Goal: Use online tool/utility: Utilize a website feature to perform a specific function

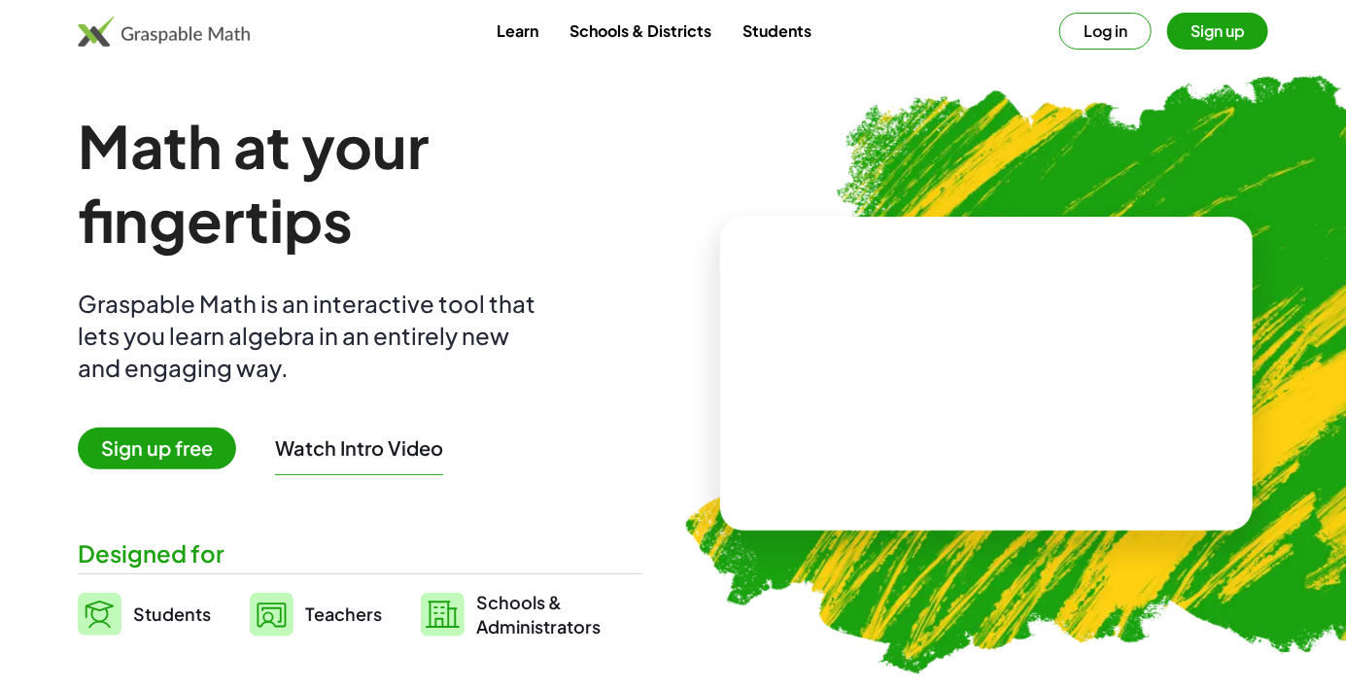
click at [1230, 31] on button "Sign up" at bounding box center [1218, 31] width 101 height 37
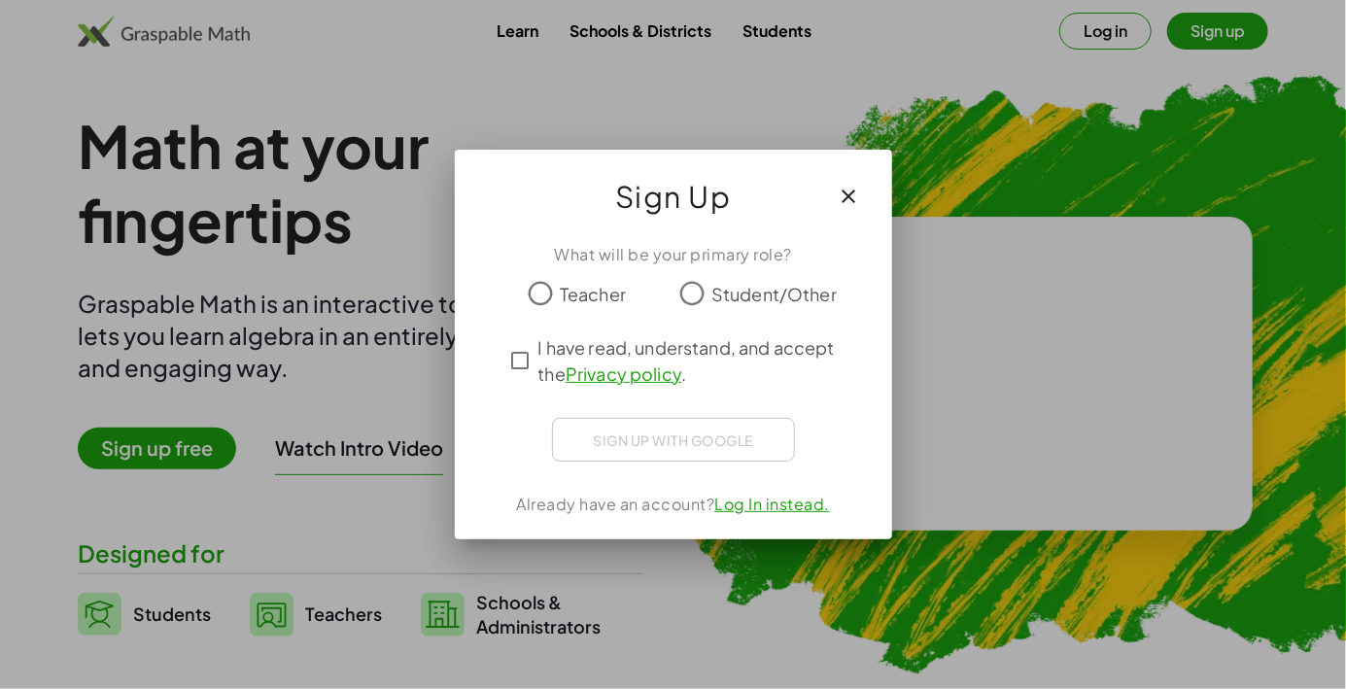
click at [928, 85] on div at bounding box center [673, 344] width 1346 height 689
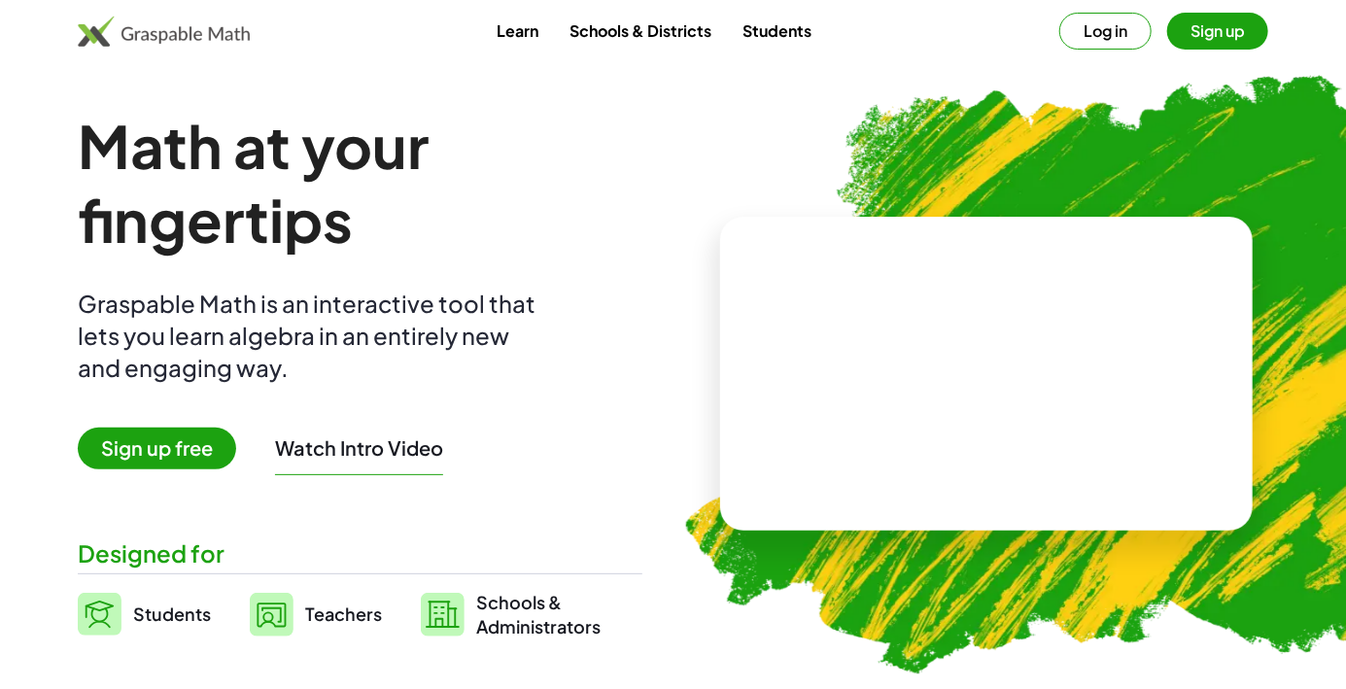
click at [1120, 43] on button "Log in" at bounding box center [1106, 31] width 92 height 37
click at [1113, 27] on button "Log in" at bounding box center [1106, 31] width 92 height 37
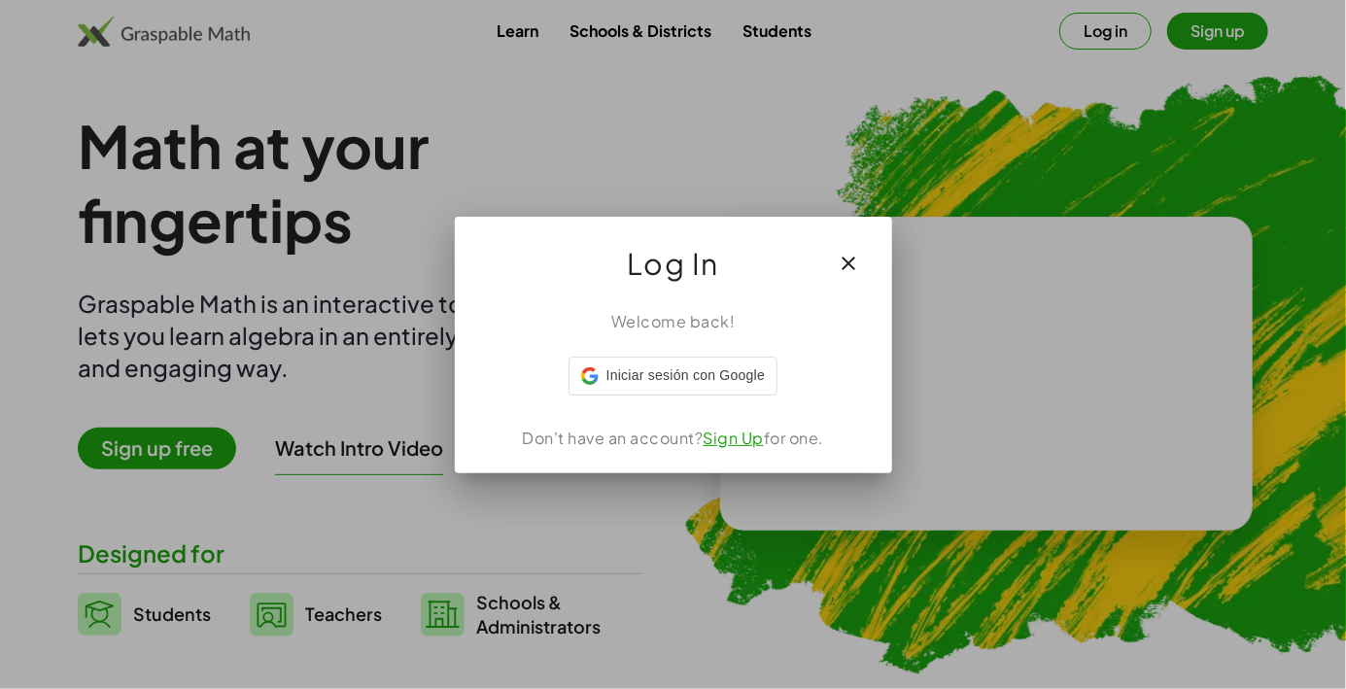
click at [569, 396] on iframe at bounding box center [569, 396] width 0 height 0
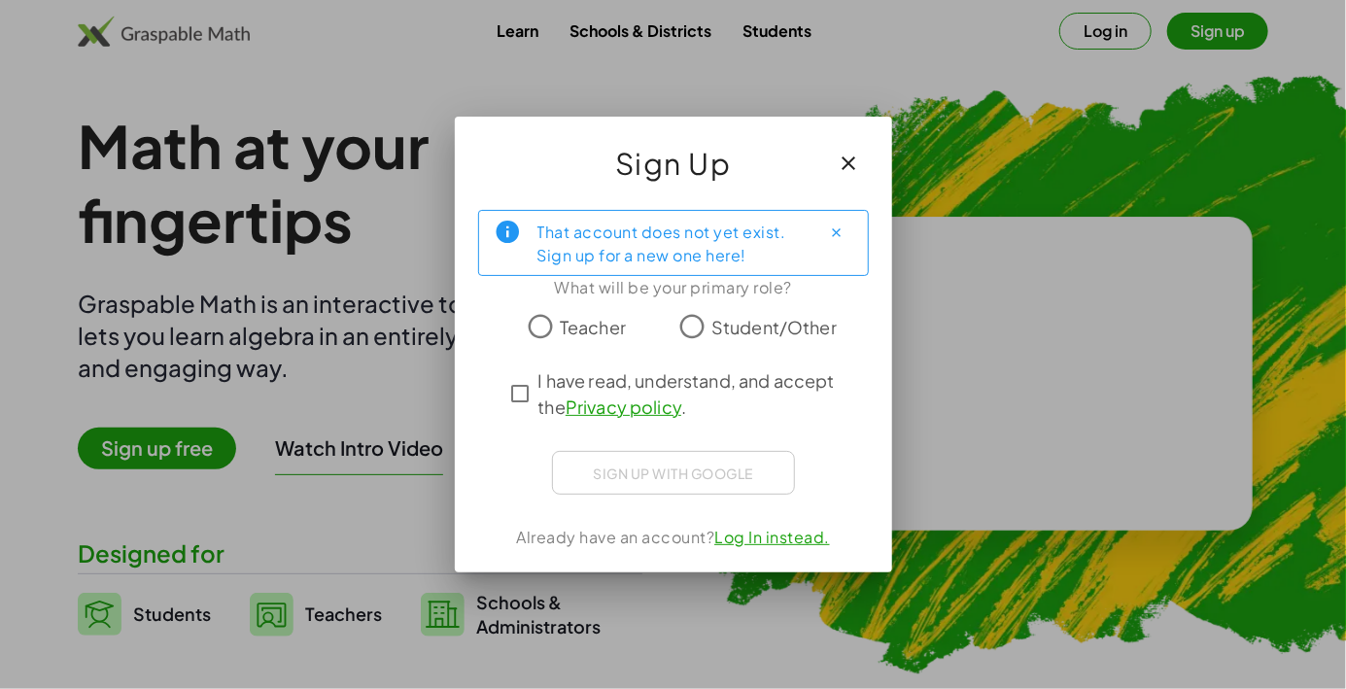
click at [854, 164] on icon "button" at bounding box center [849, 163] width 23 height 23
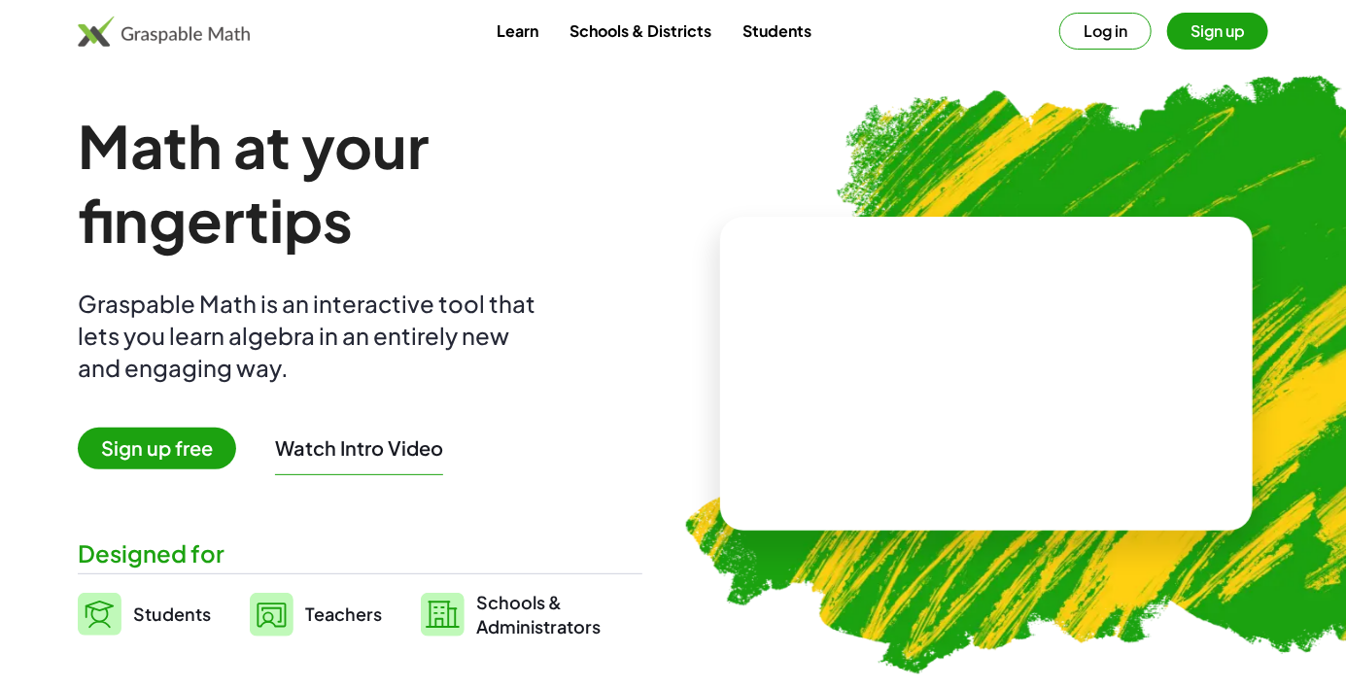
scroll to position [16, 0]
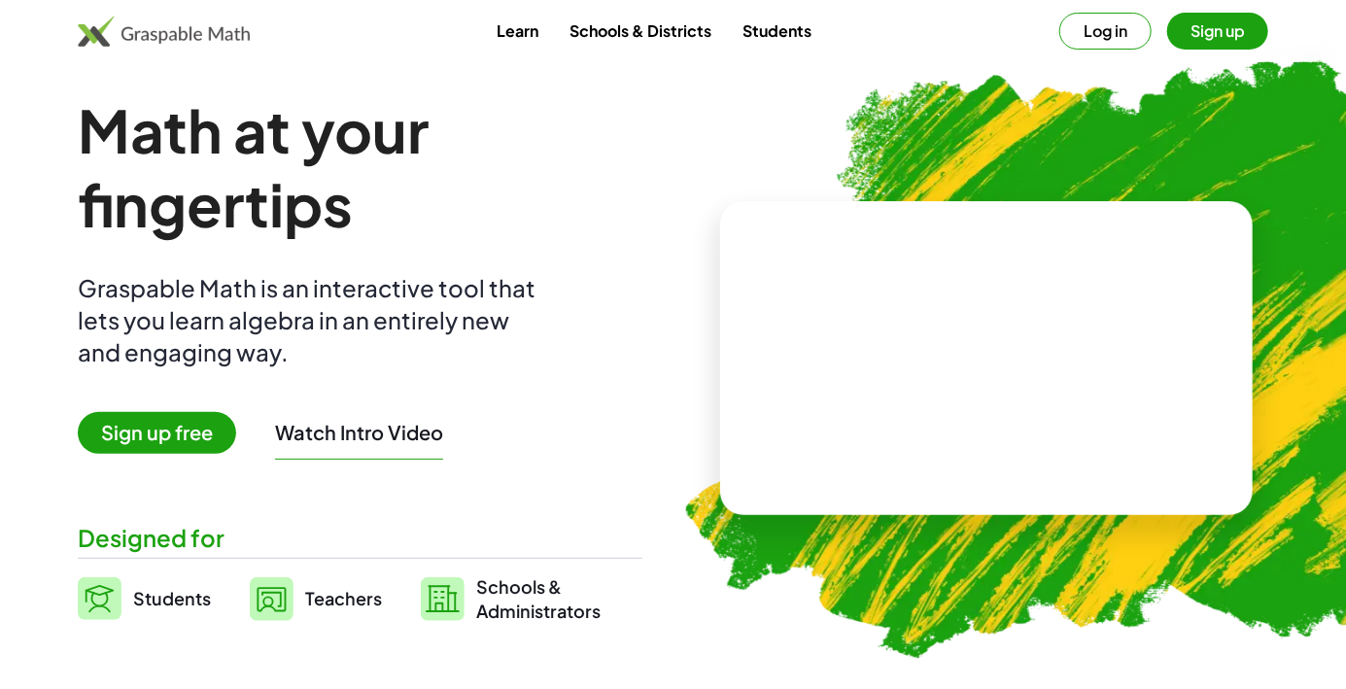
click at [1112, 27] on button "Log in" at bounding box center [1106, 31] width 92 height 37
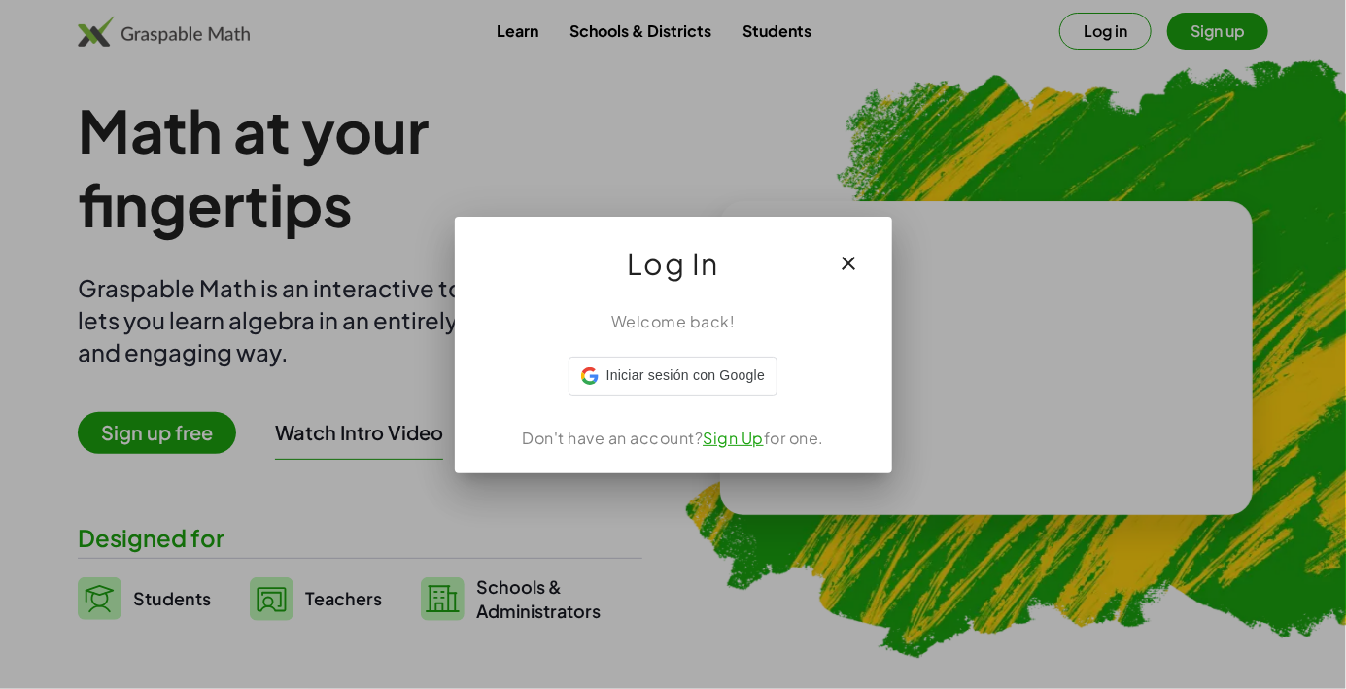
scroll to position [0, 0]
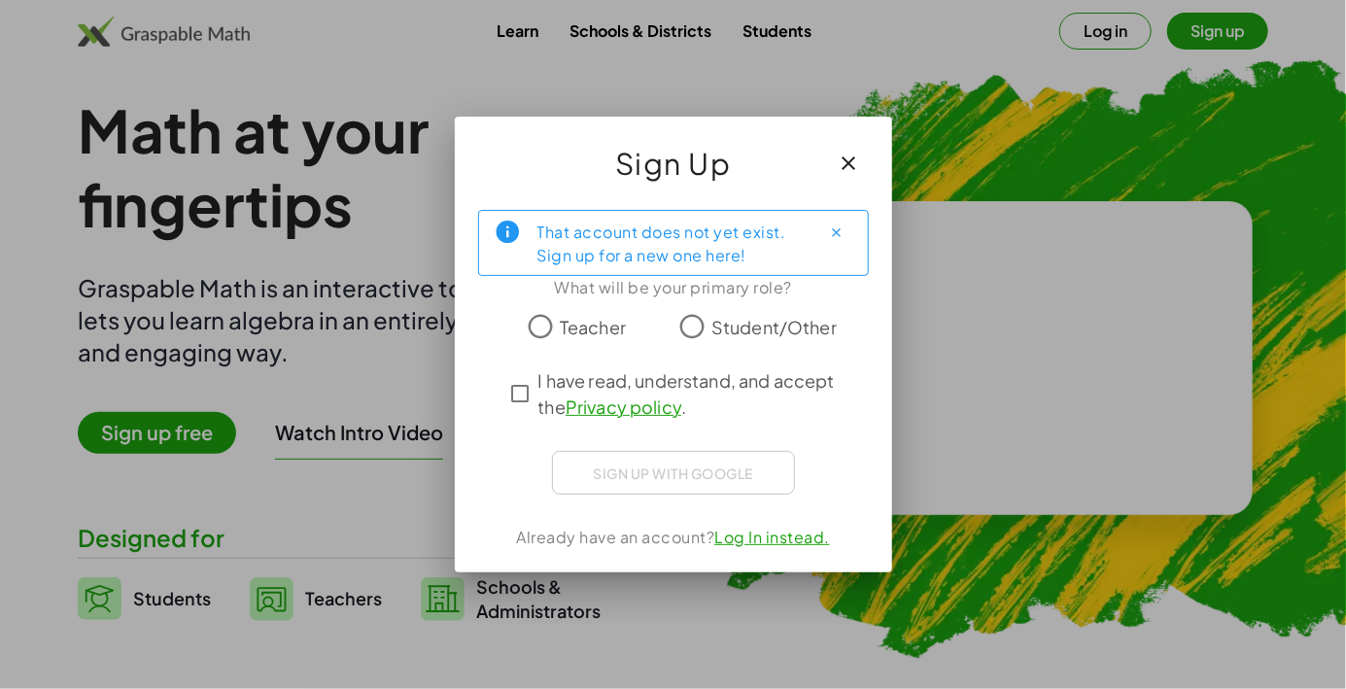
click at [735, 336] on span "Student/Other" at bounding box center [774, 327] width 125 height 26
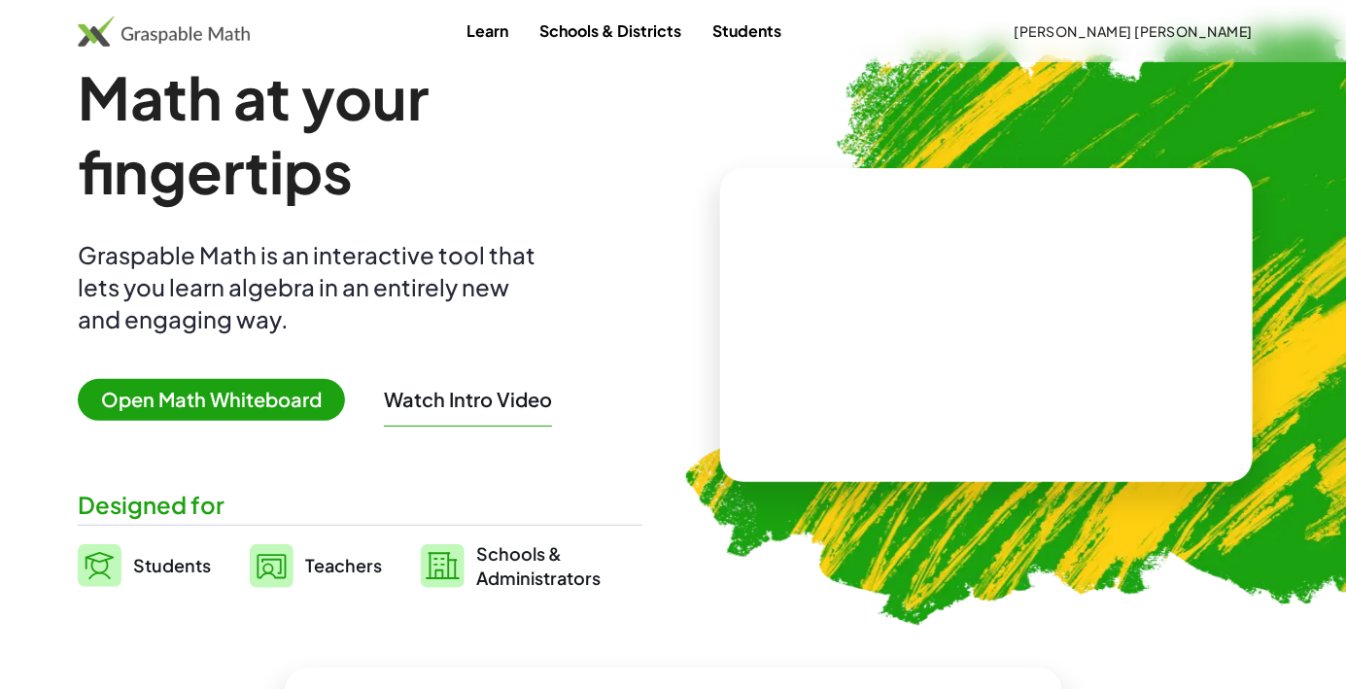
scroll to position [51, 0]
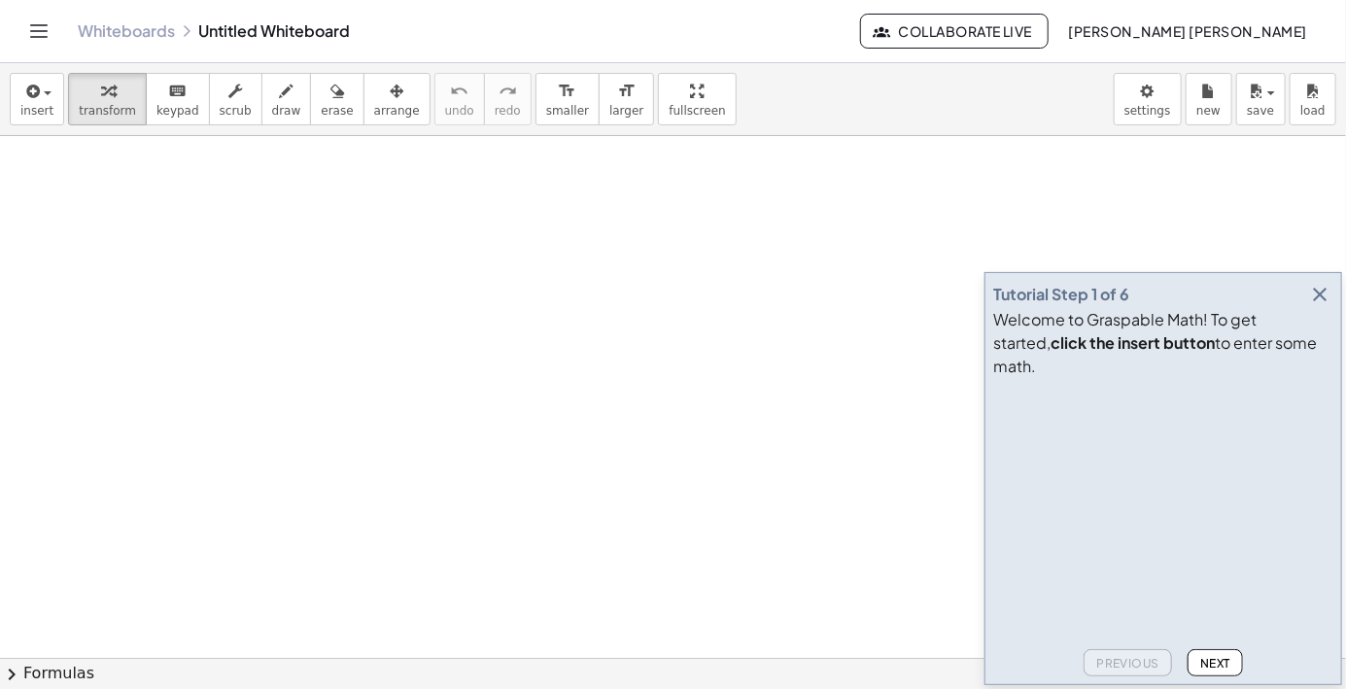
click at [1314, 392] on div "Tutorial Step 1 of 6 Welcome to Graspable Math! To get started, click the inser…" at bounding box center [1164, 478] width 358 height 413
click at [1198, 677] on button "Next" at bounding box center [1215, 662] width 55 height 27
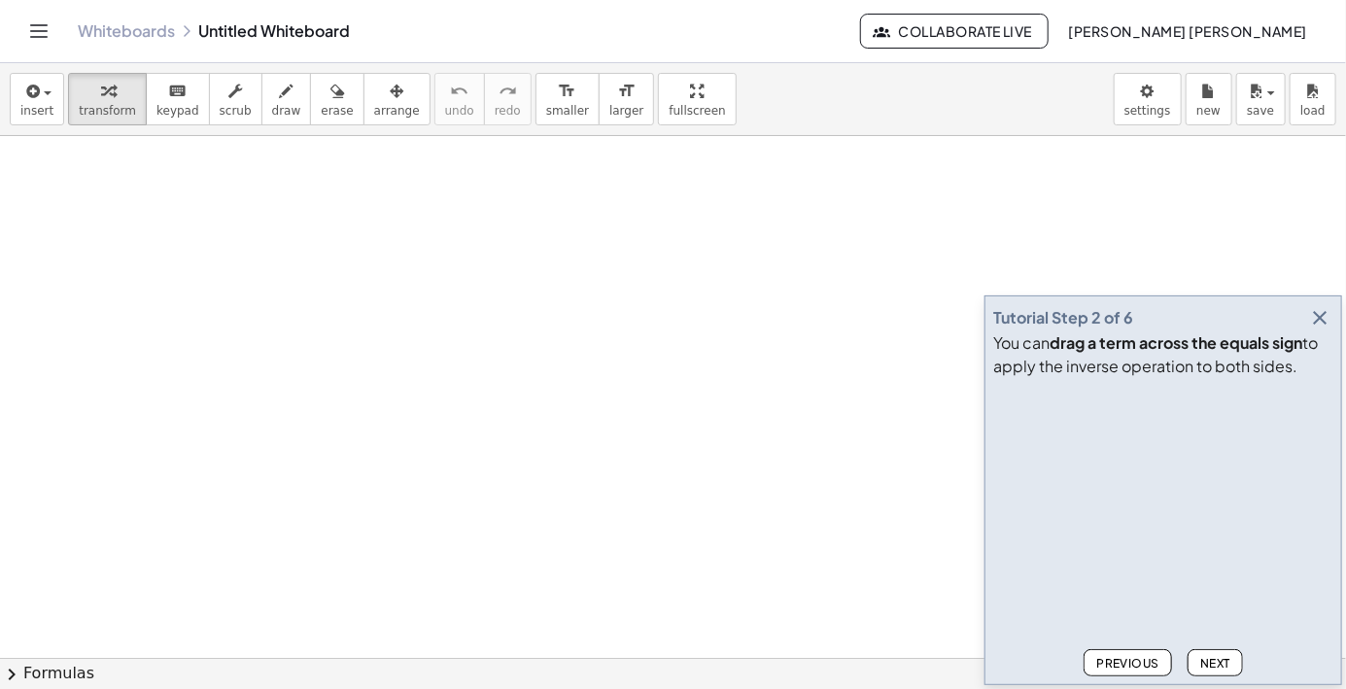
click at [1193, 642] on div at bounding box center [1164, 514] width 340 height 256
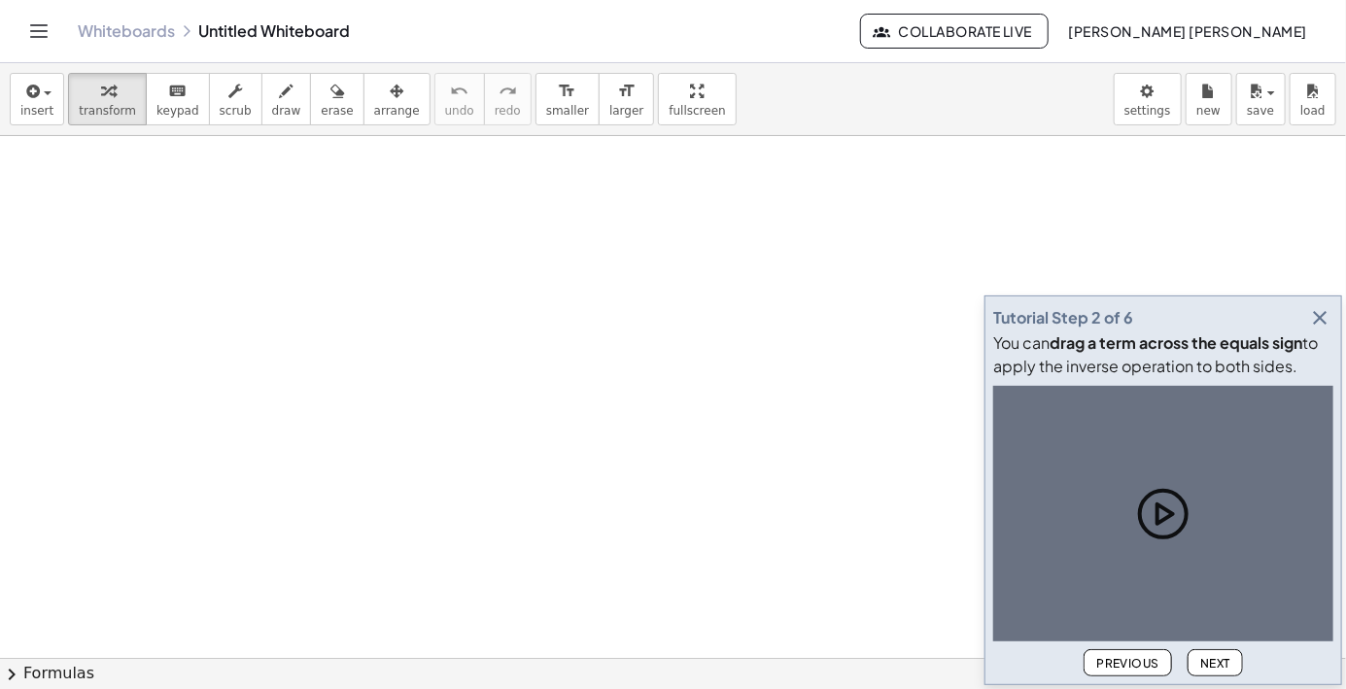
click at [1193, 642] on div at bounding box center [1164, 514] width 340 height 256
click at [1199, 677] on button "Next" at bounding box center [1215, 662] width 55 height 27
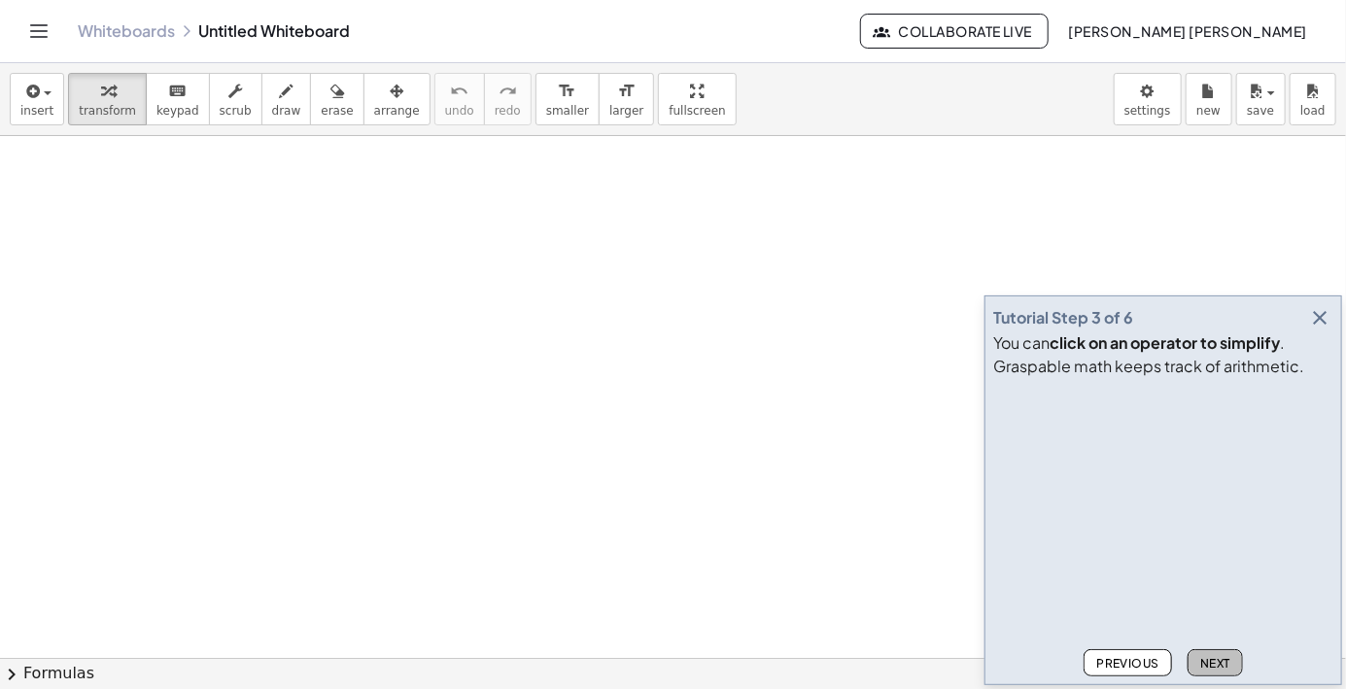
click at [1223, 642] on div at bounding box center [1164, 514] width 340 height 256
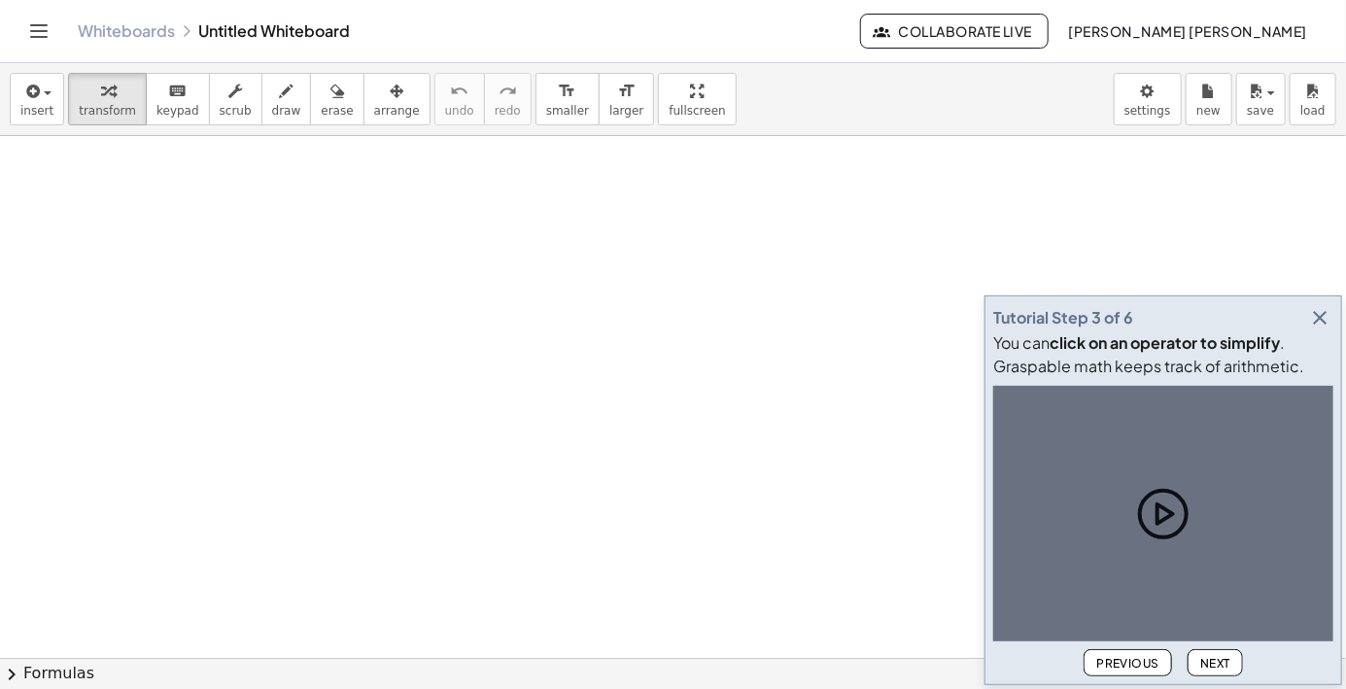
click at [1214, 677] on button "Next" at bounding box center [1215, 662] width 55 height 27
click at [1206, 677] on button "Next" at bounding box center [1215, 662] width 55 height 27
click at [1211, 677] on button "Next" at bounding box center [1215, 662] width 55 height 27
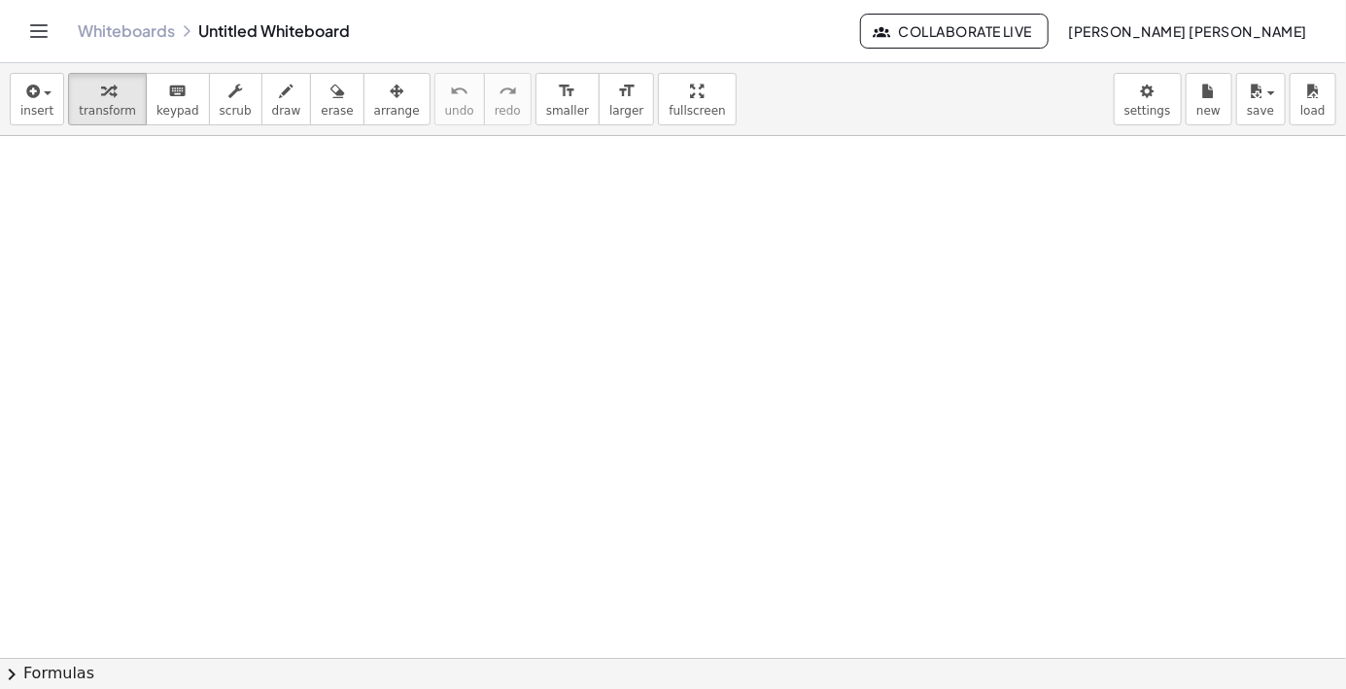
click at [11, 10] on header "Whiteboards Untitled Whiteboard Collaborate Live [PERSON_NAME] [PERSON_NAME]" at bounding box center [673, 31] width 1346 height 63
click at [28, 32] on icon "Toggle navigation" at bounding box center [38, 30] width 23 height 23
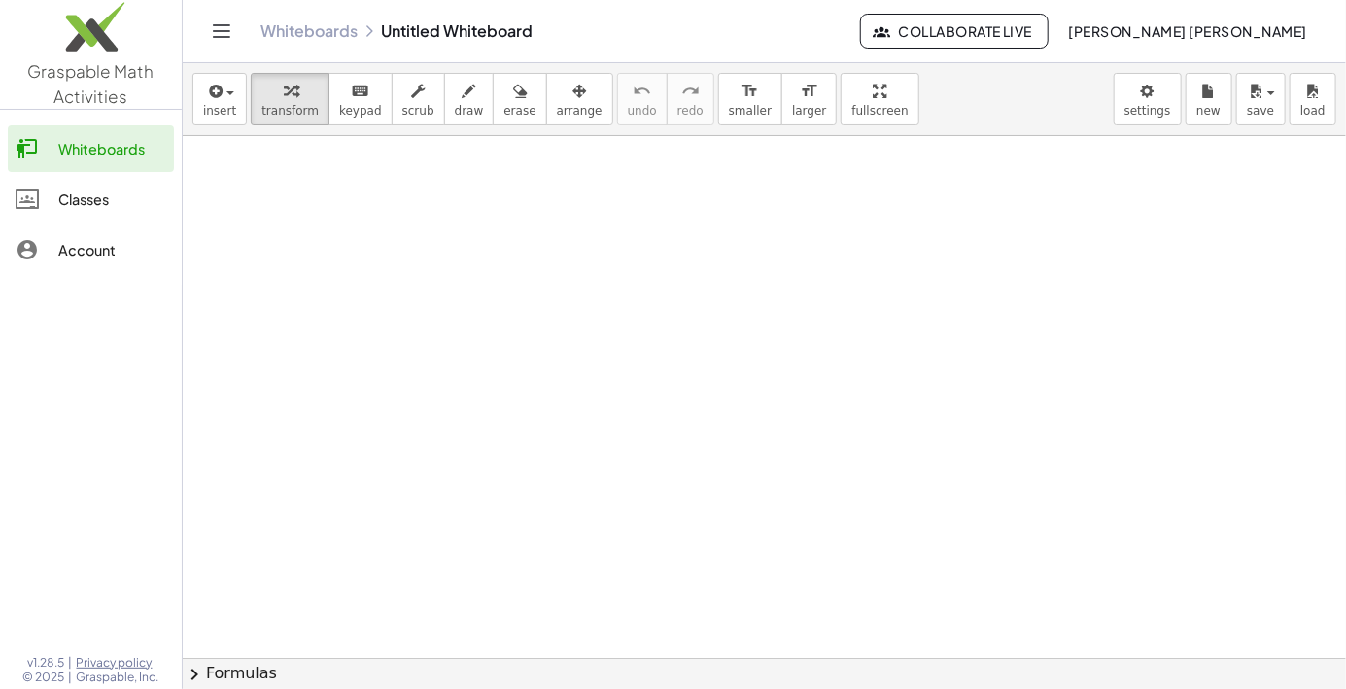
click at [60, 132] on link "Whiteboards" at bounding box center [91, 148] width 166 height 47
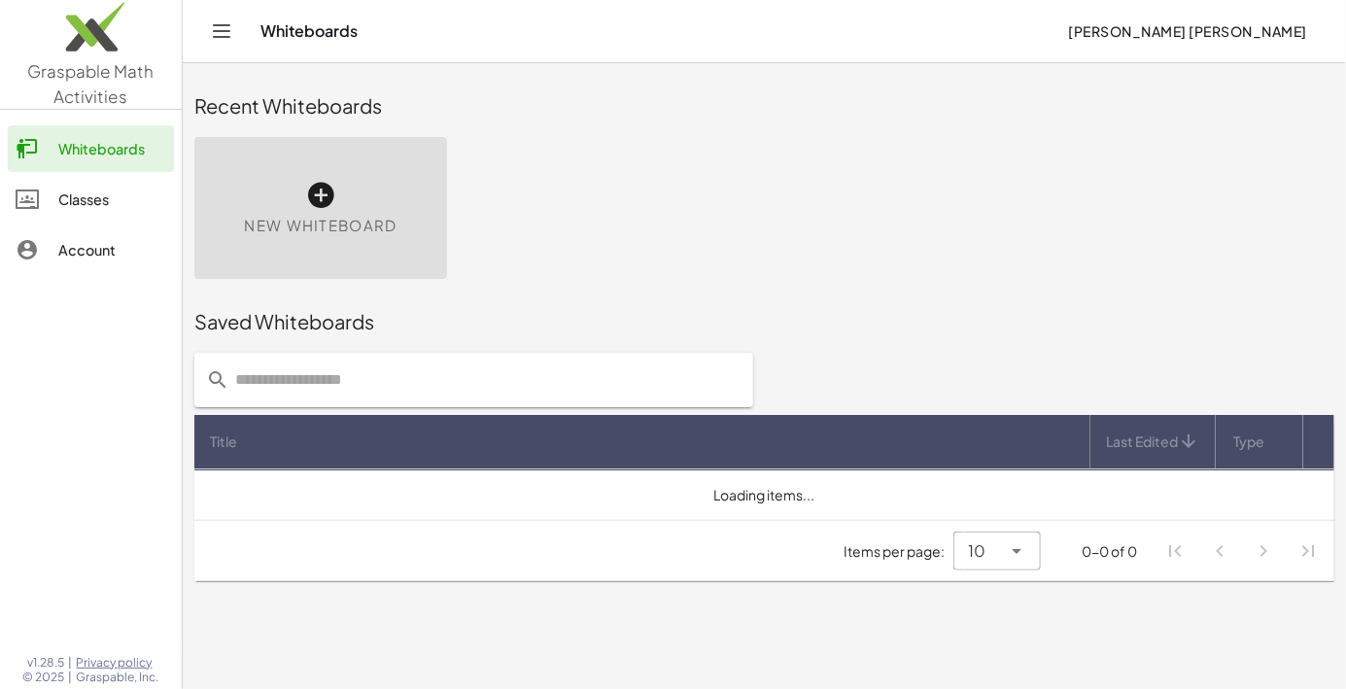
click at [194, 25] on header "Whiteboards [PERSON_NAME] [PERSON_NAME]" at bounding box center [765, 31] width 1164 height 63
click at [68, 188] on div "Classes" at bounding box center [112, 199] width 108 height 23
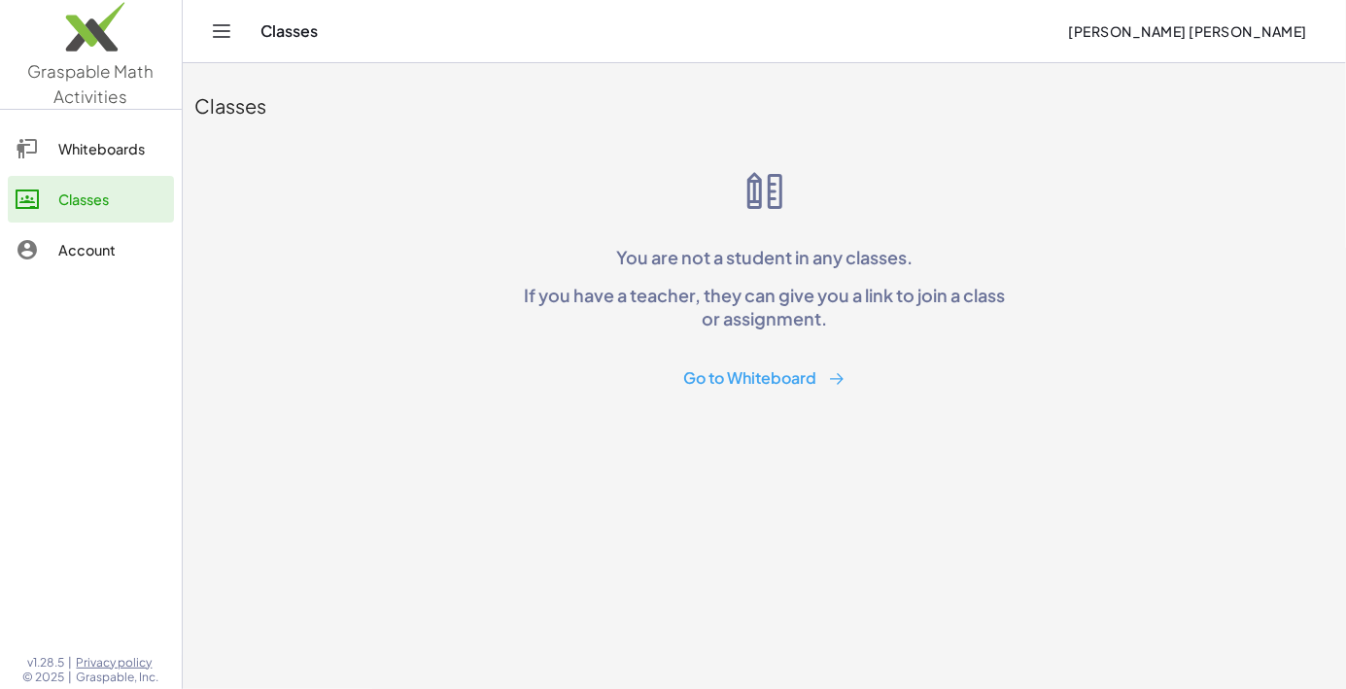
click at [55, 242] on div at bounding box center [37, 249] width 43 height 23
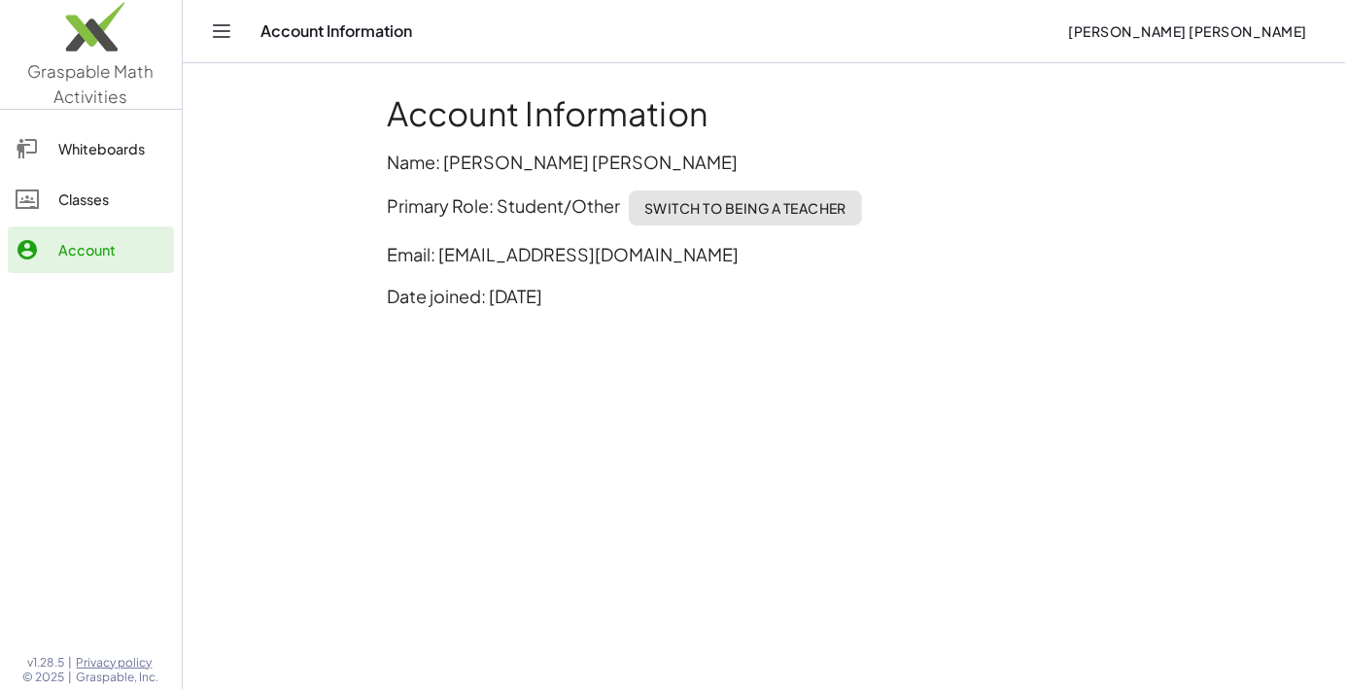
click at [62, 145] on div "Whiteboards" at bounding box center [112, 148] width 108 height 23
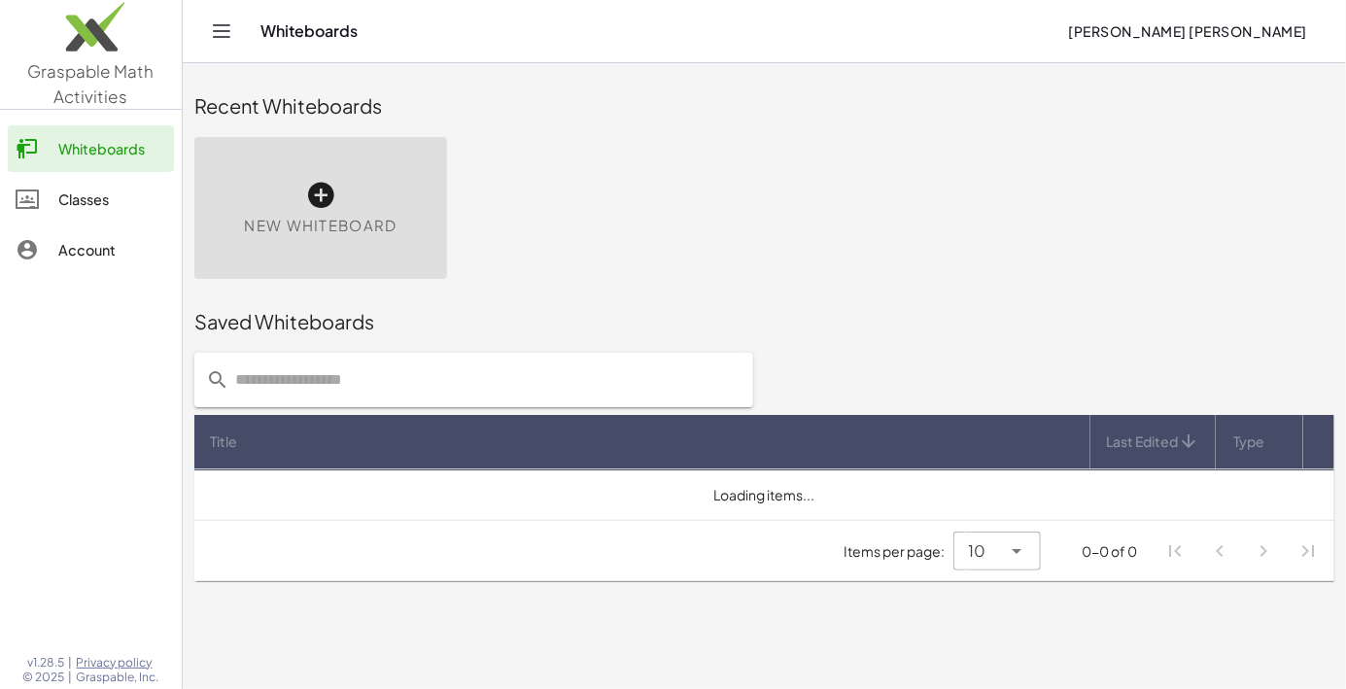
click at [236, 25] on button "Toggle navigation" at bounding box center [221, 31] width 31 height 31
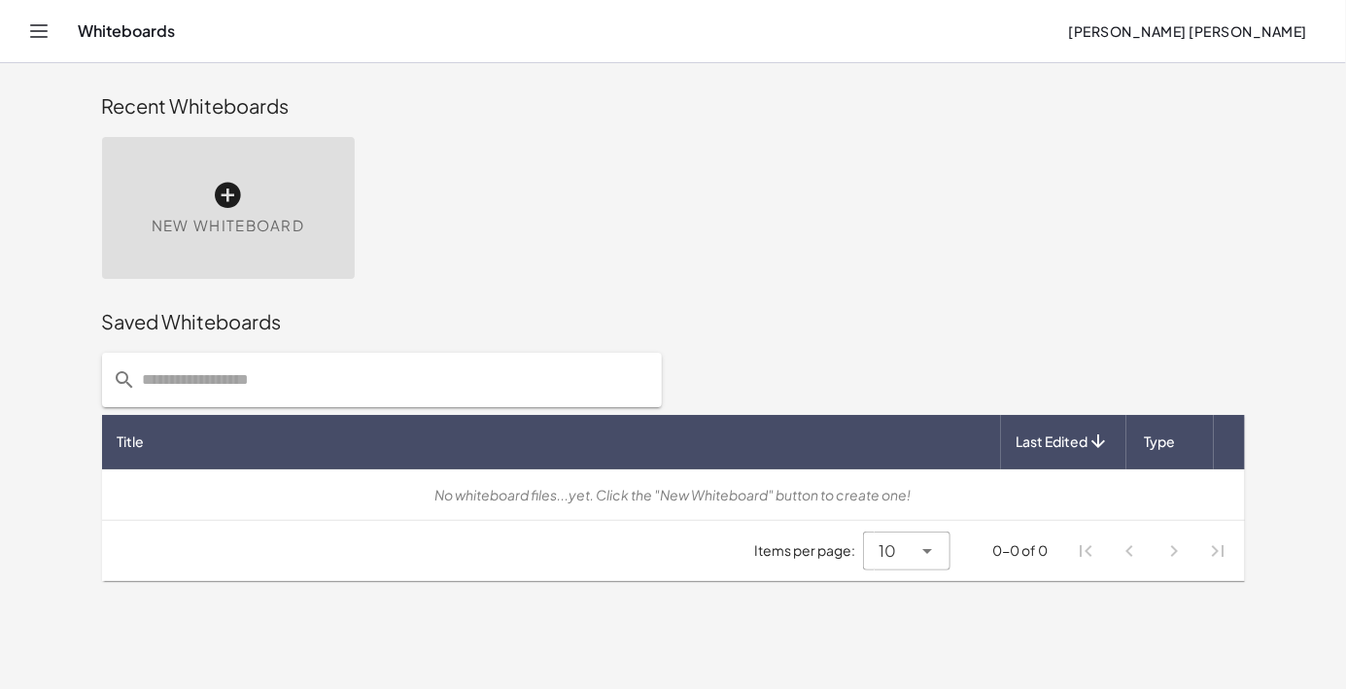
click at [238, 206] on icon at bounding box center [228, 195] width 31 height 31
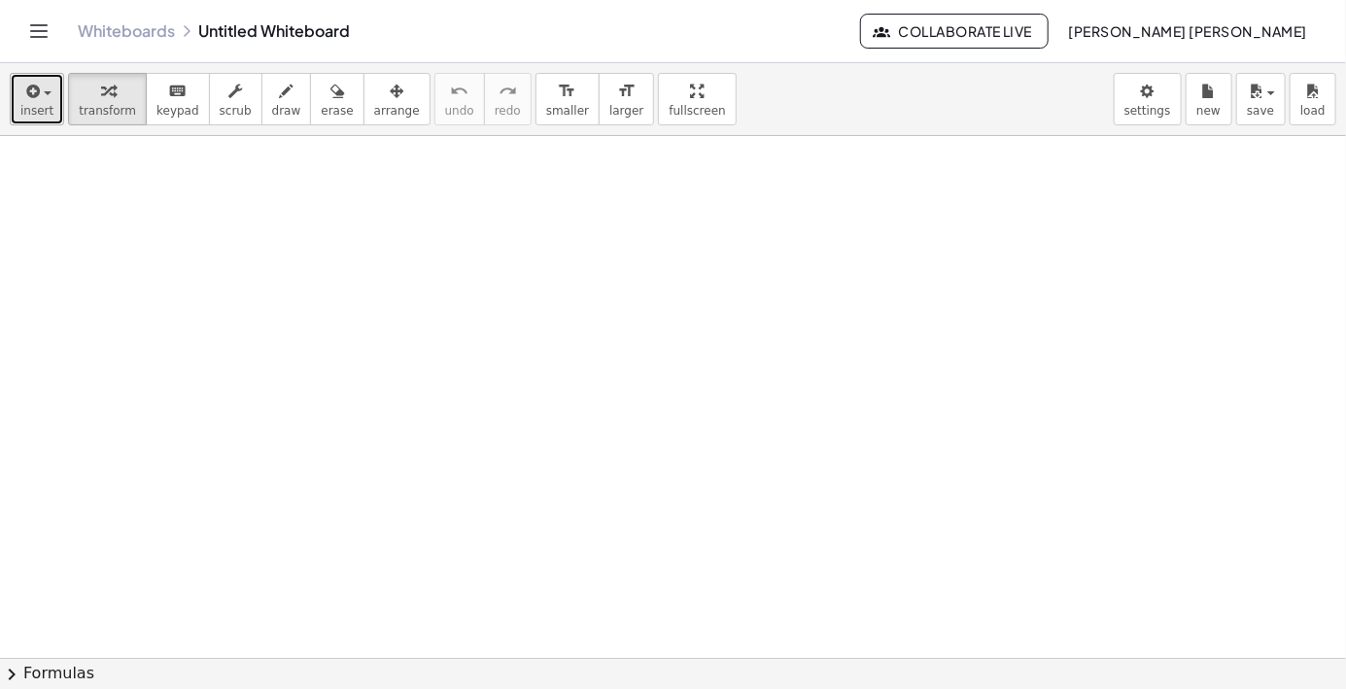
click at [26, 88] on icon "button" at bounding box center [30, 91] width 17 height 23
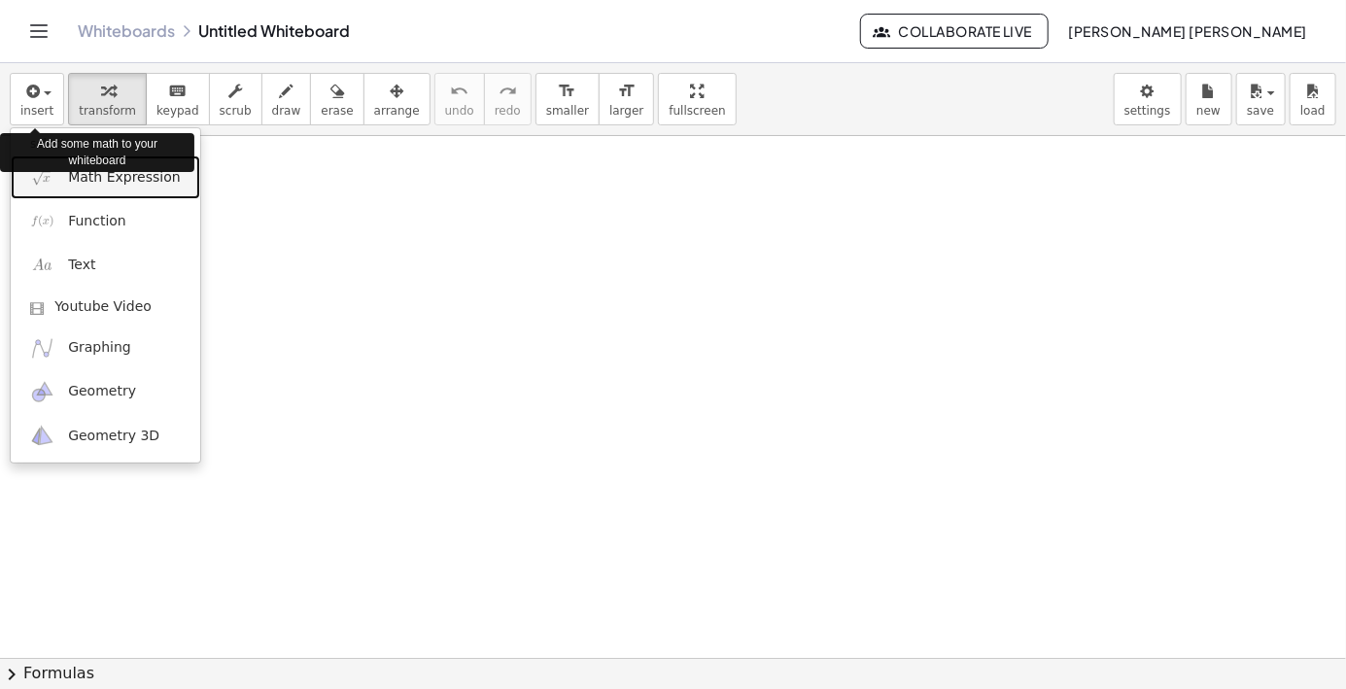
click at [99, 181] on span "Math Expression" at bounding box center [124, 177] width 112 height 19
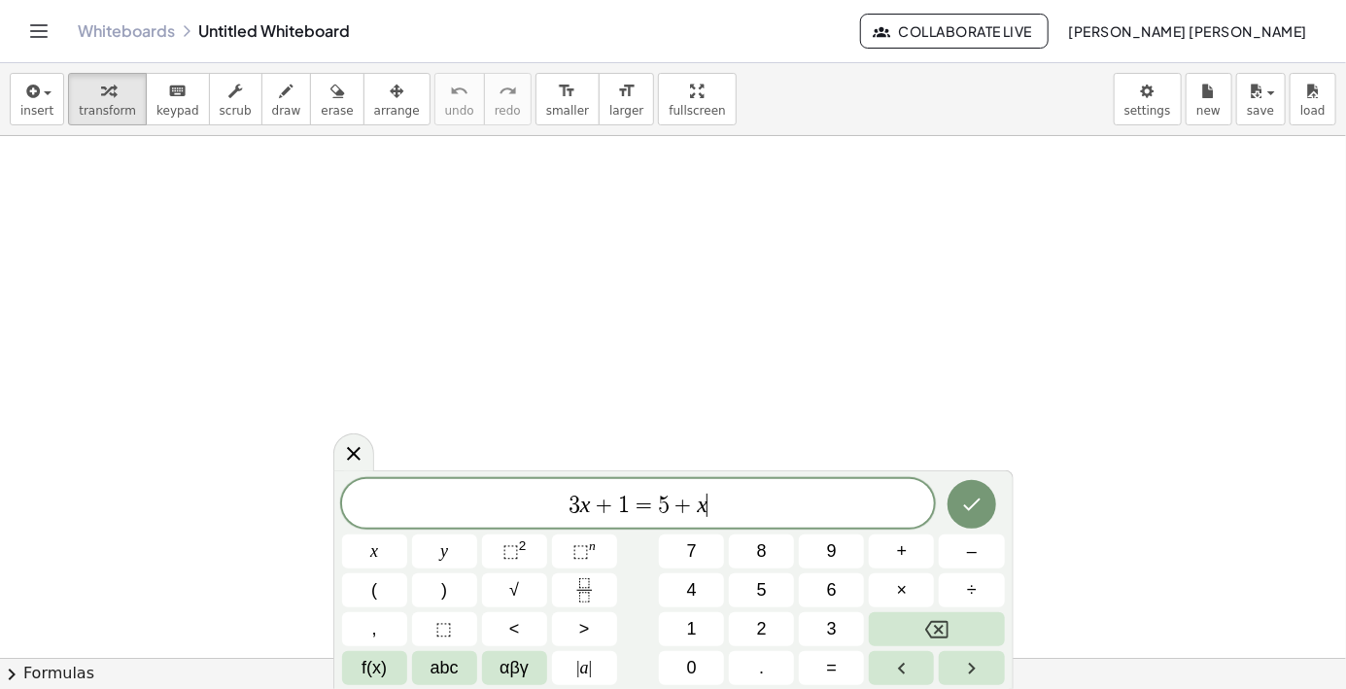
click at [962, 498] on icon "Done" at bounding box center [971, 504] width 23 height 23
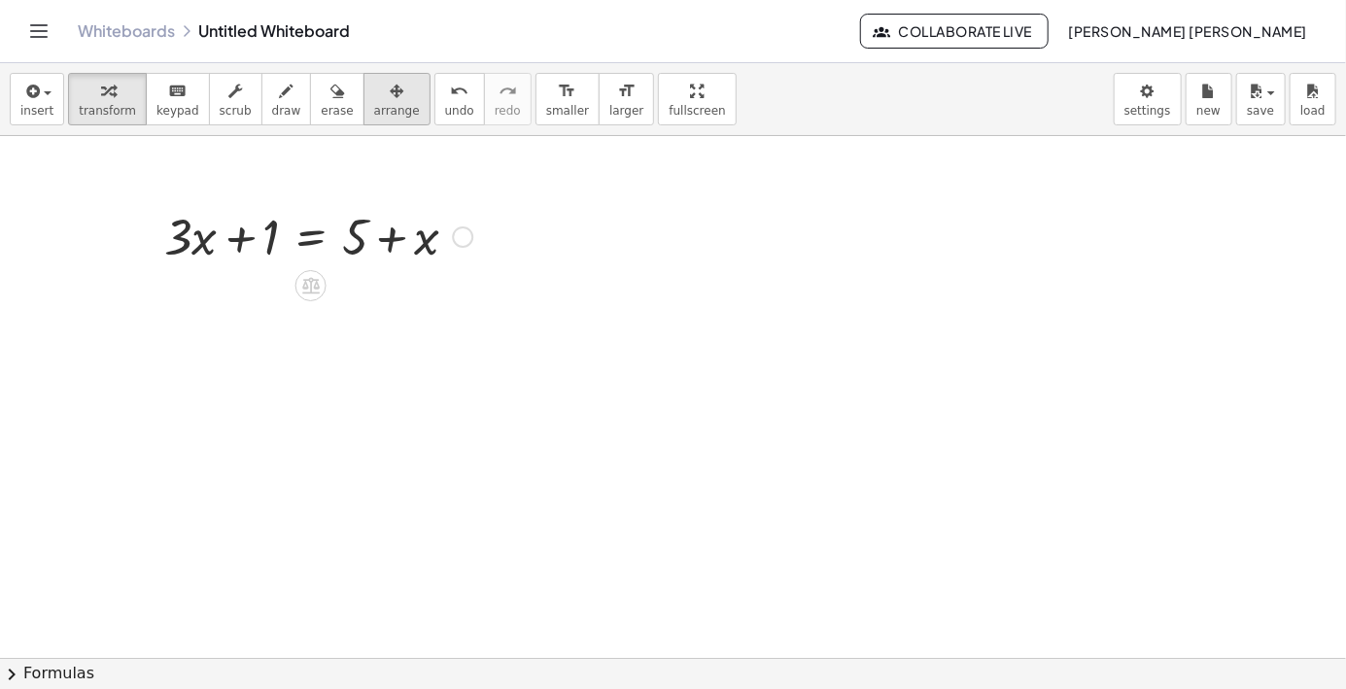
click at [390, 89] on icon "button" at bounding box center [397, 91] width 14 height 23
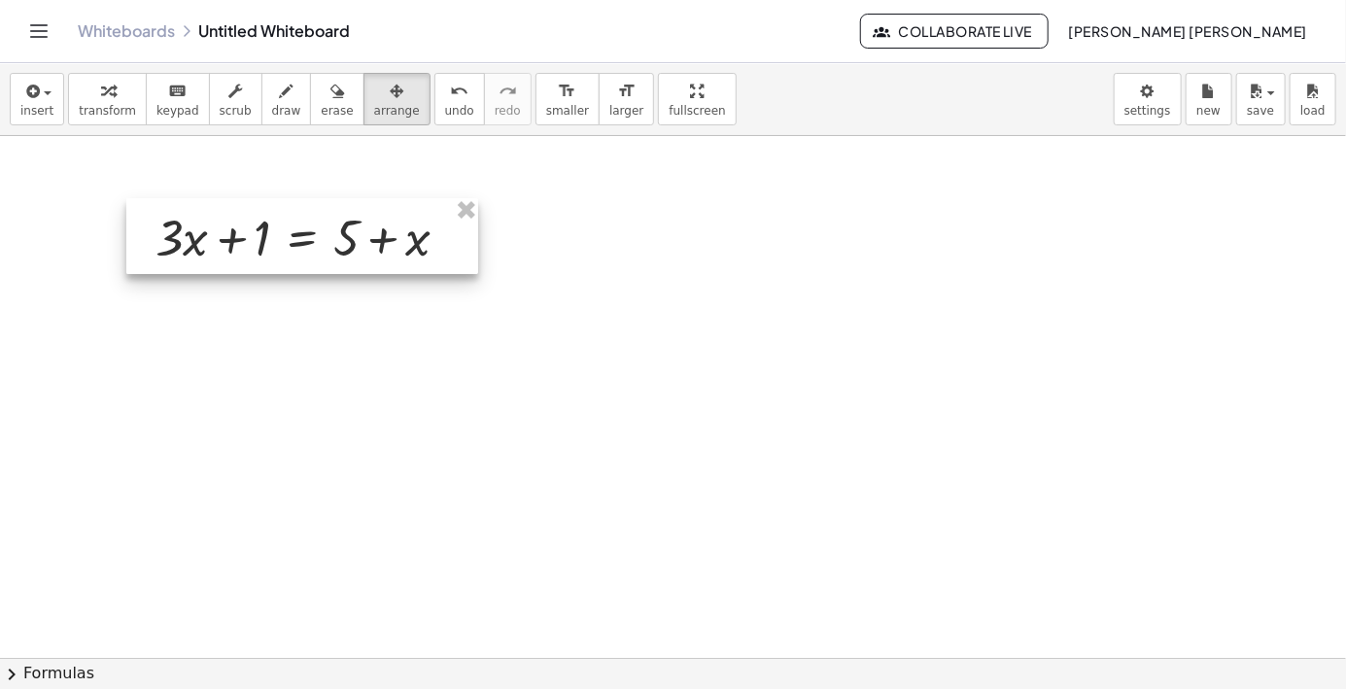
drag, startPoint x: 419, startPoint y: 242, endPoint x: 406, endPoint y: 243, distance: 12.7
click at [411, 248] on div at bounding box center [302, 236] width 352 height 76
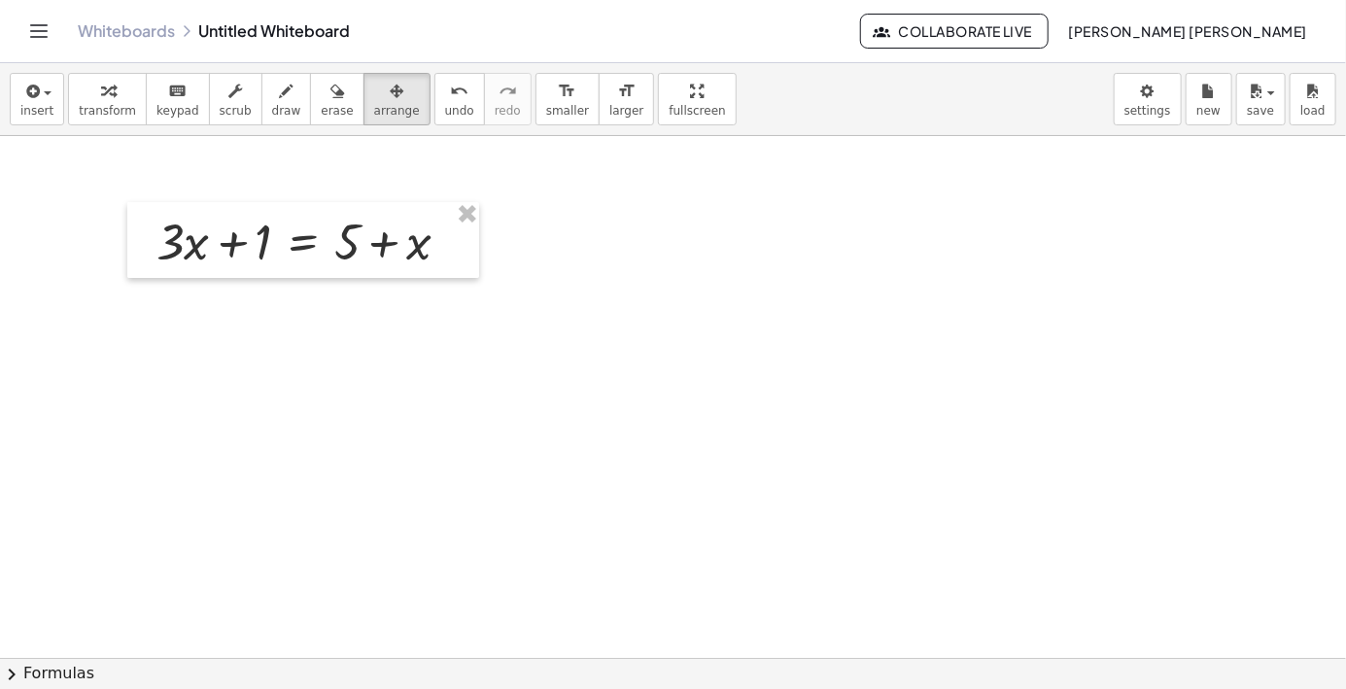
drag, startPoint x: 1094, startPoint y: 158, endPoint x: 1096, endPoint y: 144, distance: 14.7
click at [88, 98] on div "button" at bounding box center [107, 90] width 57 height 23
drag, startPoint x: 261, startPoint y: 240, endPoint x: 285, endPoint y: 195, distance: 50.9
click at [278, 209] on div at bounding box center [311, 240] width 328 height 66
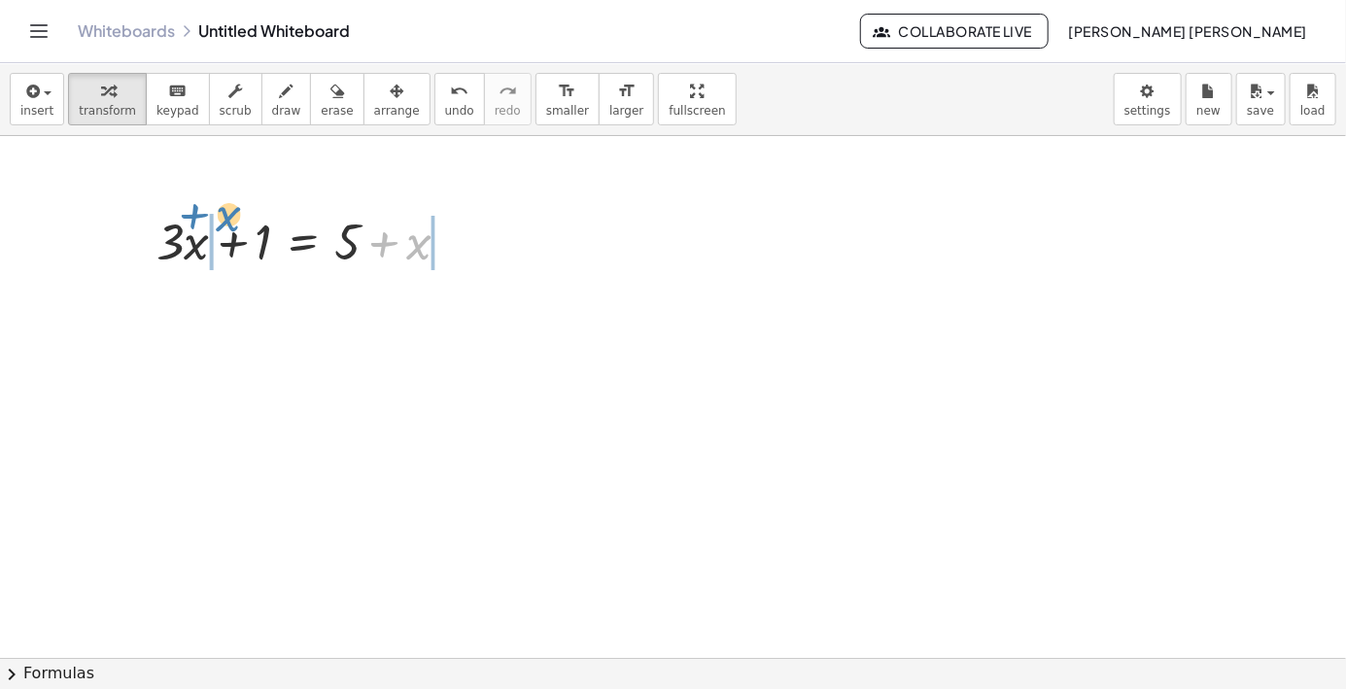
drag, startPoint x: 419, startPoint y: 238, endPoint x: 230, endPoint y: 211, distance: 190.6
click at [230, 211] on div at bounding box center [311, 240] width 328 height 66
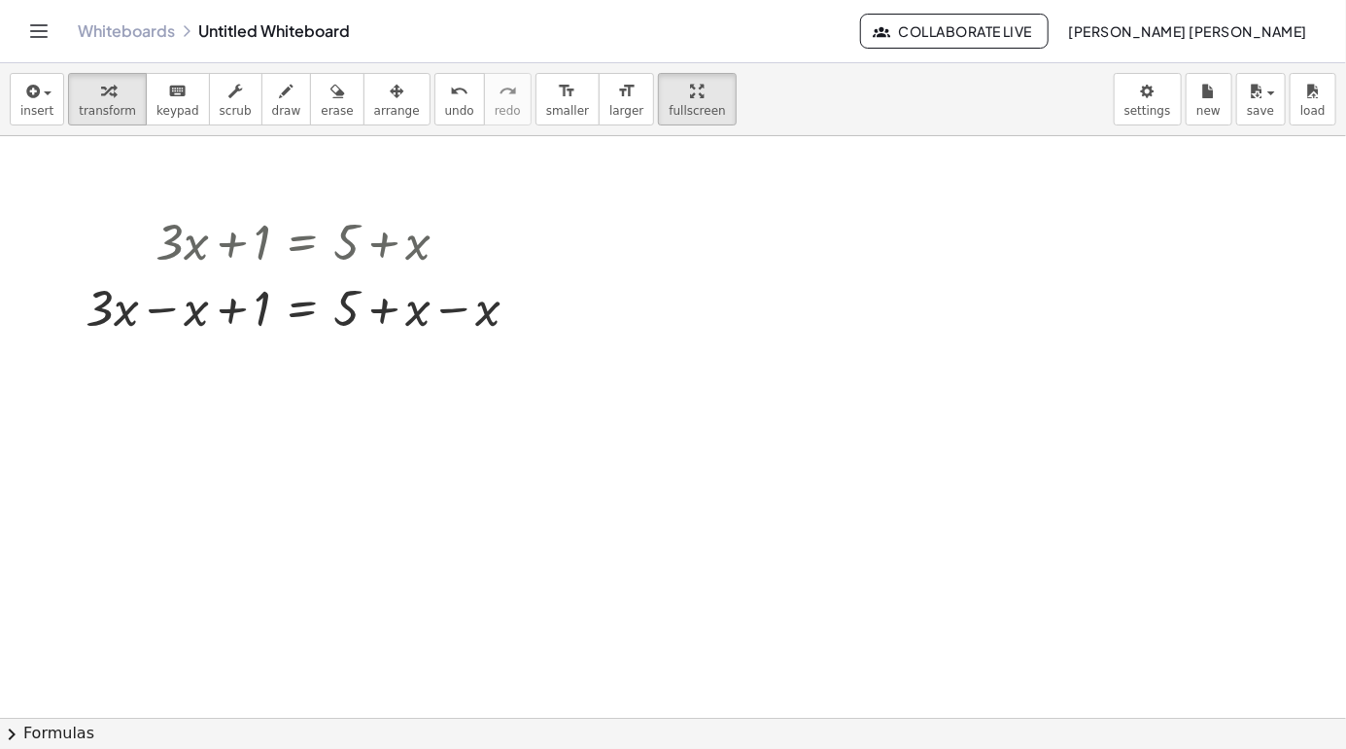
drag, startPoint x: 635, startPoint y: 96, endPoint x: 637, endPoint y: 192, distance: 95.3
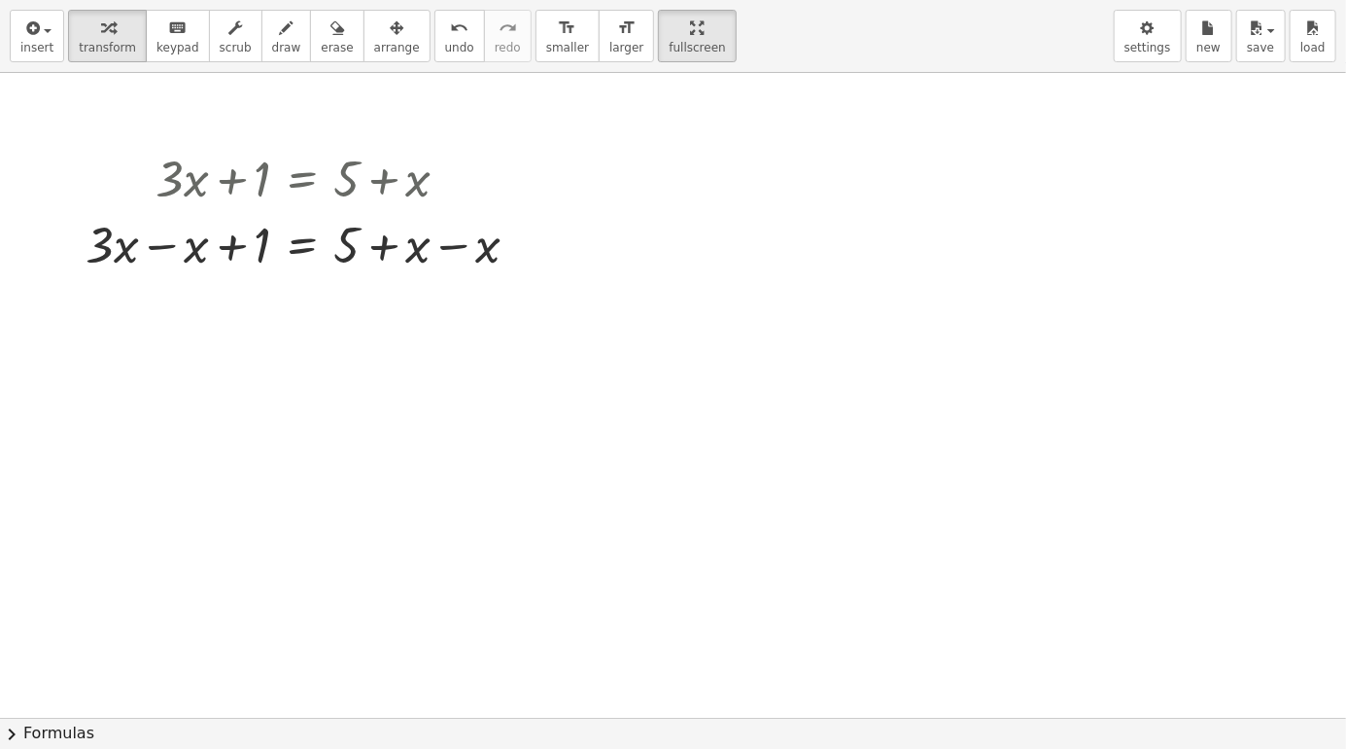
click at [636, 98] on div "insert select one: Math Expression Function Text Youtube Video Graphing Geometr…" at bounding box center [673, 374] width 1346 height 749
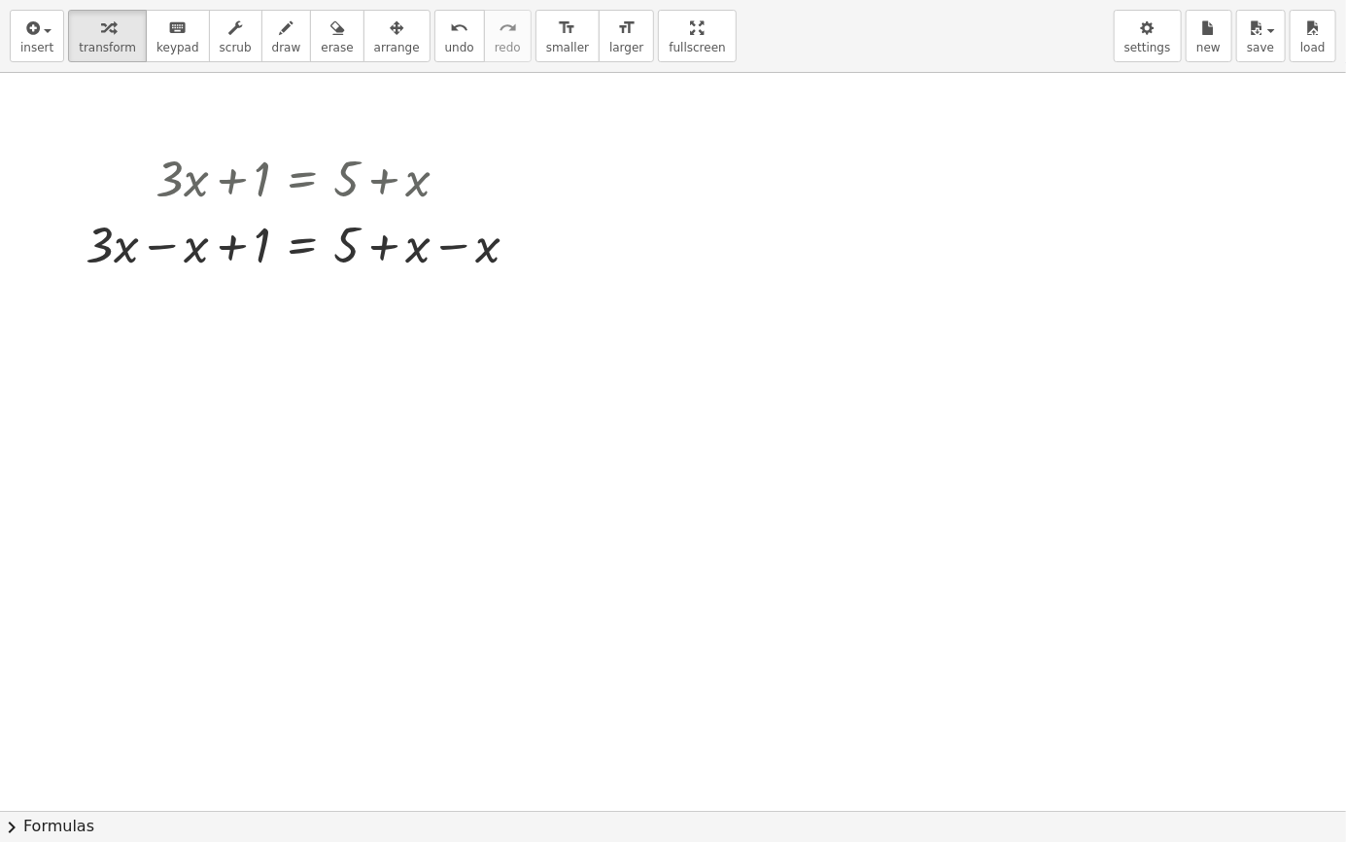
click at [624, 49] on div "Graspable Math Activities Whiteboards Classes Account v1.28.5 | Privacy policy …" at bounding box center [673, 421] width 1346 height 842
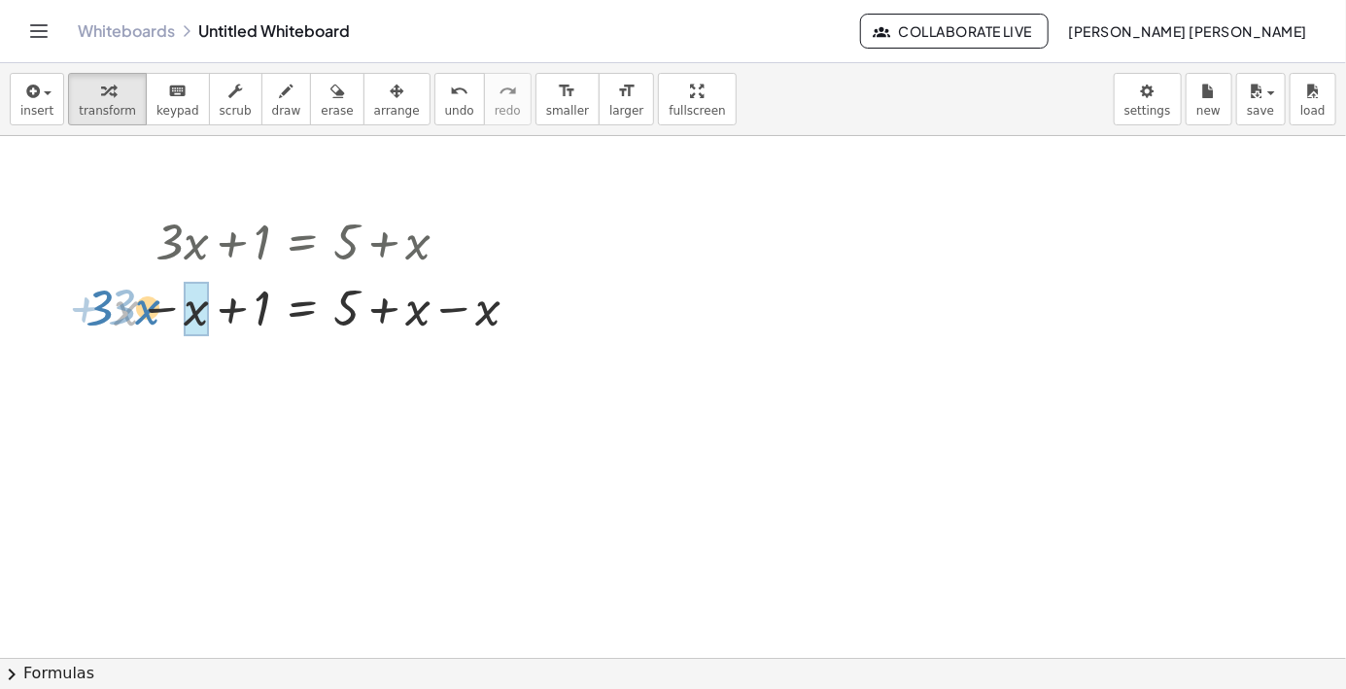
drag, startPoint x: 125, startPoint y: 309, endPoint x: 128, endPoint y: 297, distance: 13.0
click at [135, 301] on div at bounding box center [310, 306] width 469 height 66
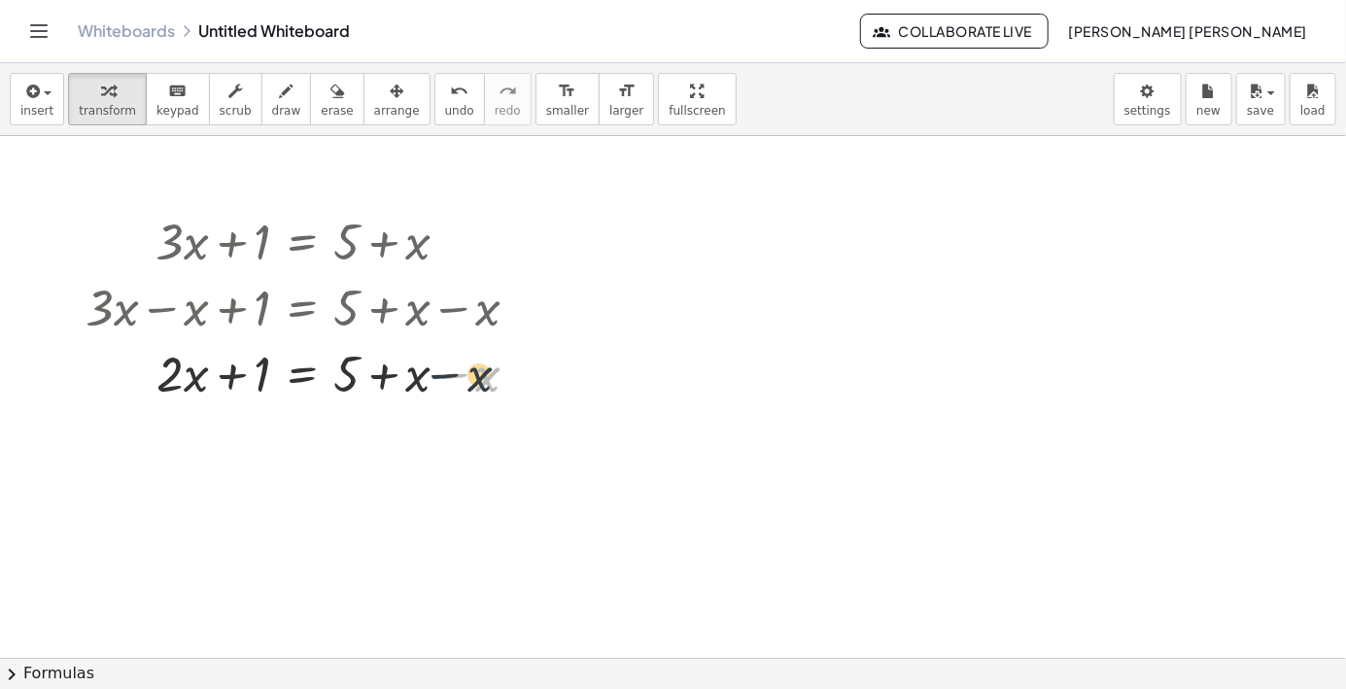
drag, startPoint x: 474, startPoint y: 380, endPoint x: 417, endPoint y: 365, distance: 59.4
click at [418, 365] on div at bounding box center [310, 372] width 469 height 66
click at [362, 366] on div at bounding box center [310, 372] width 469 height 66
drag, startPoint x: 249, startPoint y: 366, endPoint x: 379, endPoint y: 357, distance: 130.6
click at [381, 361] on div at bounding box center [310, 372] width 469 height 66
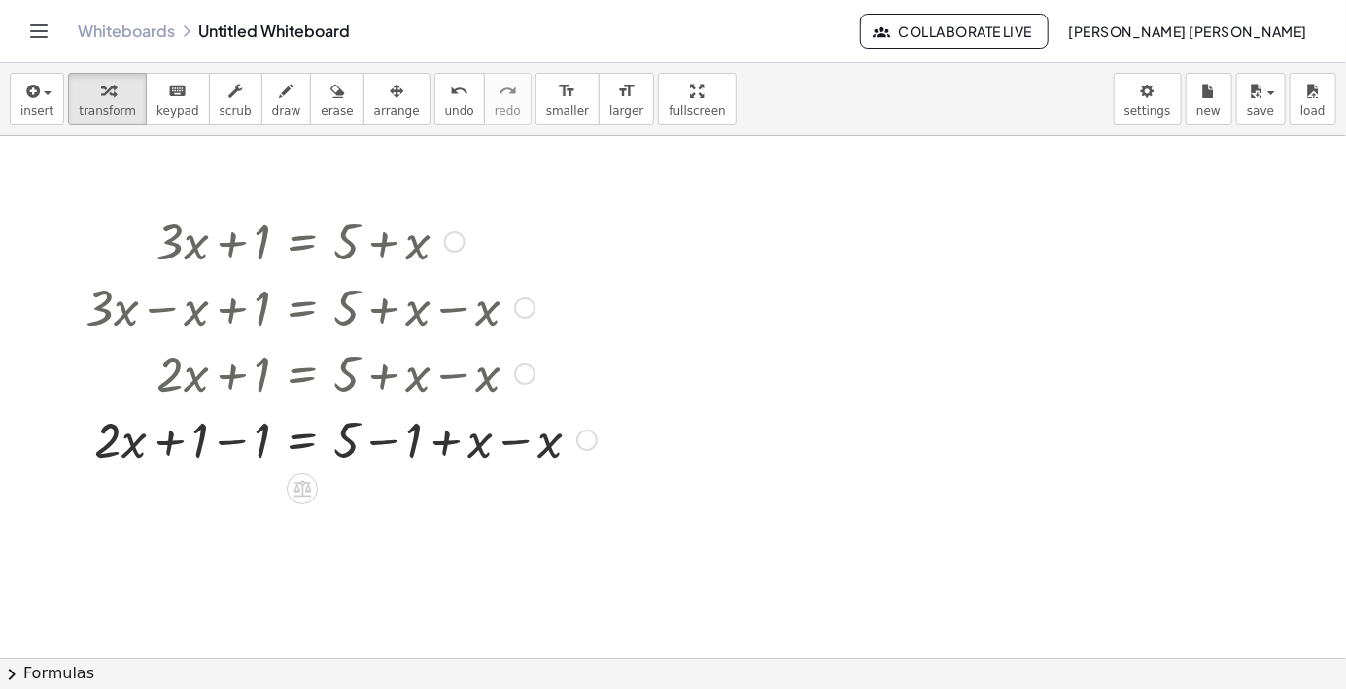
click at [302, 440] on div "+ · x = + 5 + x − x · 2 + 1 − 1 − 1" at bounding box center [302, 440] width 0 height 0
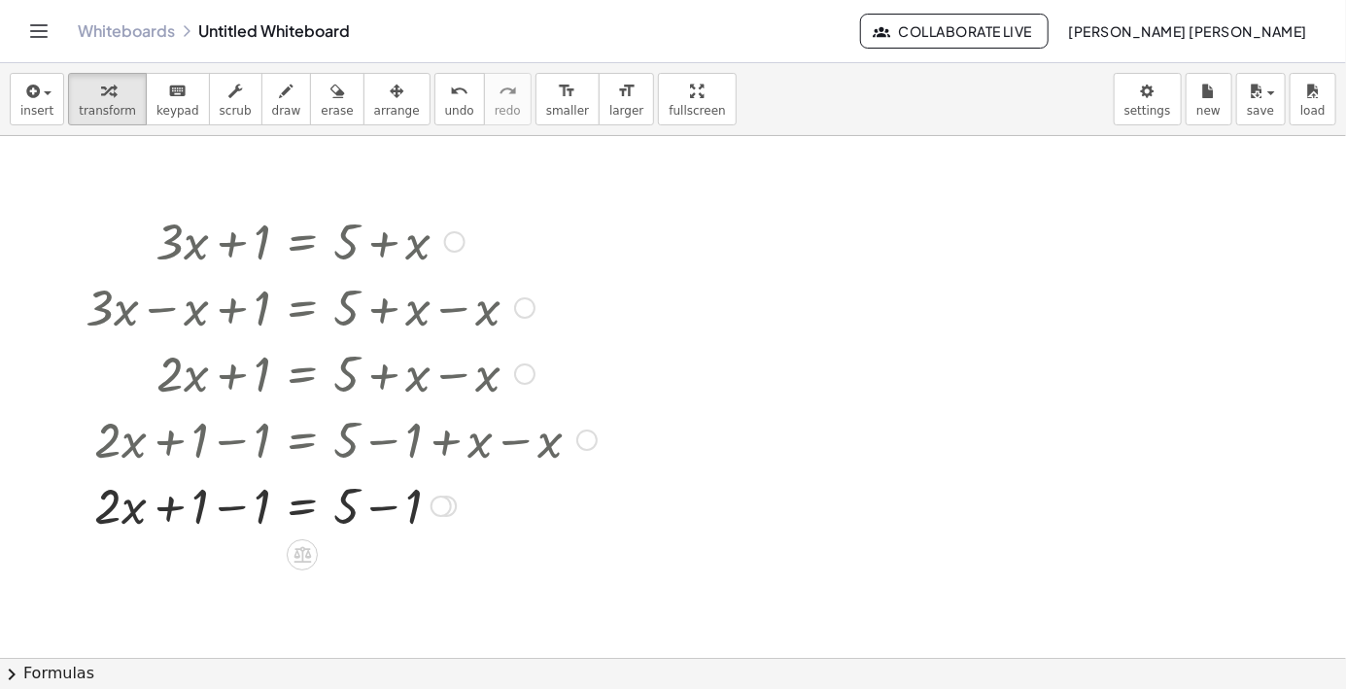
click at [302, 506] on div "+ · x = + 5 · 2 + 1 − 1 − 1" at bounding box center [302, 506] width 0 height 0
click at [163, 573] on div at bounding box center [341, 571] width 531 height 66
click at [217, 575] on div at bounding box center [341, 571] width 531 height 66
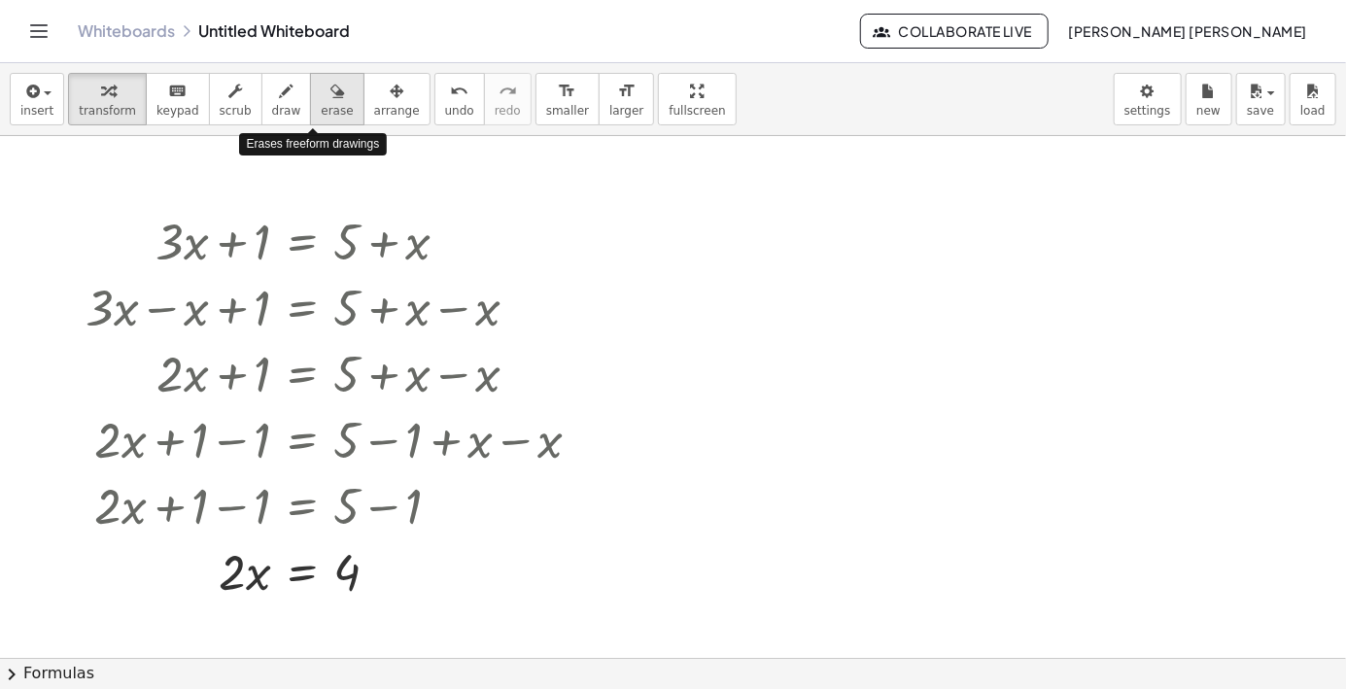
click at [321, 83] on div "button" at bounding box center [337, 90] width 32 height 23
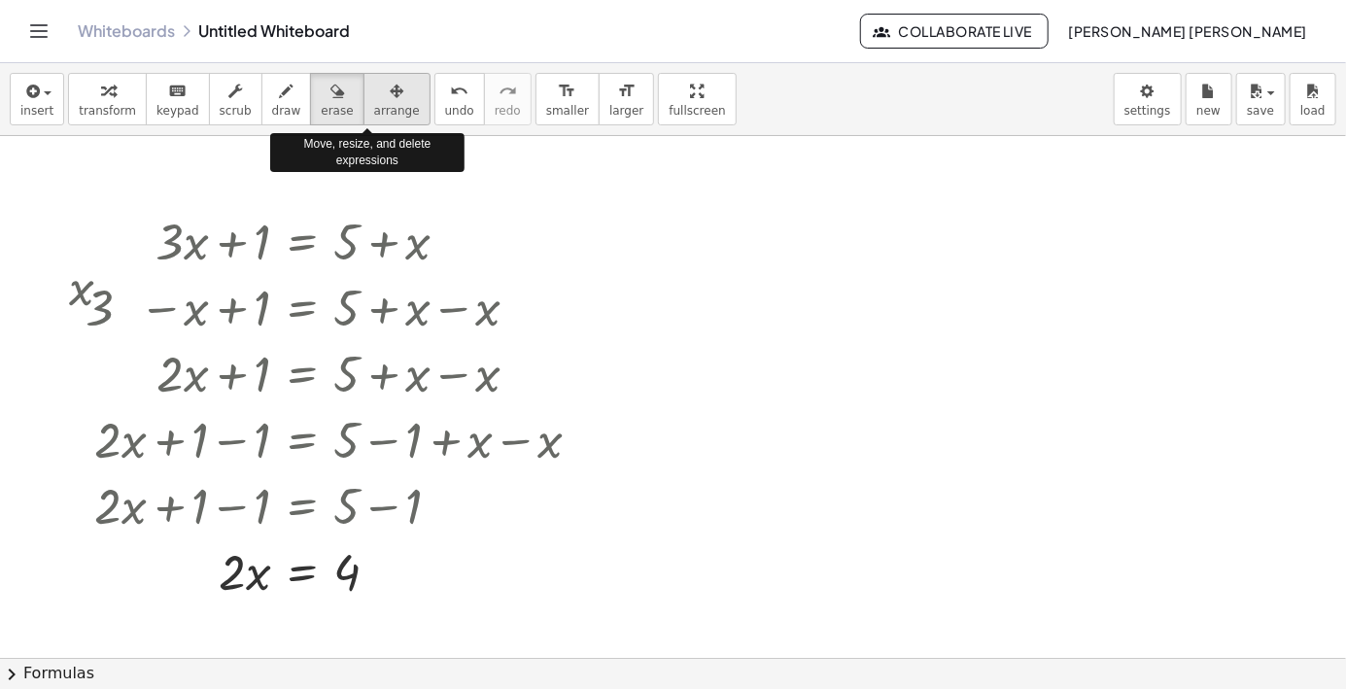
click at [390, 93] on icon "button" at bounding box center [397, 91] width 14 height 23
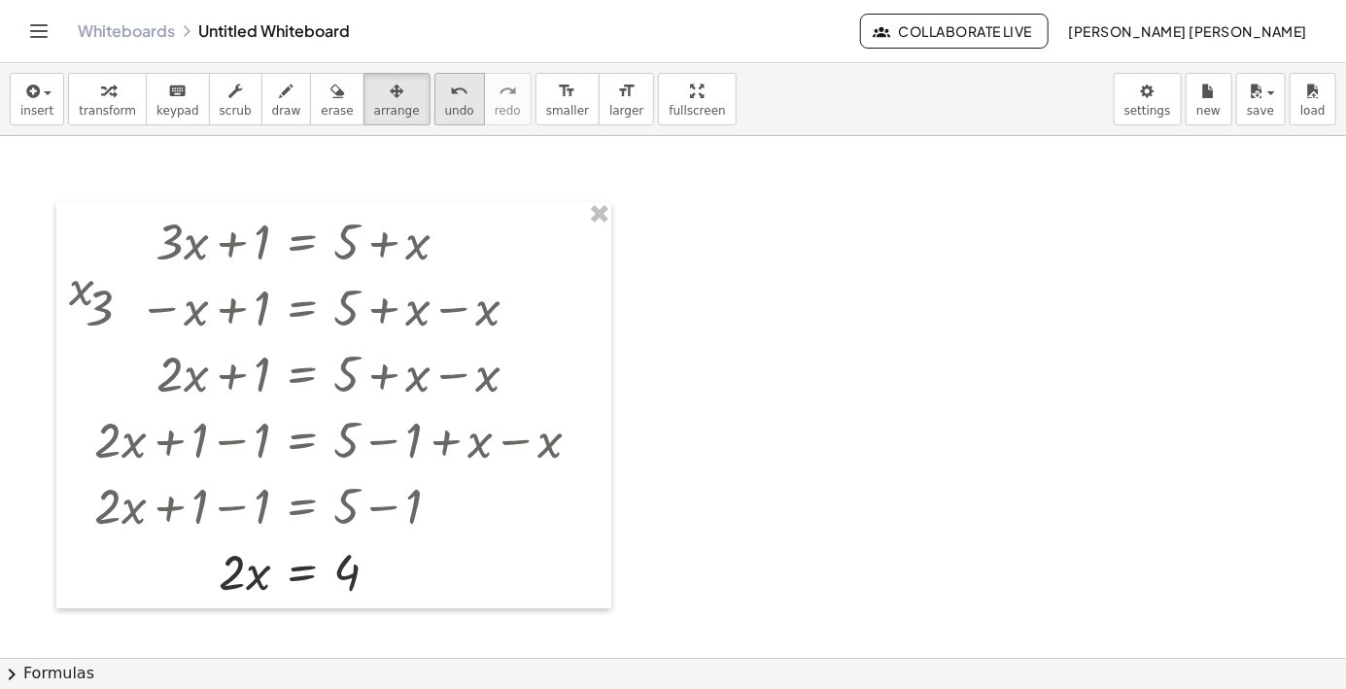
click at [445, 110] on span "undo" at bounding box center [459, 111] width 29 height 14
click at [91, 100] on div "button" at bounding box center [107, 90] width 57 height 23
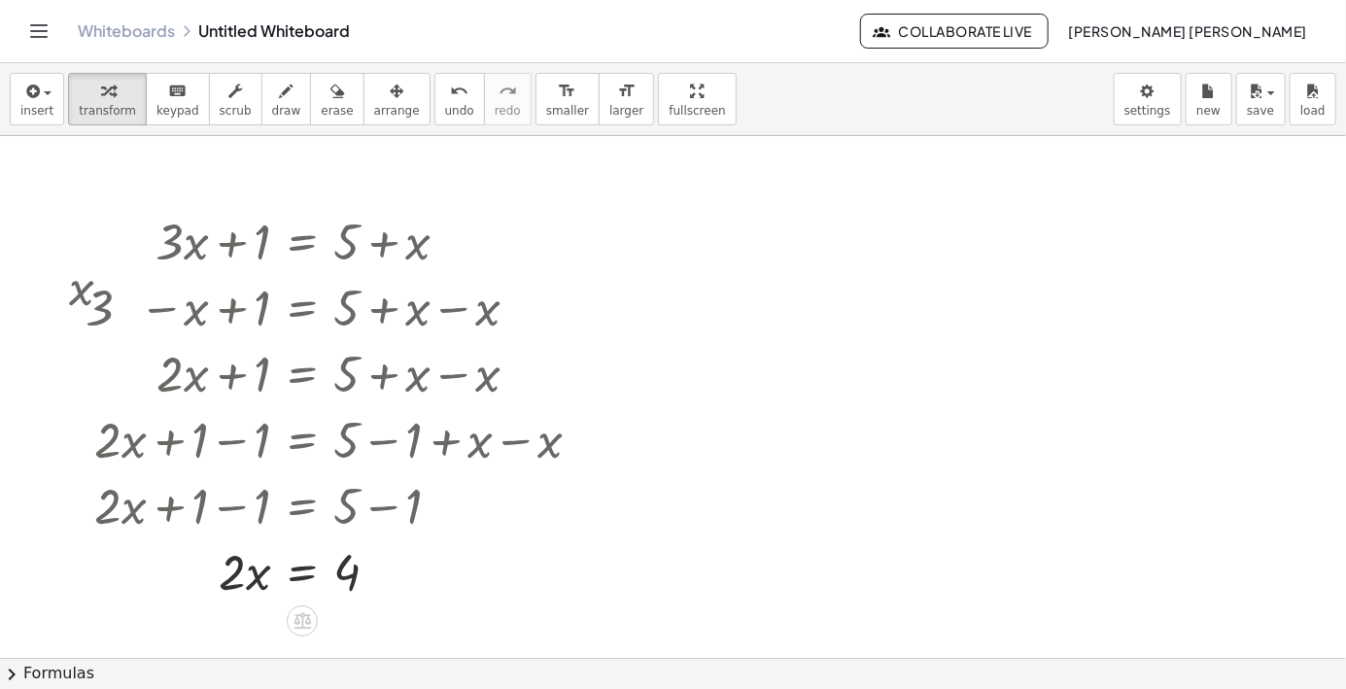
click at [233, 570] on div at bounding box center [341, 571] width 531 height 66
drag, startPoint x: 234, startPoint y: 568, endPoint x: 255, endPoint y: 568, distance: 20.4
click at [255, 568] on div at bounding box center [341, 571] width 531 height 66
drag, startPoint x: 229, startPoint y: 587, endPoint x: 227, endPoint y: 566, distance: 21.5
click at [227, 567] on div at bounding box center [341, 571] width 531 height 66
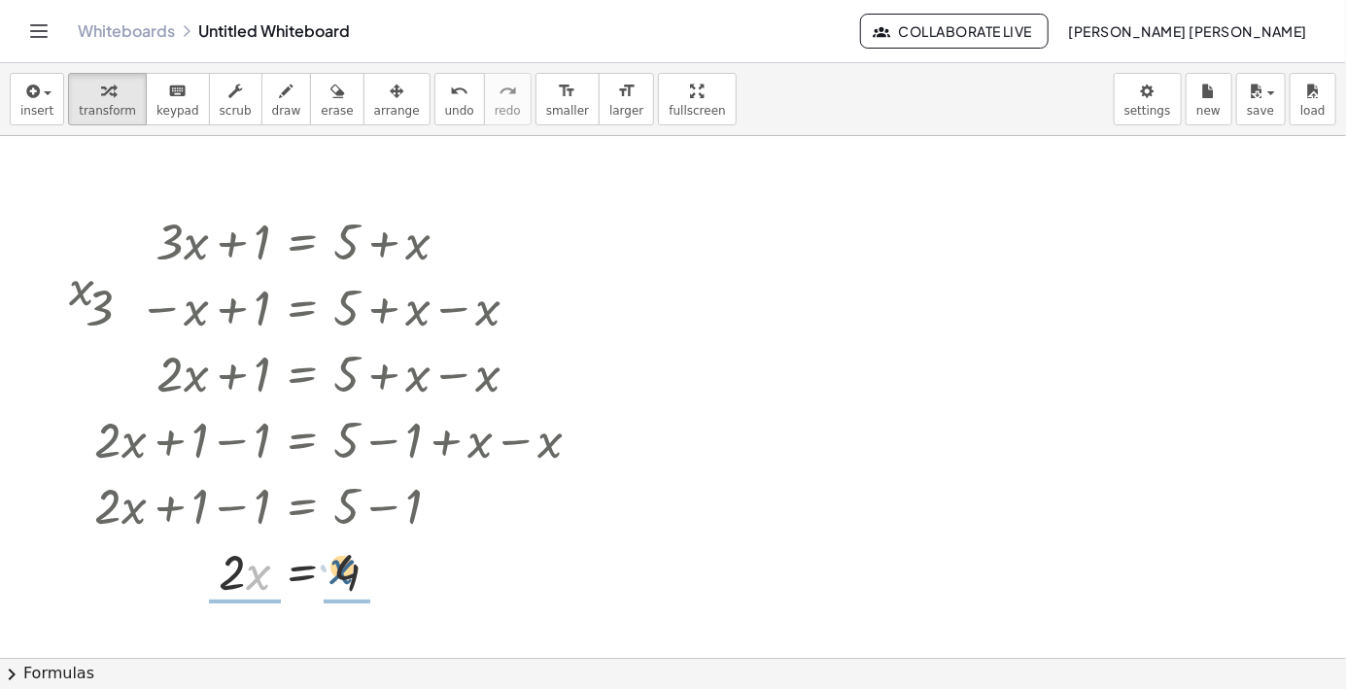
drag, startPoint x: 256, startPoint y: 579, endPoint x: 399, endPoint y: 576, distance: 142.9
click at [397, 580] on div at bounding box center [341, 571] width 531 height 66
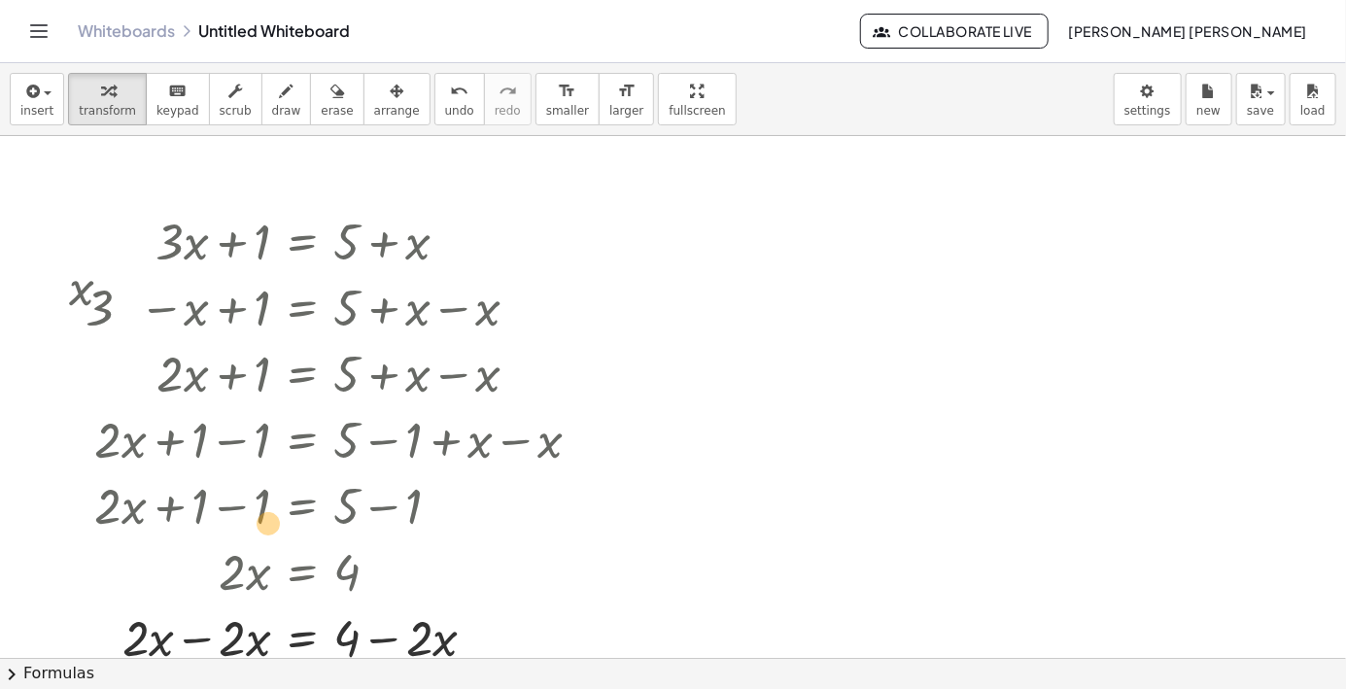
drag, startPoint x: 477, startPoint y: 638, endPoint x: 256, endPoint y: 477, distance: 273.6
click at [302, 242] on div "+ · 3 · x + 1 = + 5 + x + · 3 · x − x + 1 = + 5 + x − x + · 2 · x + 1 = + 5 + x…" at bounding box center [302, 242] width 0 height 0
click at [435, 103] on button "undo undo" at bounding box center [460, 99] width 51 height 52
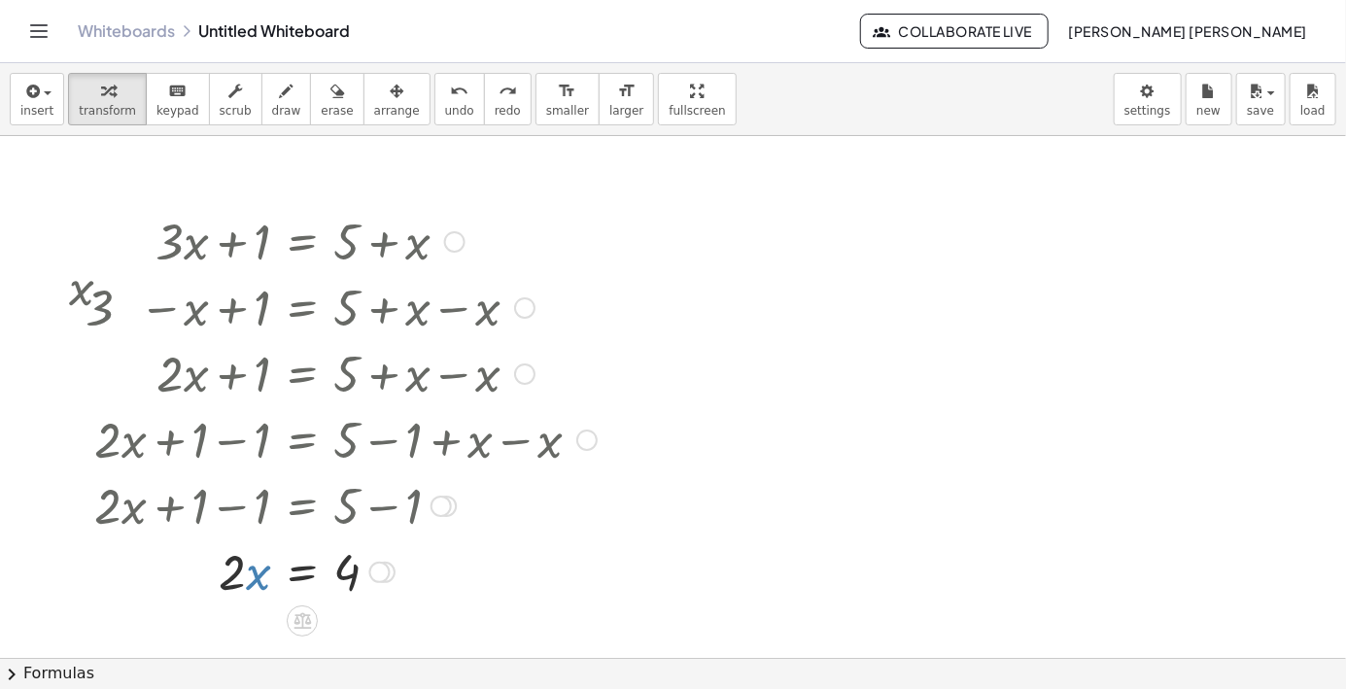
click at [266, 572] on div at bounding box center [341, 571] width 336 height 66
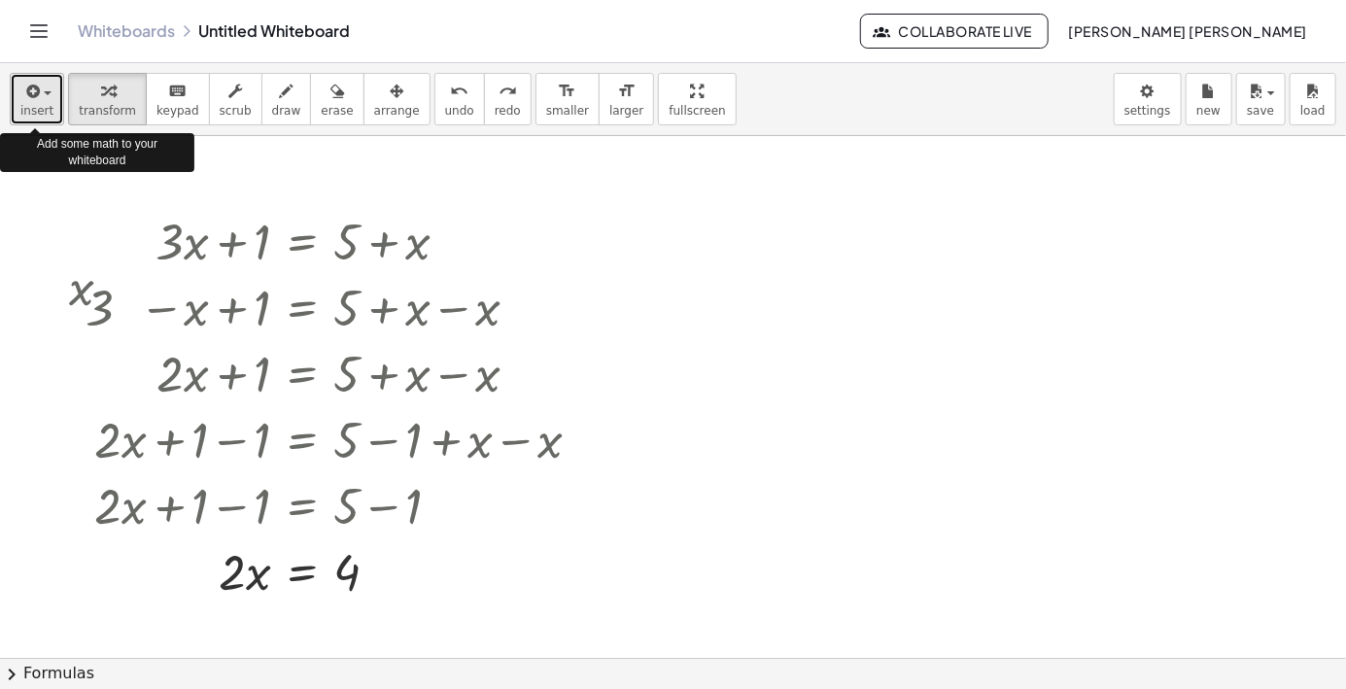
click at [51, 98] on button "insert" at bounding box center [37, 99] width 54 height 52
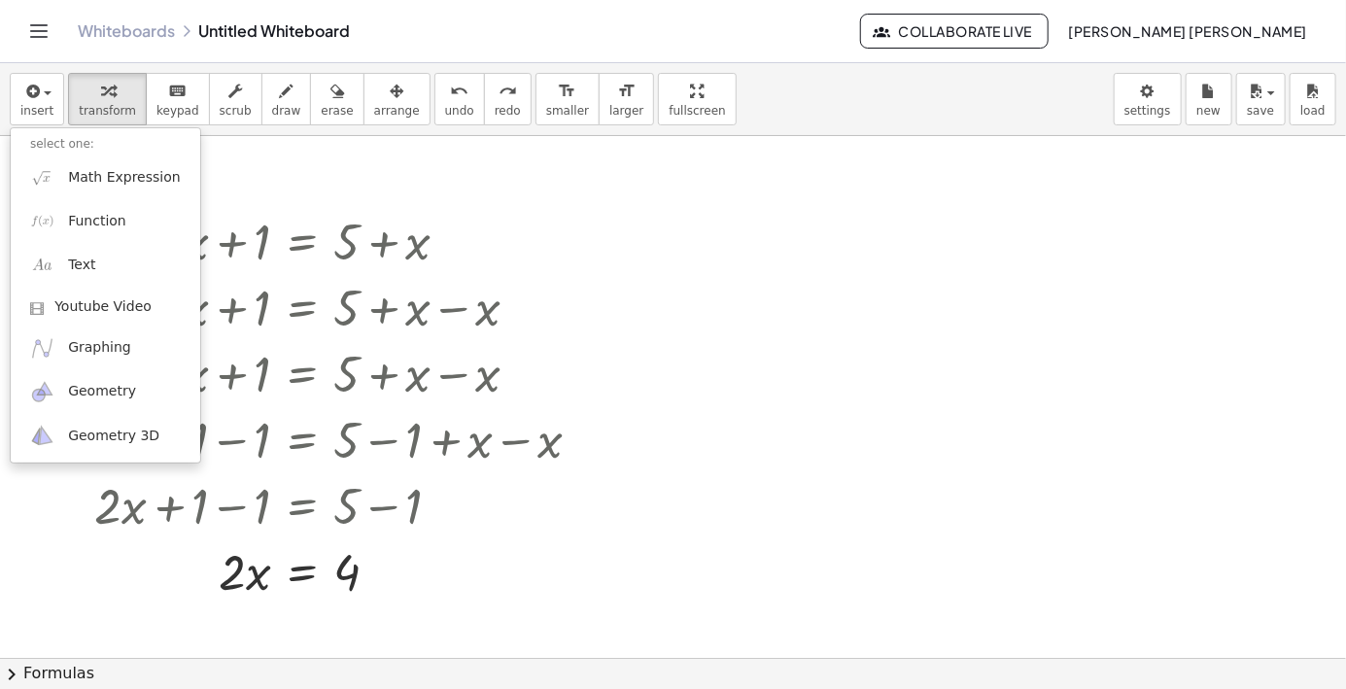
drag, startPoint x: 610, startPoint y: 242, endPoint x: 614, endPoint y: 277, distance: 35.3
click at [612, 282] on div at bounding box center [673, 344] width 1346 height 689
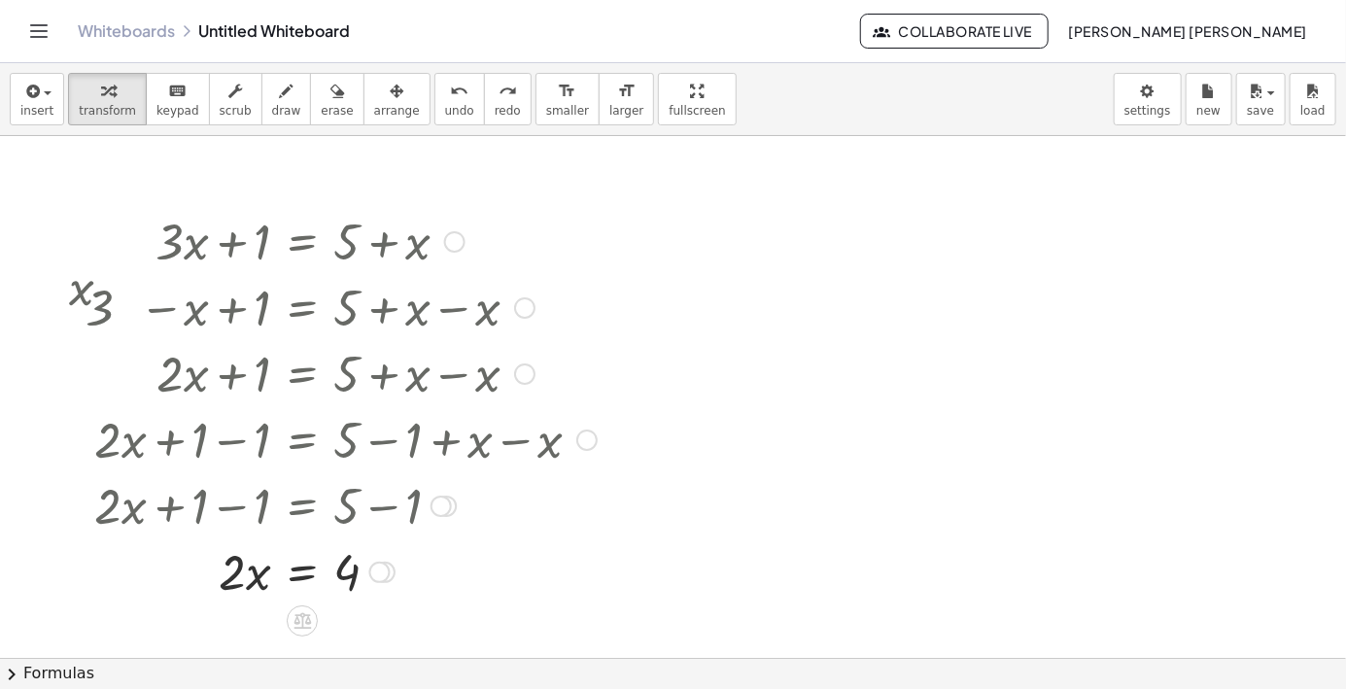
click at [568, 310] on div at bounding box center [341, 306] width 531 height 66
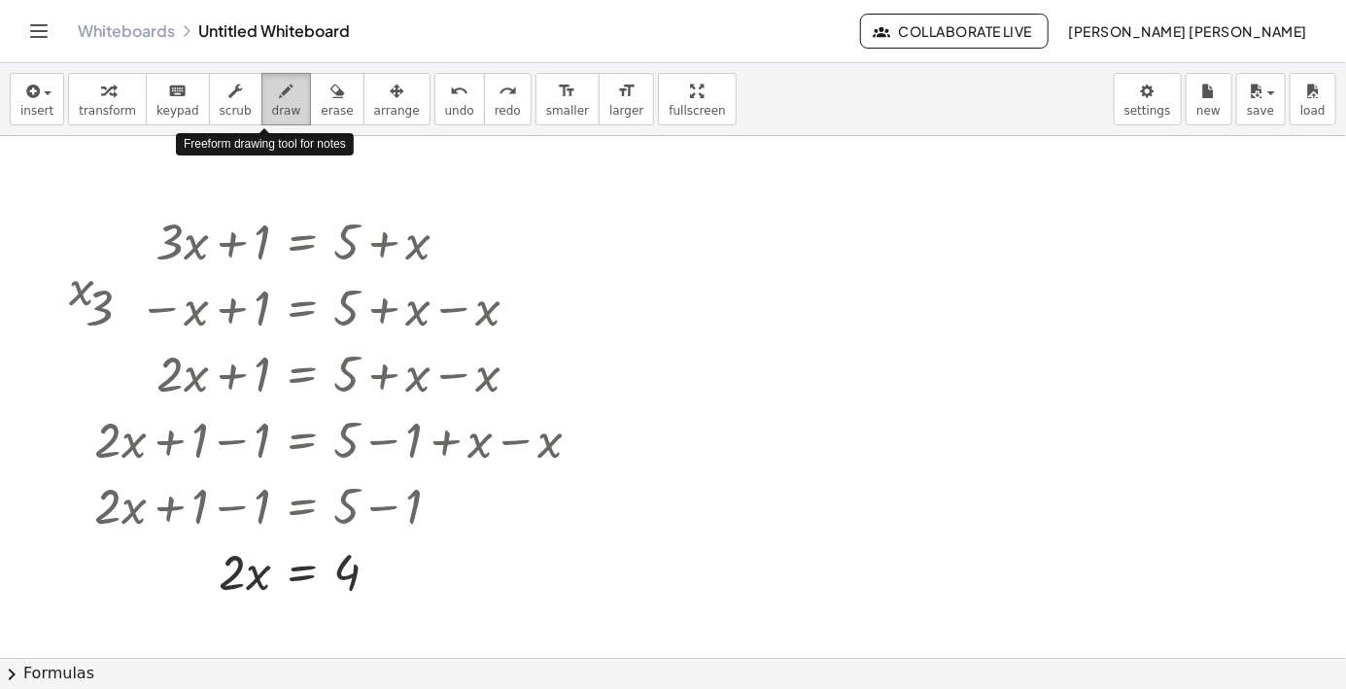
click at [280, 96] on icon "button" at bounding box center [287, 91] width 14 height 23
drag, startPoint x: 221, startPoint y: 609, endPoint x: 266, endPoint y: 607, distance: 45.7
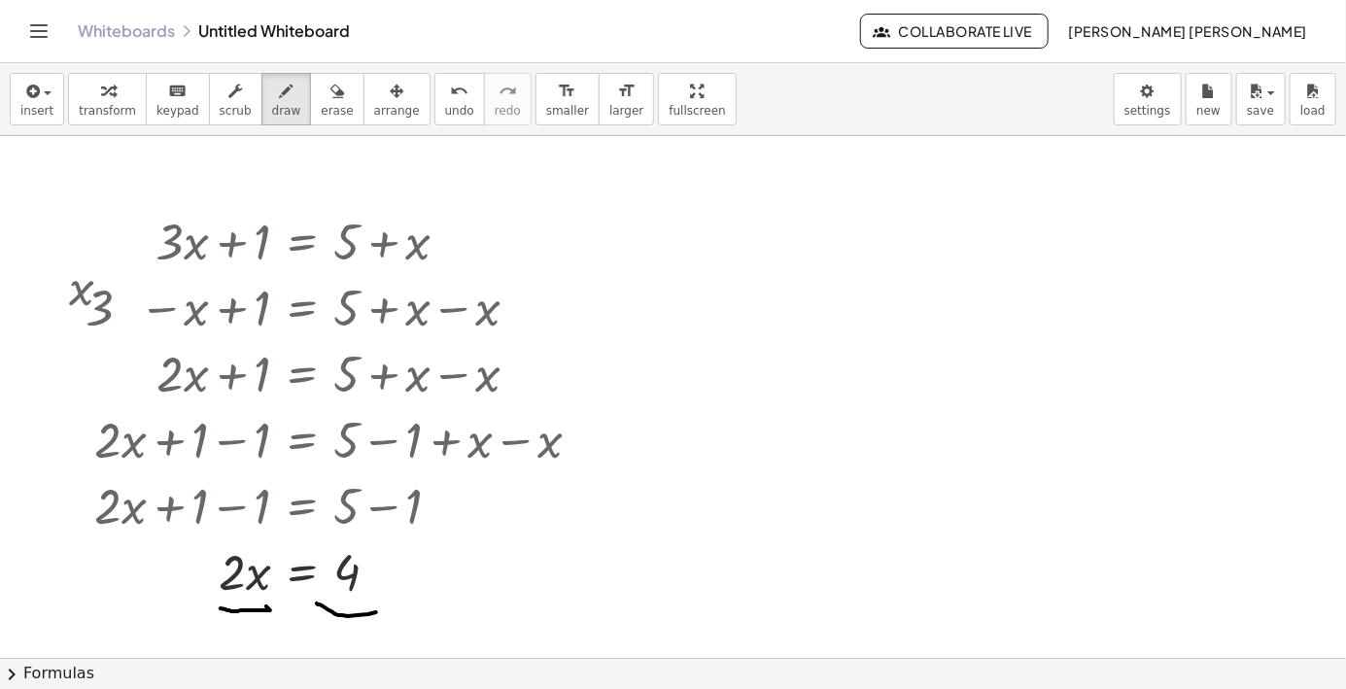
drag, startPoint x: 317, startPoint y: 604, endPoint x: 372, endPoint y: 599, distance: 55.6
drag, startPoint x: 219, startPoint y: 631, endPoint x: 230, endPoint y: 627, distance: 12.3
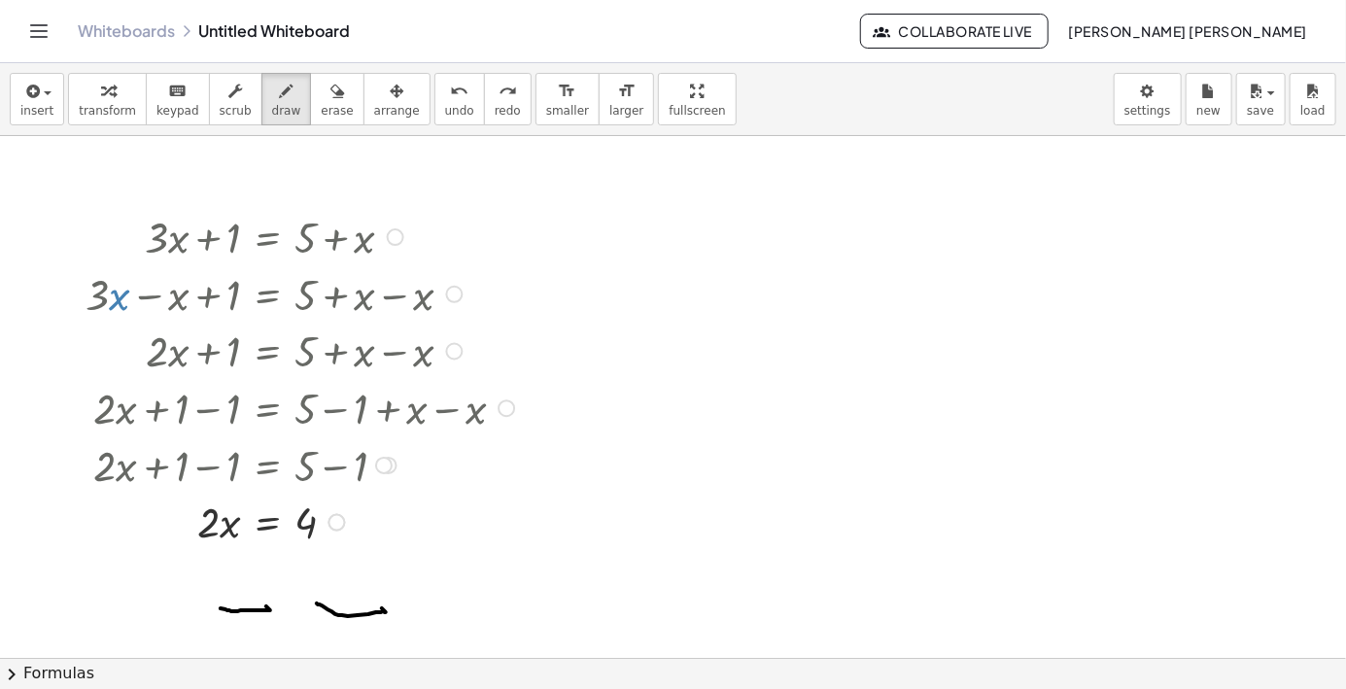
click at [506, 52] on div "Whiteboards Untitled Whiteboard Collaborate Live [PERSON_NAME] [PERSON_NAME]" at bounding box center [673, 31] width 1300 height 62
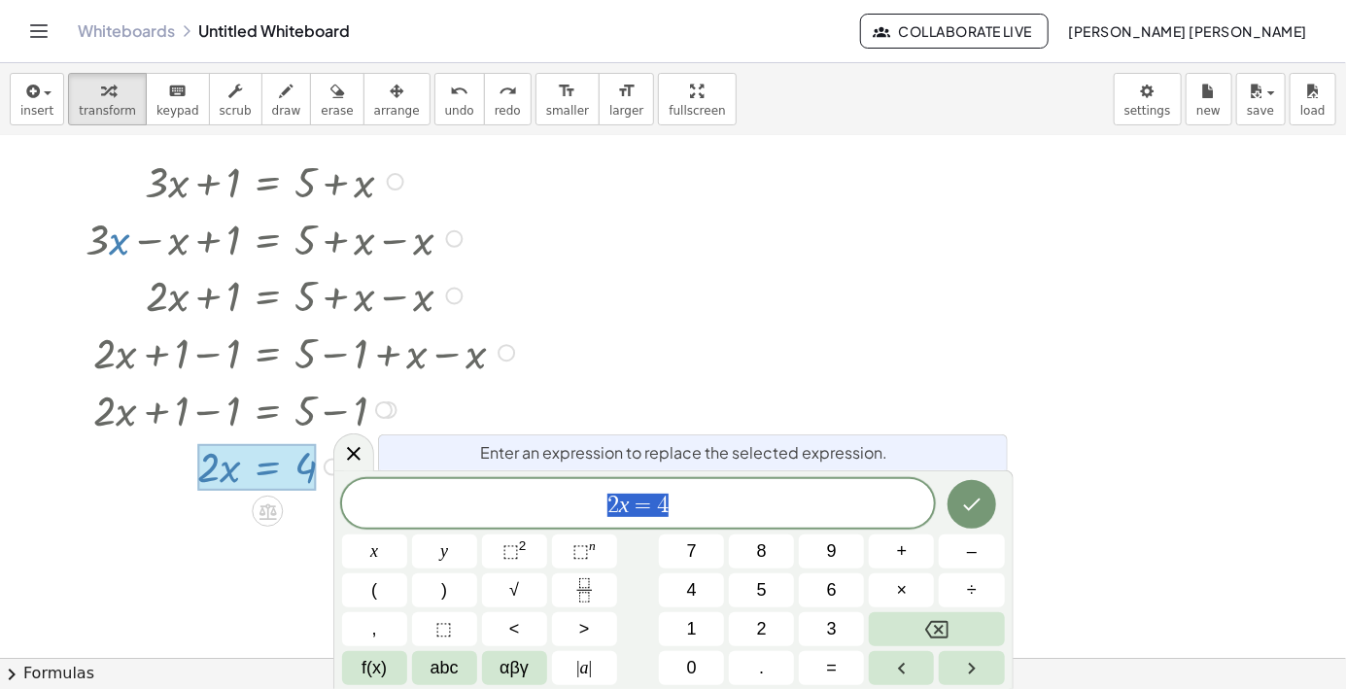
scroll to position [56, 0]
click at [705, 497] on span "2 x = 4" at bounding box center [638, 505] width 593 height 27
click at [624, 508] on var "x" at bounding box center [624, 504] width 11 height 25
click at [584, 581] on icon "Fraction" at bounding box center [585, 590] width 24 height 24
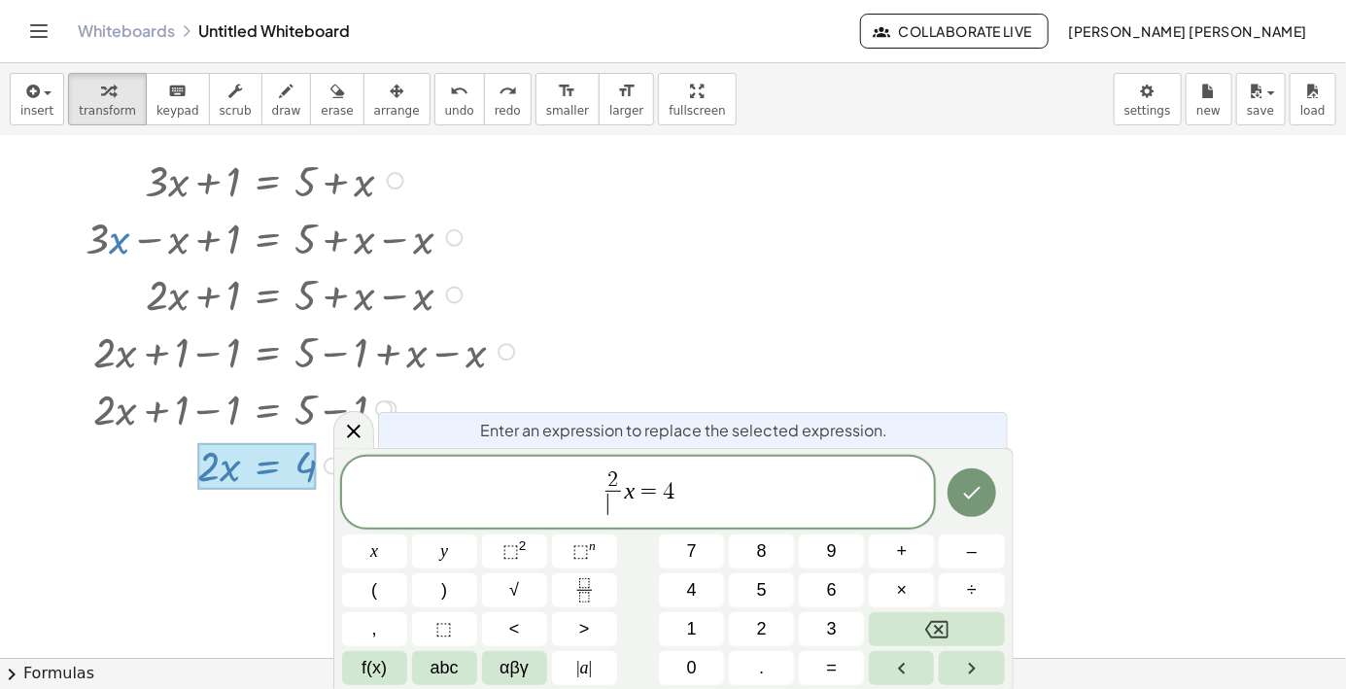
click at [754, 613] on button "2" at bounding box center [761, 629] width 65 height 34
click at [671, 497] on span "4" at bounding box center [669, 490] width 12 height 23
click at [593, 591] on icon "Fraction" at bounding box center [585, 590] width 24 height 24
click at [760, 633] on span "2" at bounding box center [762, 629] width 10 height 26
click at [977, 498] on icon "Done" at bounding box center [971, 492] width 23 height 23
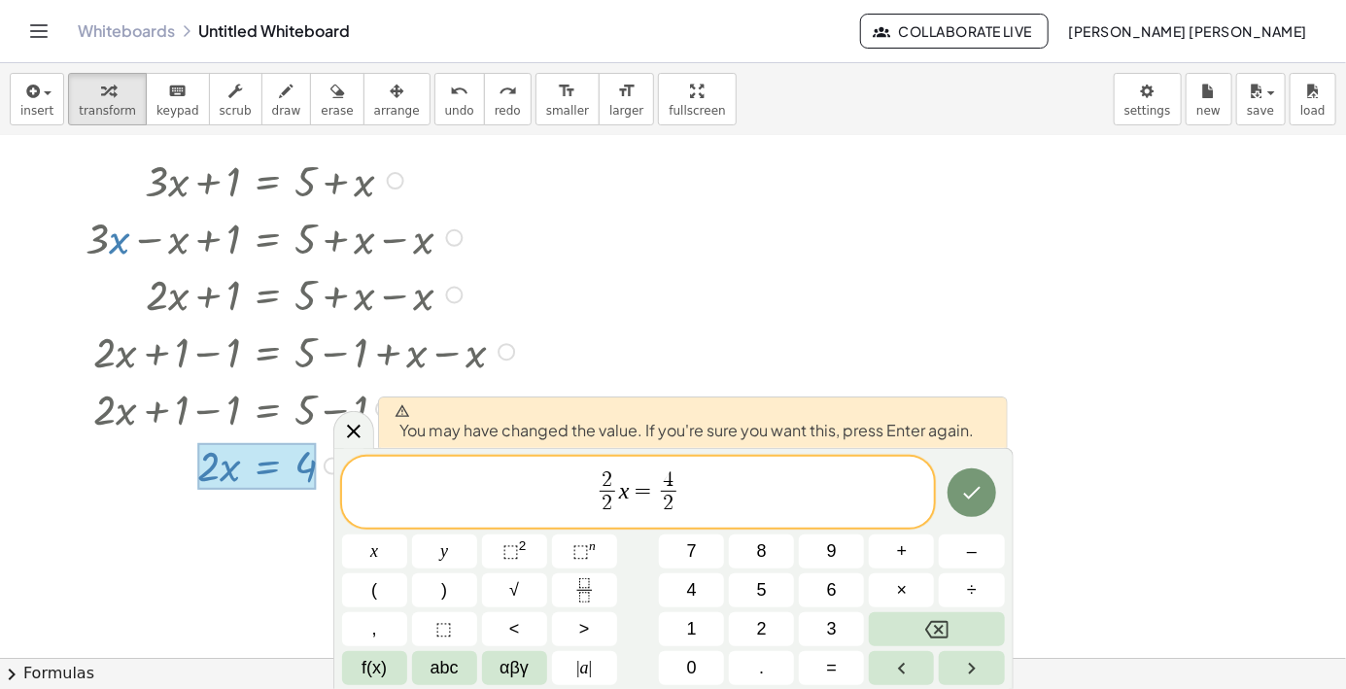
click at [966, 503] on icon "Done" at bounding box center [971, 492] width 23 height 23
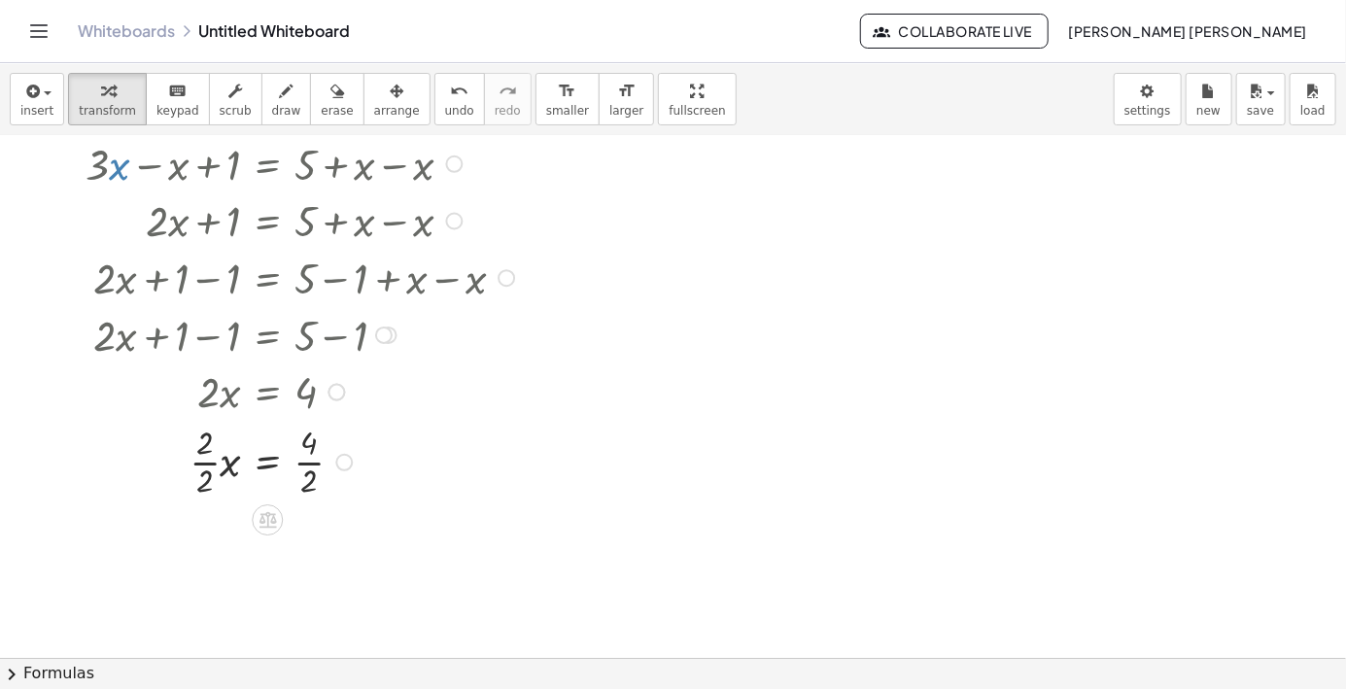
scroll to position [139, 0]
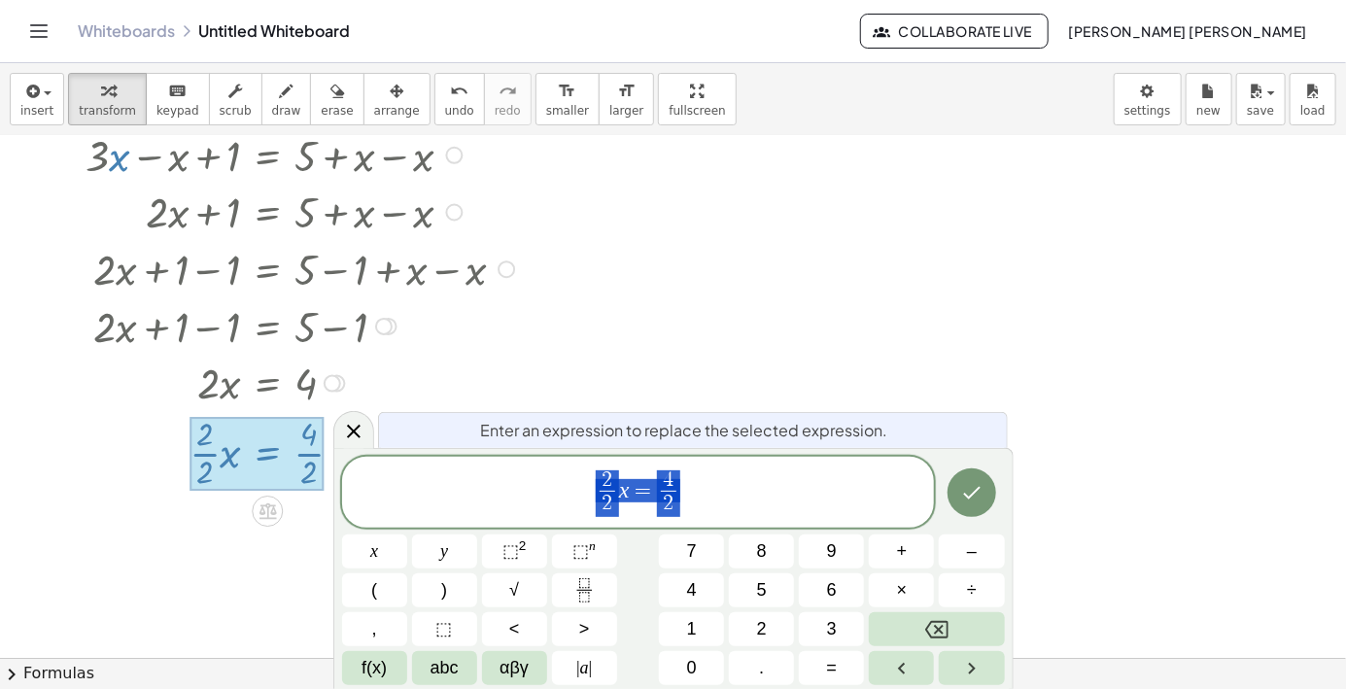
click at [961, 499] on icon "Done" at bounding box center [971, 492] width 23 height 23
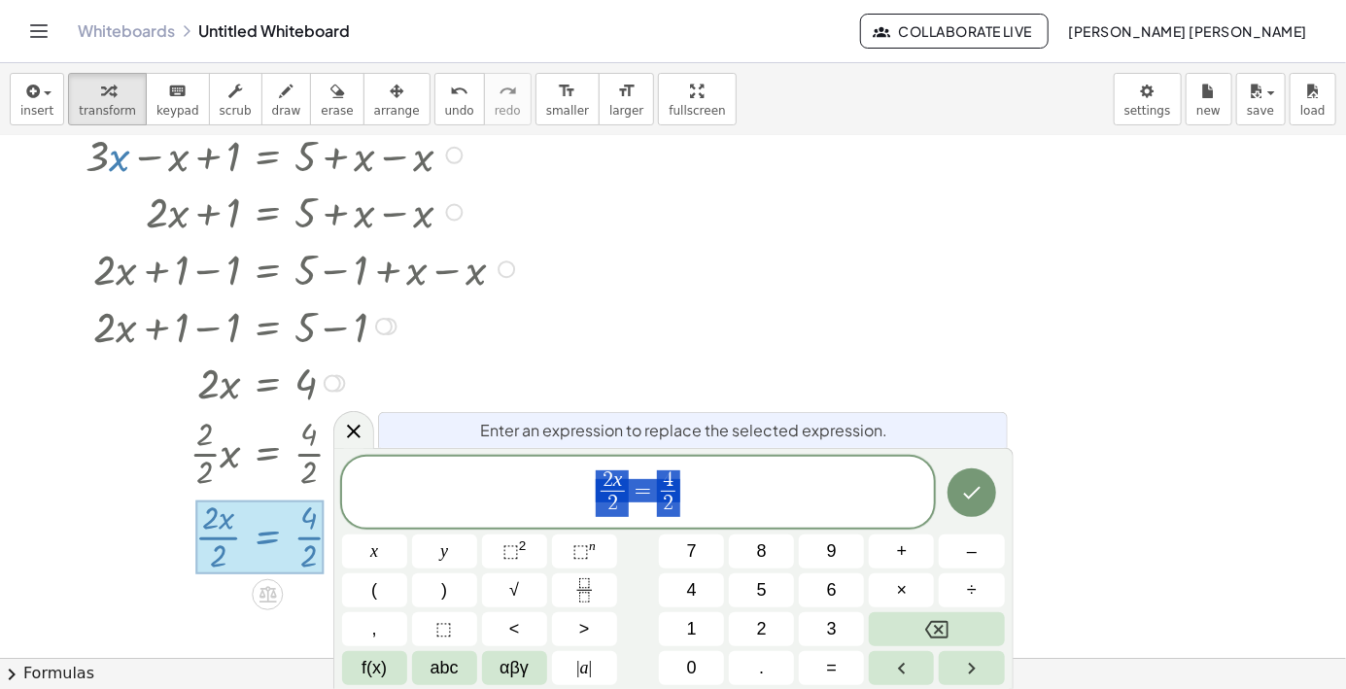
click at [756, 486] on span "2 x 2 ​ = 4 2 ​" at bounding box center [638, 495] width 593 height 52
click at [962, 493] on icon "Done" at bounding box center [971, 492] width 23 height 23
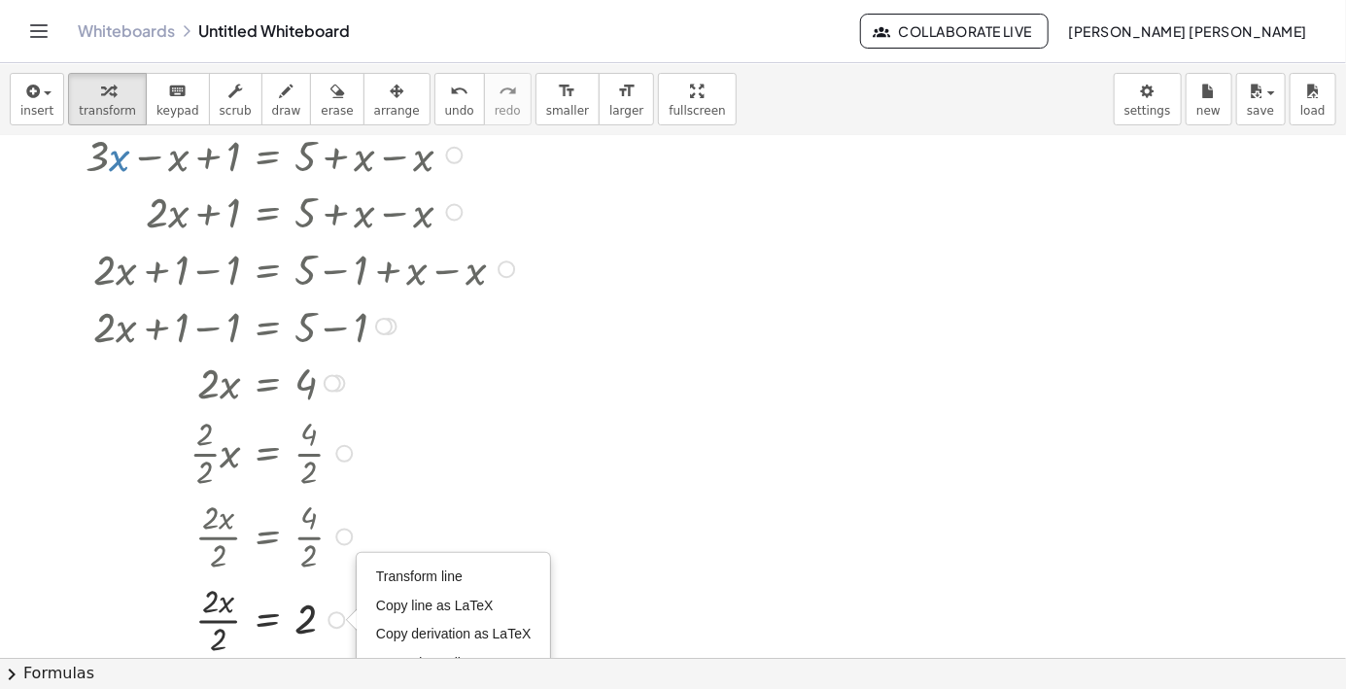
click at [513, 495] on div at bounding box center [303, 536] width 454 height 84
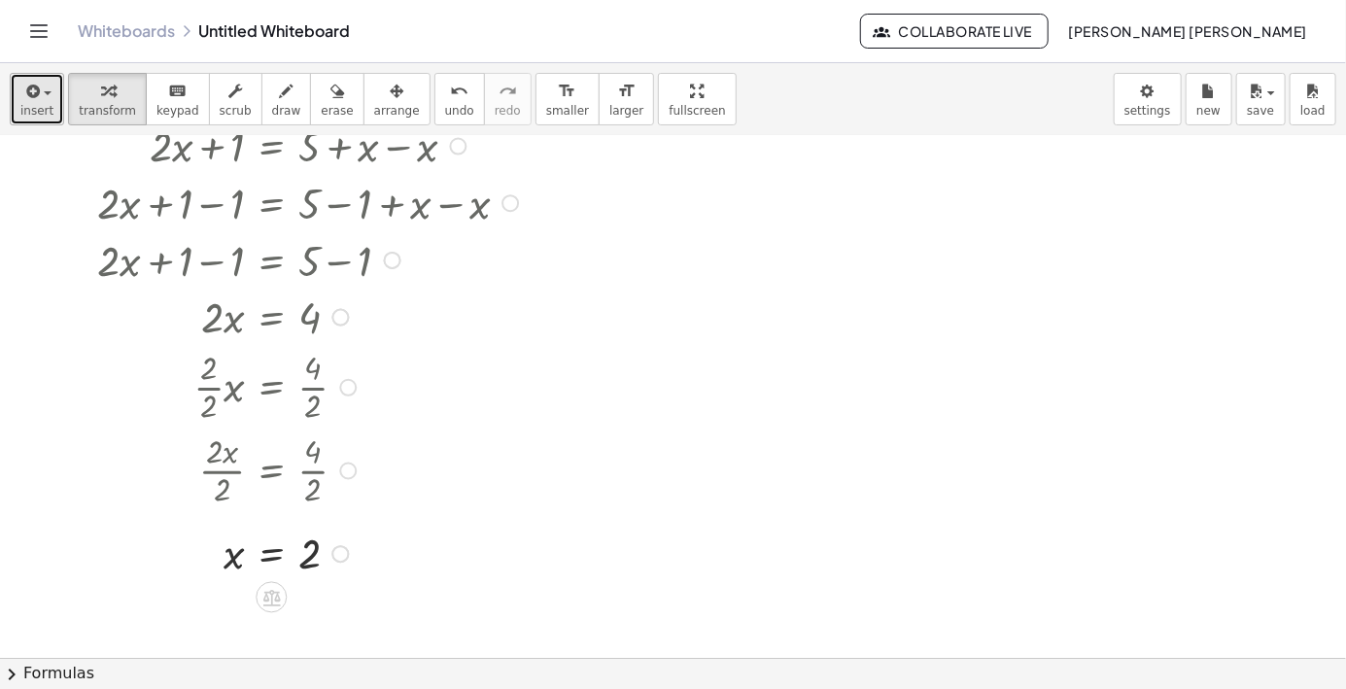
click at [34, 95] on icon "button" at bounding box center [30, 91] width 17 height 23
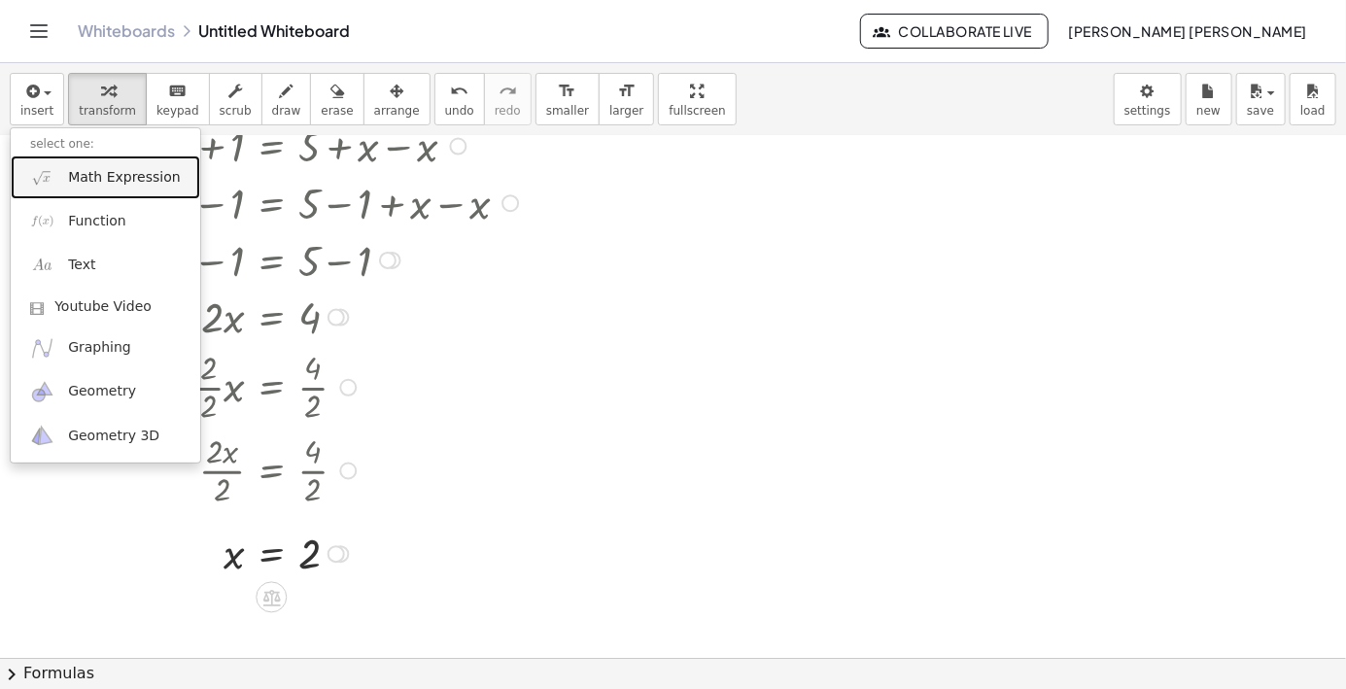
click at [86, 181] on span "Math Expression" at bounding box center [124, 177] width 112 height 19
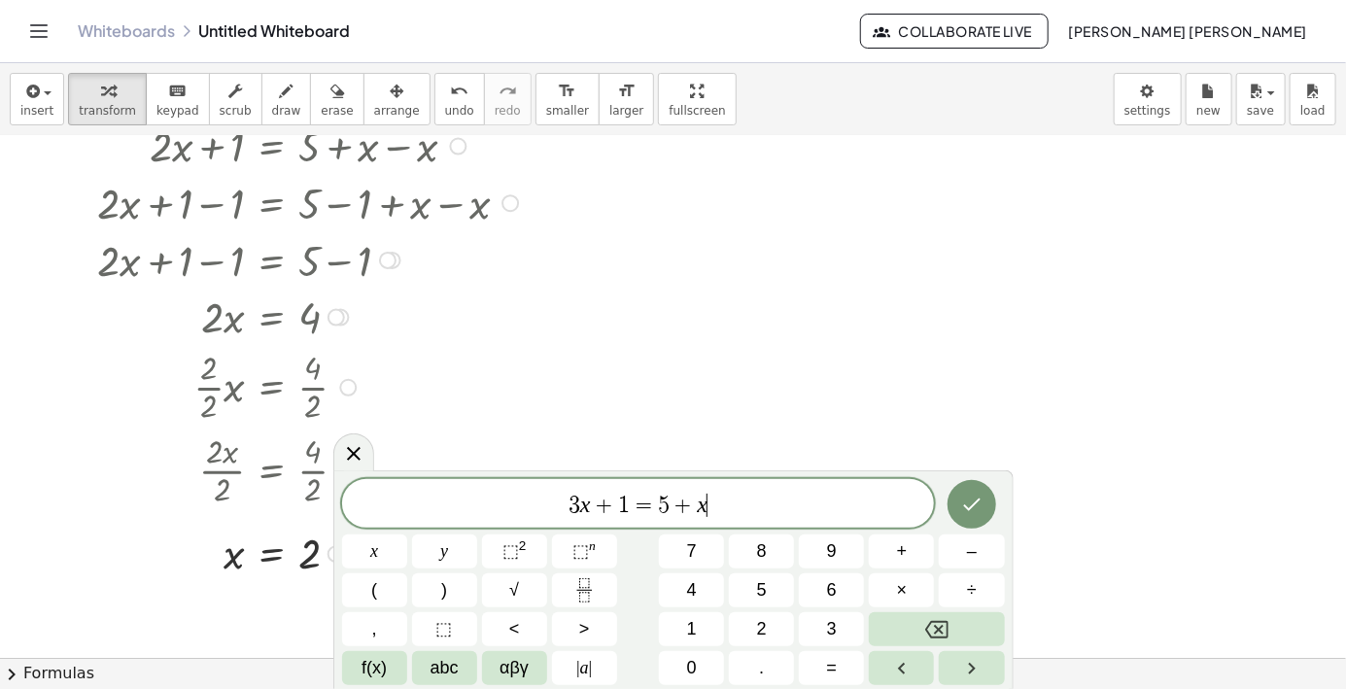
click at [995, 506] on button "Done" at bounding box center [972, 504] width 49 height 49
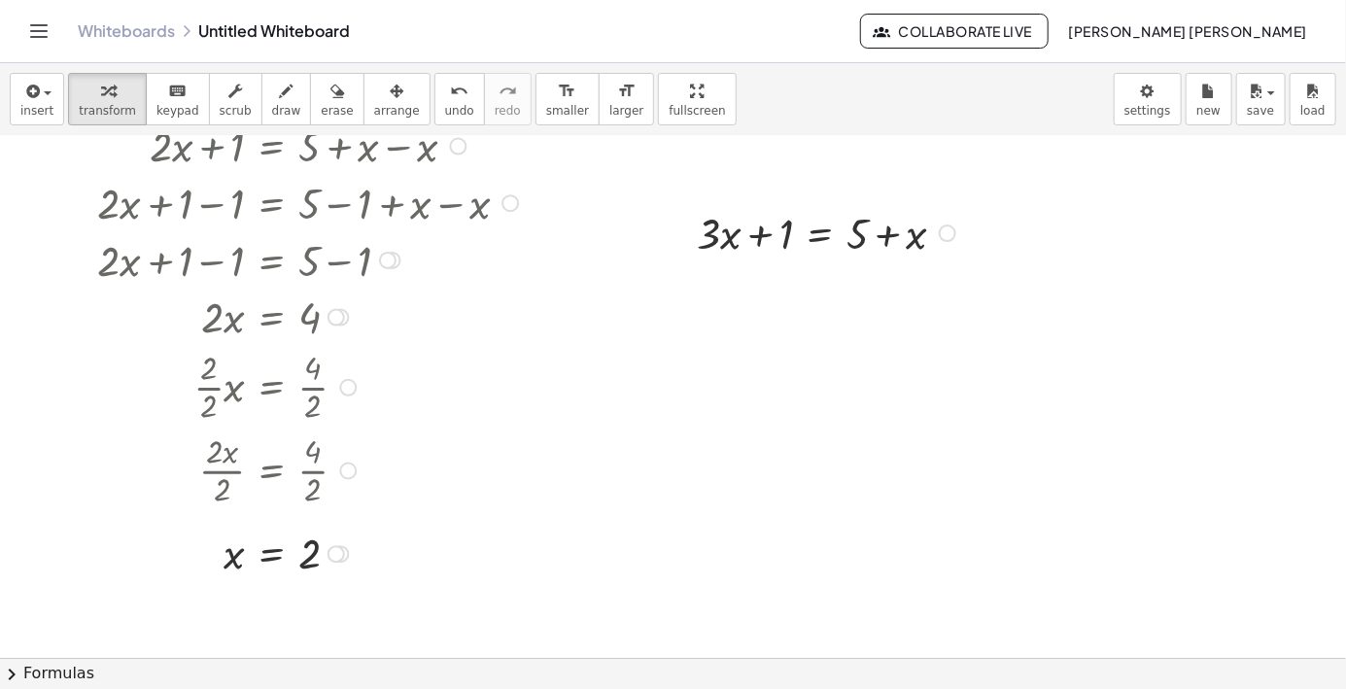
scroll to position [63, 0]
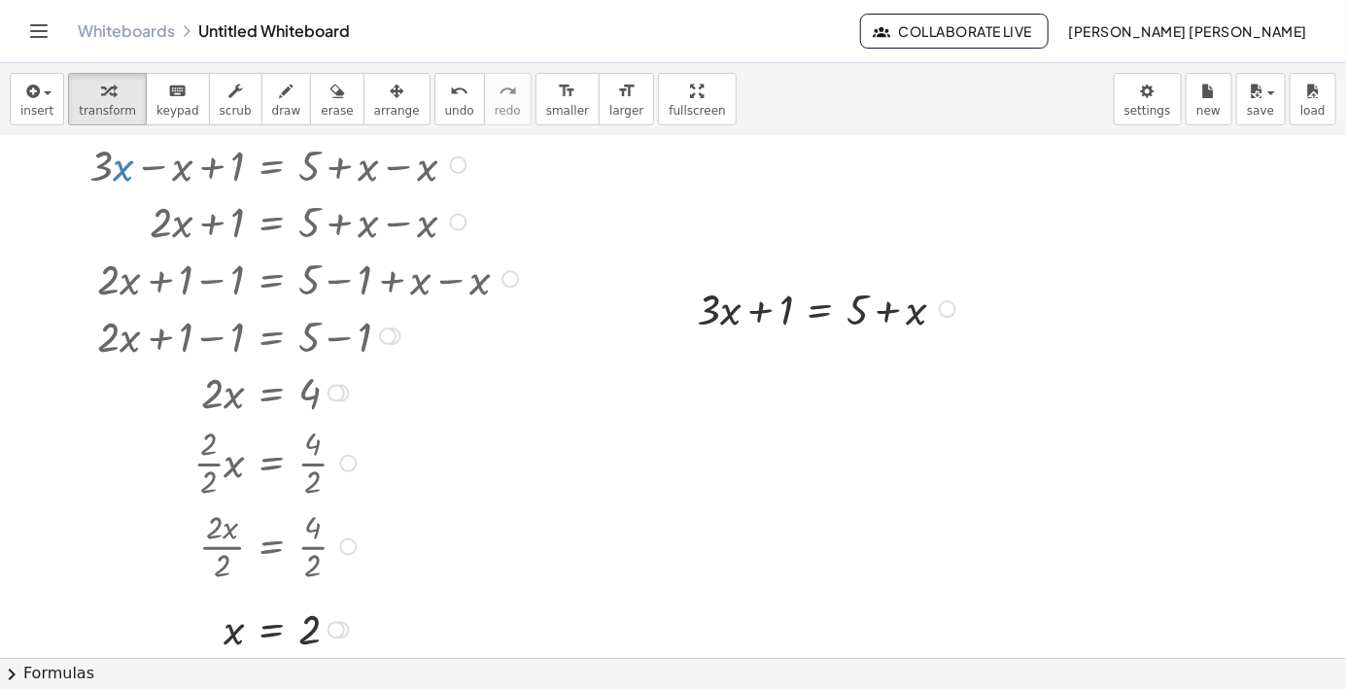
click at [196, 261] on div at bounding box center [307, 277] width 454 height 57
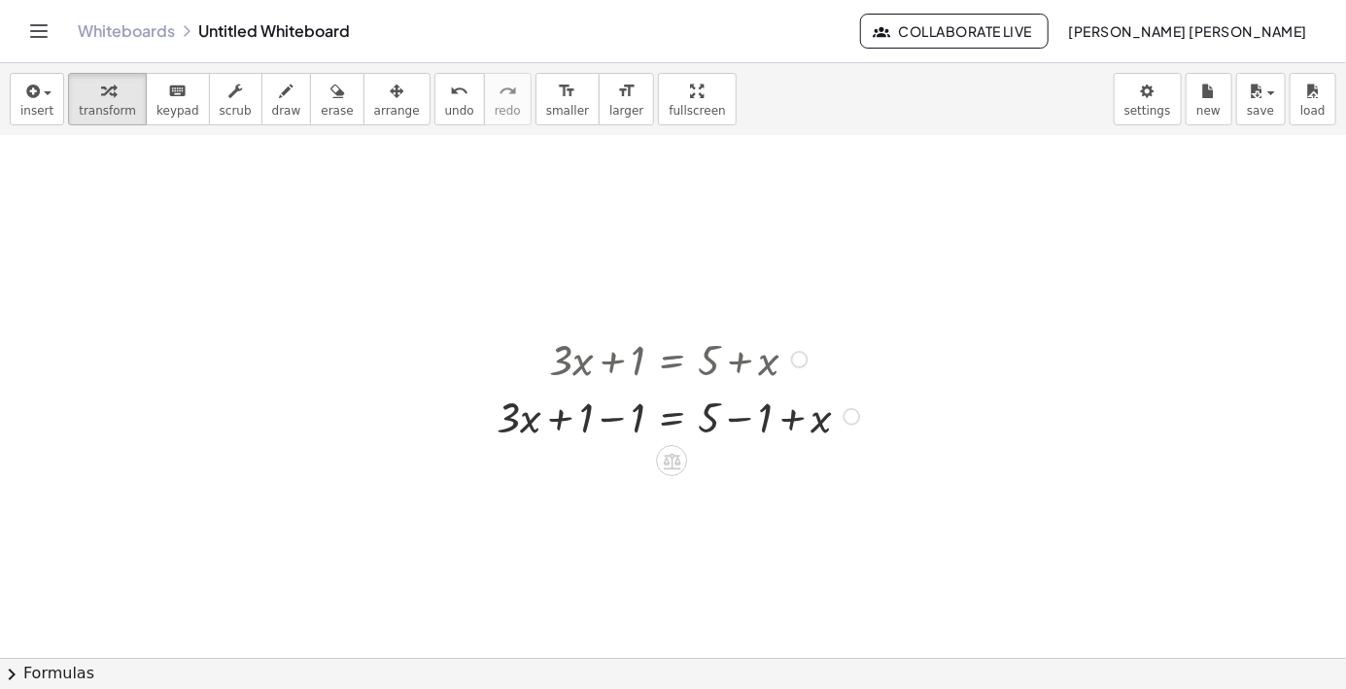
scroll to position [29, 0]
click at [666, 443] on div "+ · 3 · x + 1 = + 5 + x + · 3 · x + 1 − 1 = + 5 − 1 + x + · 3 · x = + 5 + 1 − 1…" at bounding box center [670, 386] width 524 height 123
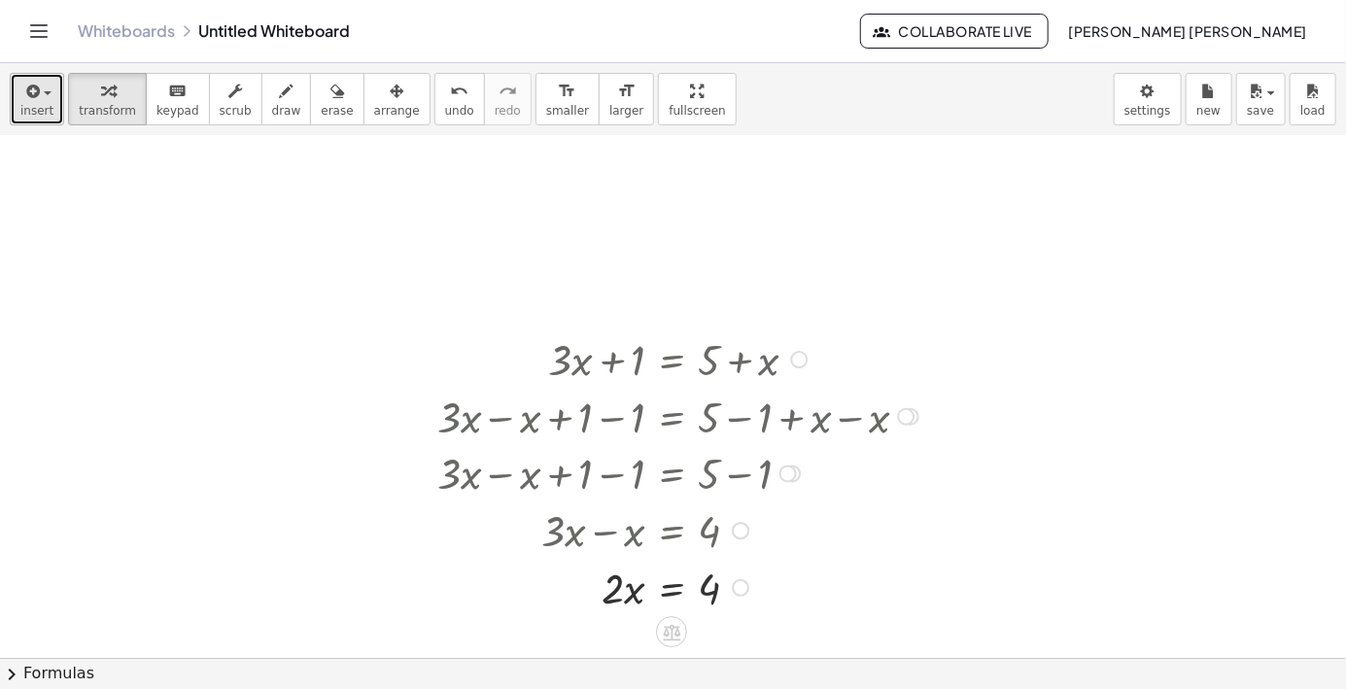
click at [32, 73] on button "insert" at bounding box center [37, 99] width 54 height 52
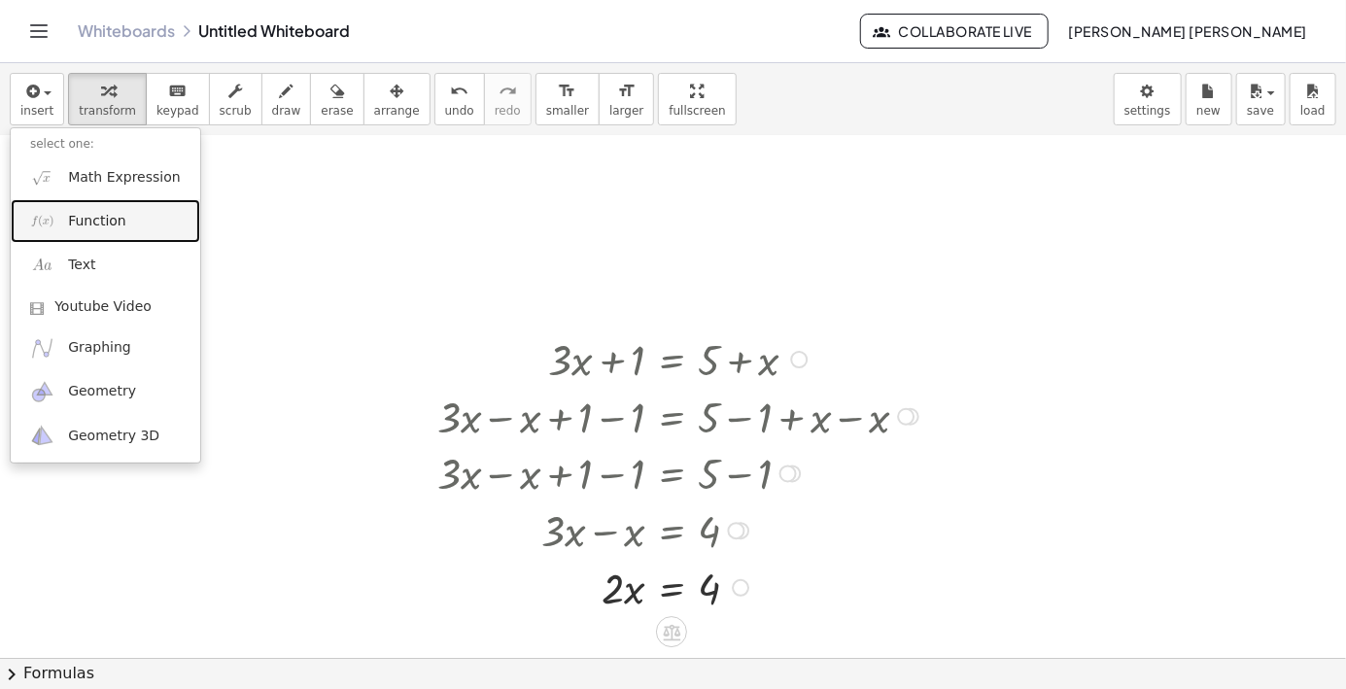
click at [59, 203] on link "Function" at bounding box center [106, 221] width 190 height 44
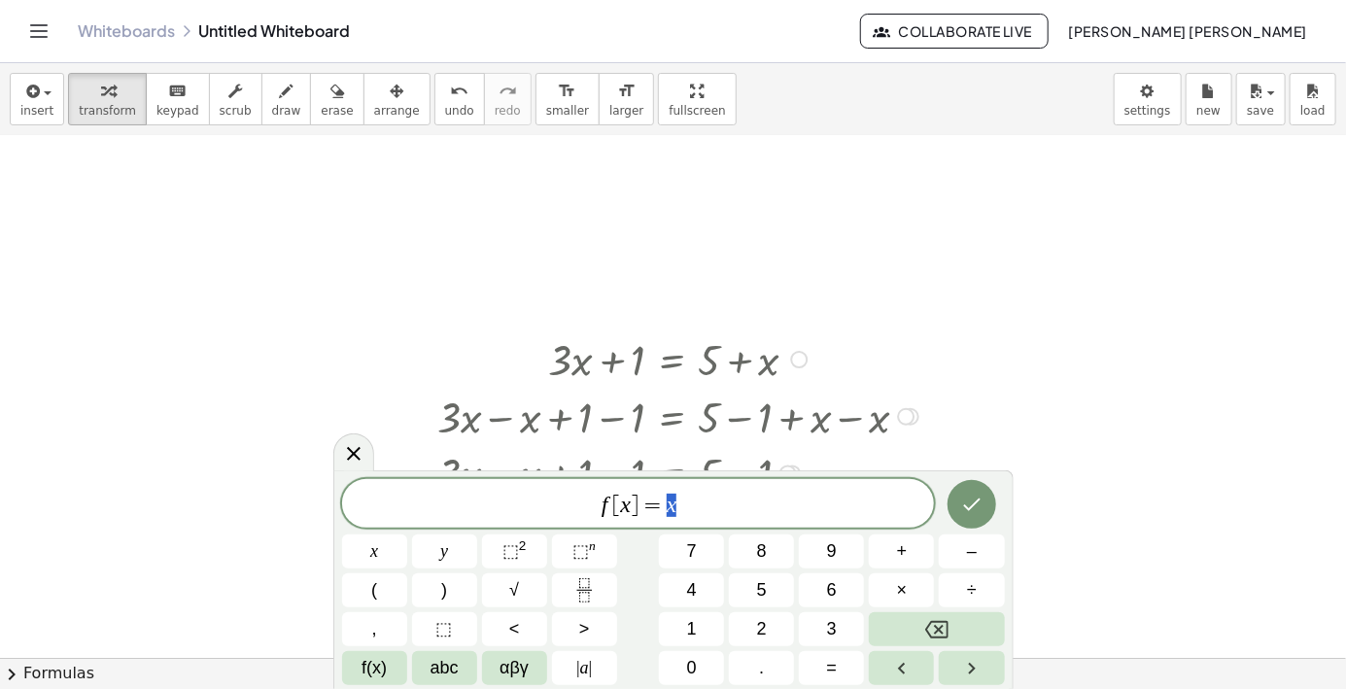
click at [969, 514] on icon "Done" at bounding box center [971, 504] width 23 height 23
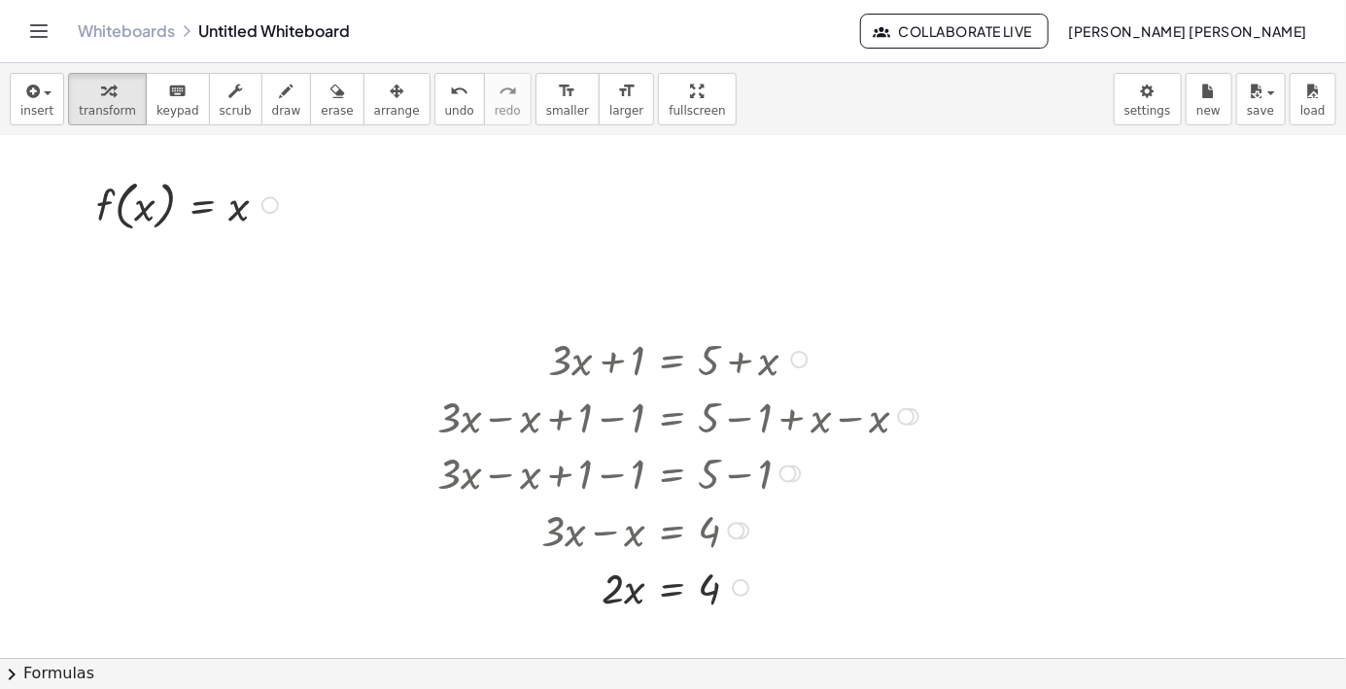
click at [587, 427] on div at bounding box center [681, 415] width 506 height 57
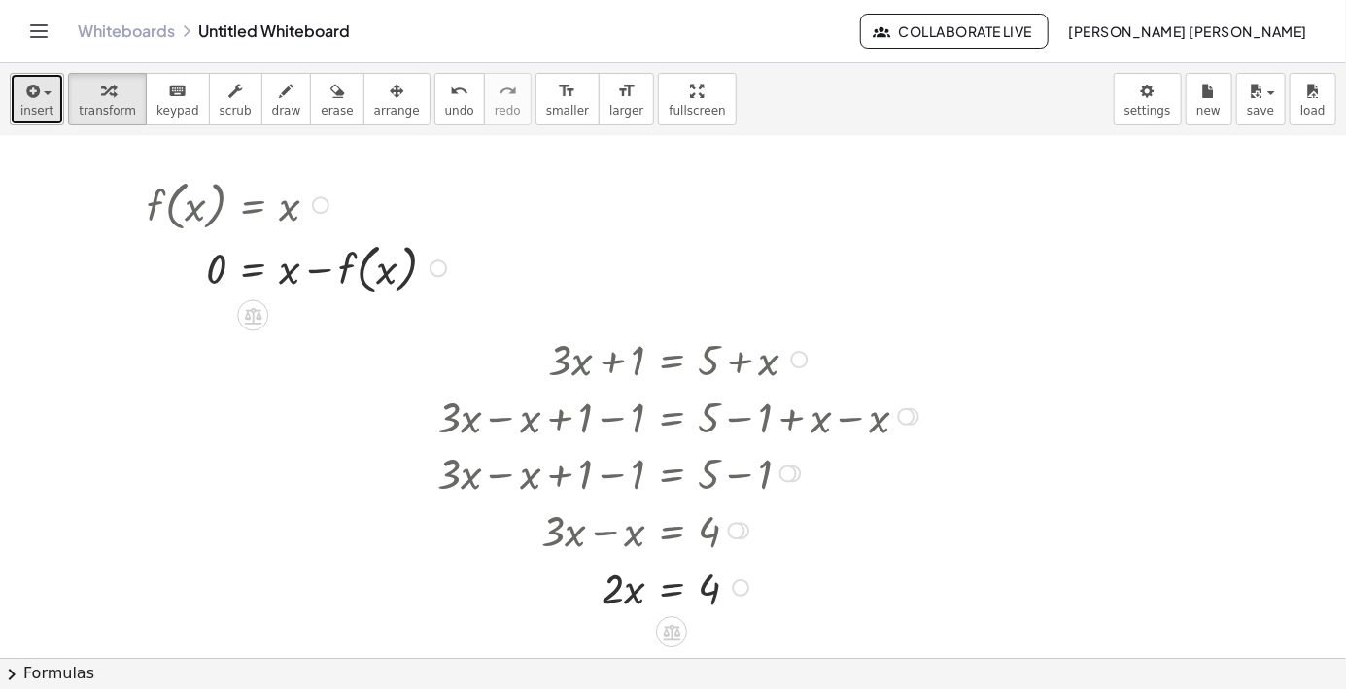
click at [55, 99] on button "insert" at bounding box center [37, 99] width 54 height 52
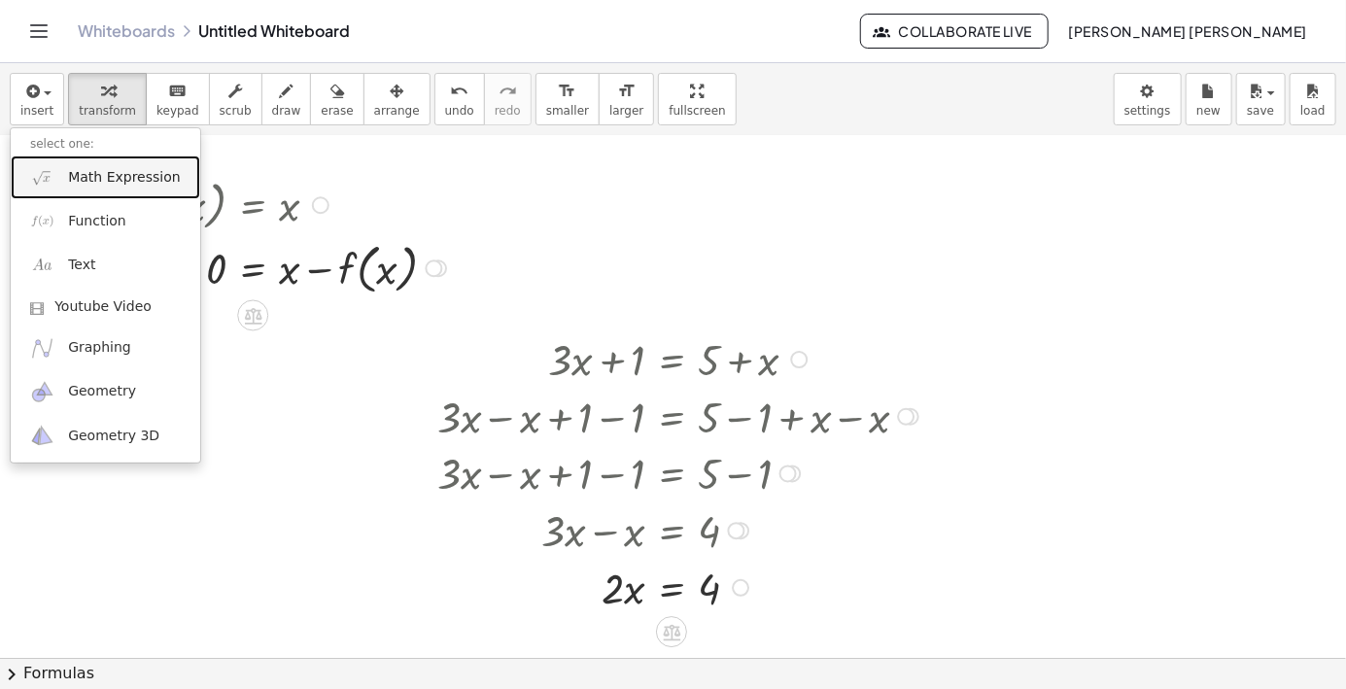
click at [73, 183] on span "Math Expression" at bounding box center [124, 177] width 112 height 19
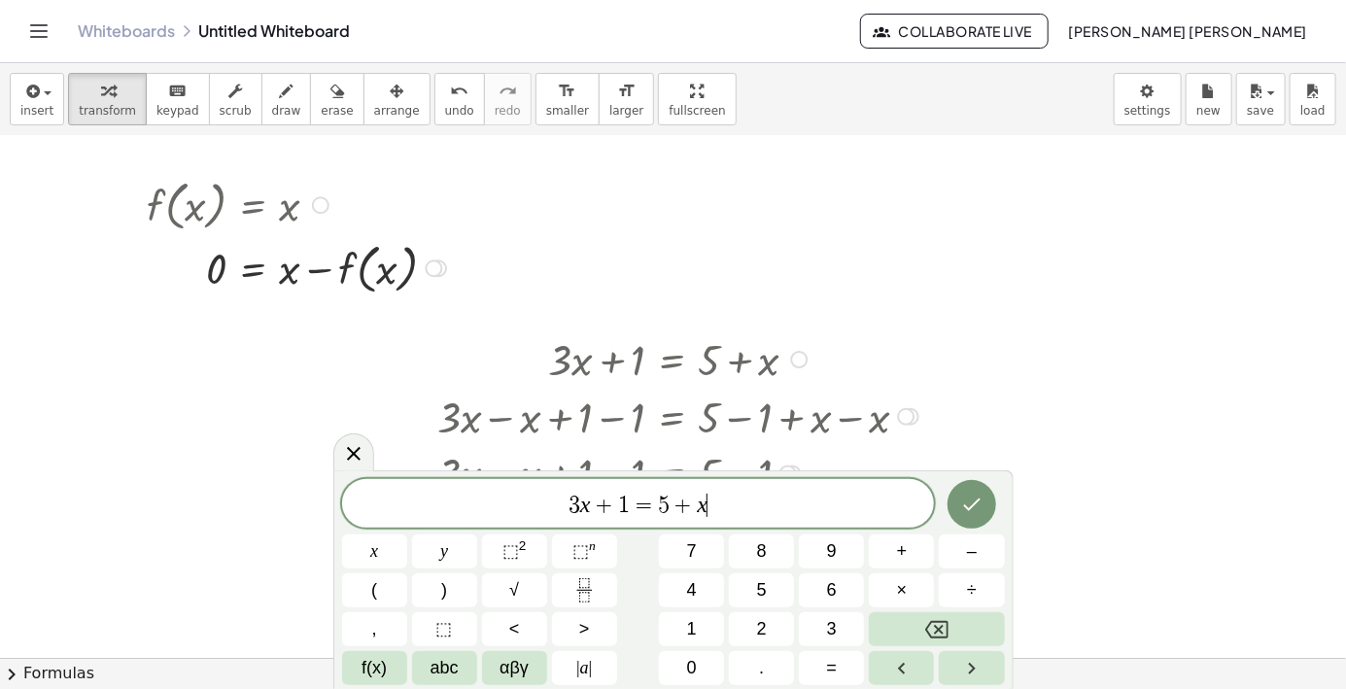
click at [969, 548] on span "–" at bounding box center [972, 552] width 10 height 26
click at [832, 560] on span "9" at bounding box center [832, 552] width 10 height 26
click at [965, 502] on icon "Done" at bounding box center [971, 504] width 23 height 23
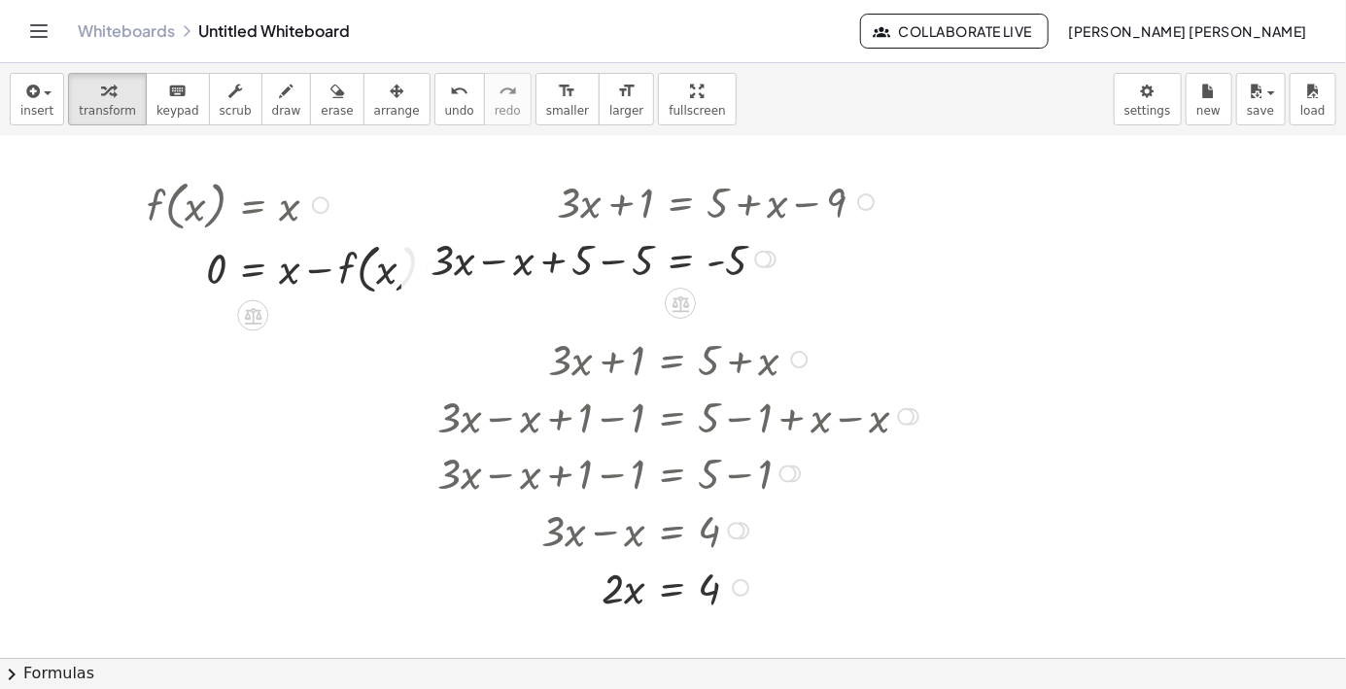
click at [500, 337] on div at bounding box center [681, 358] width 506 height 57
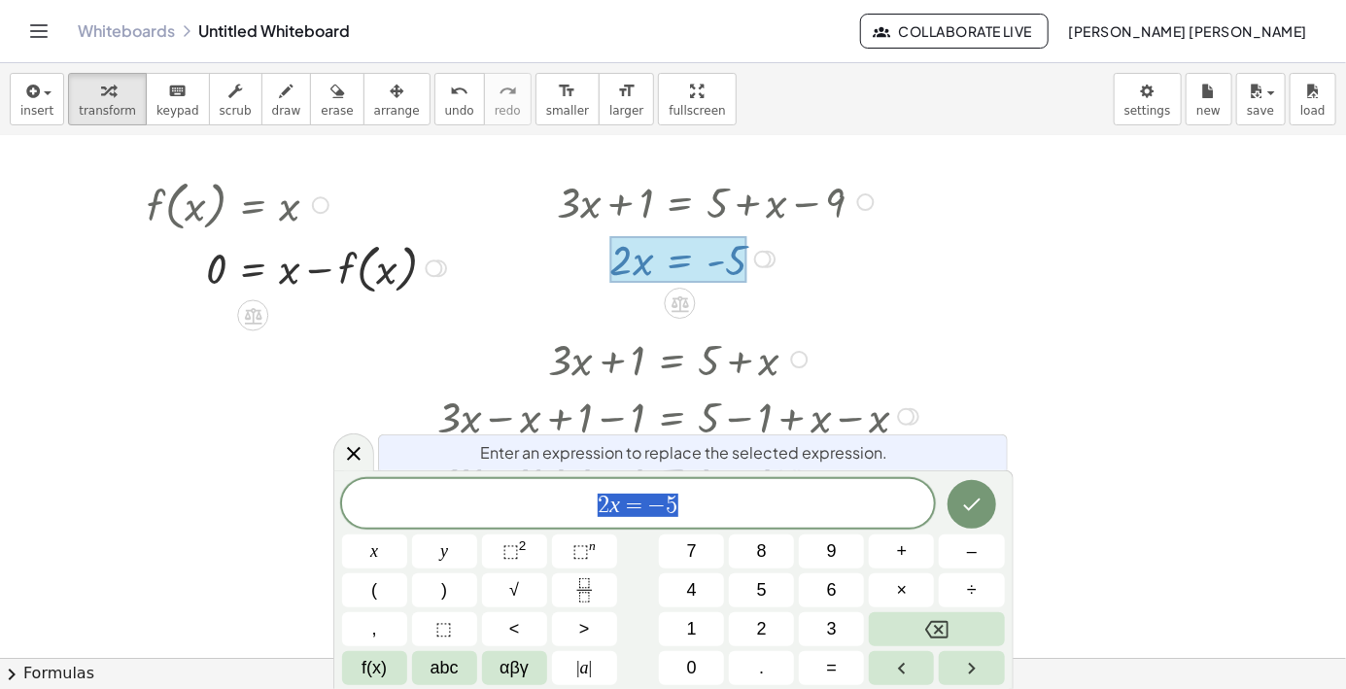
click at [595, 578] on icon "Fraction" at bounding box center [585, 590] width 24 height 24
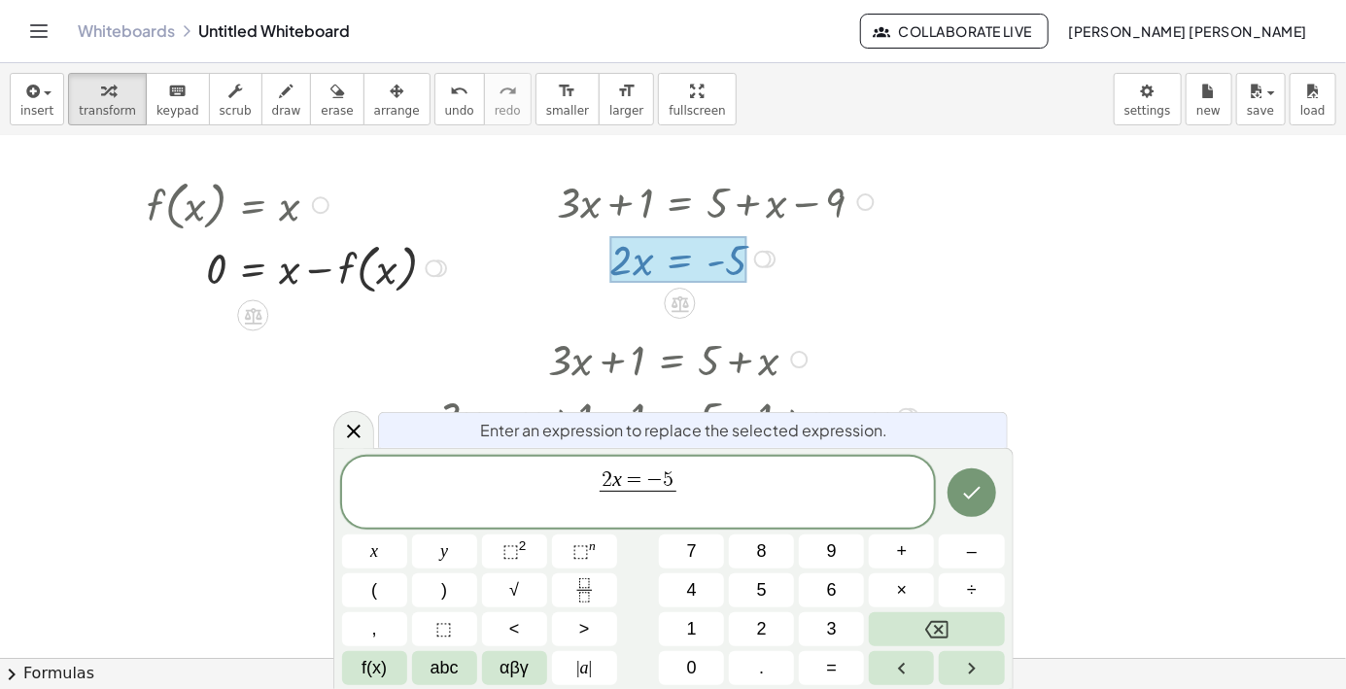
click at [766, 630] on span "2" at bounding box center [762, 629] width 10 height 26
click at [955, 494] on button "Done" at bounding box center [972, 493] width 49 height 49
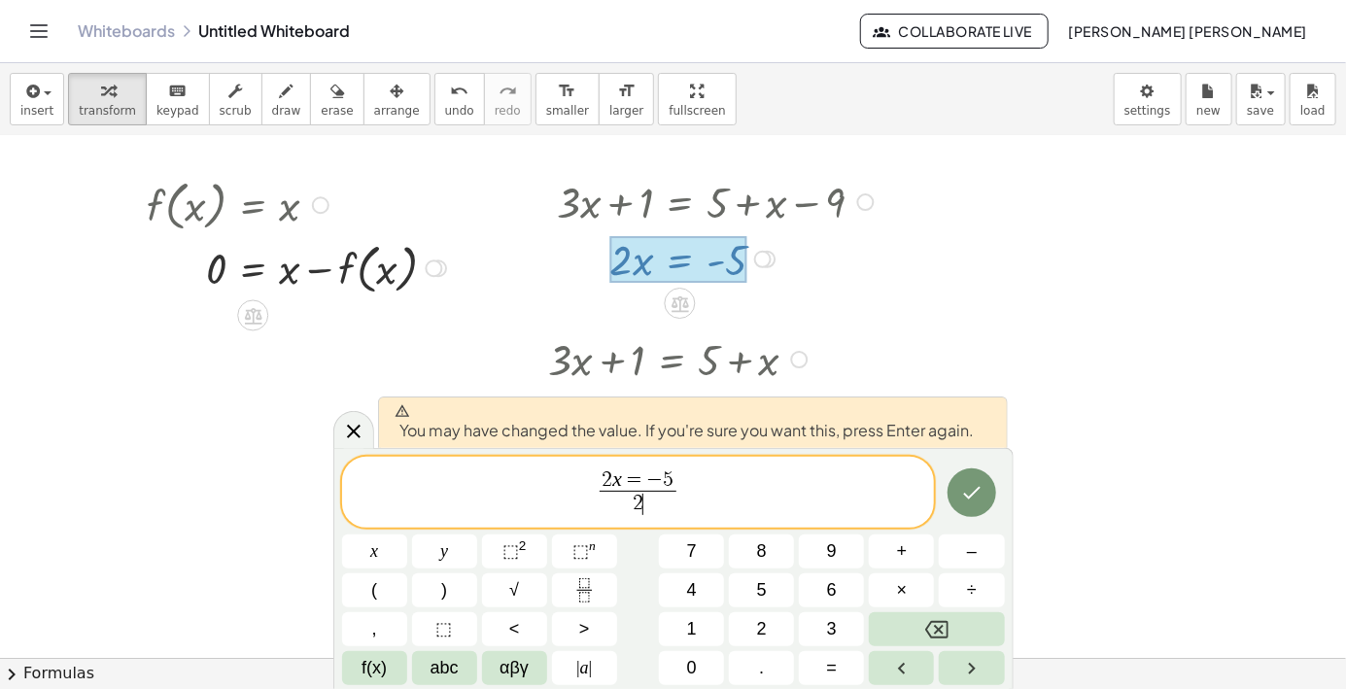
click at [929, 624] on icon "Backspace" at bounding box center [936, 629] width 23 height 17
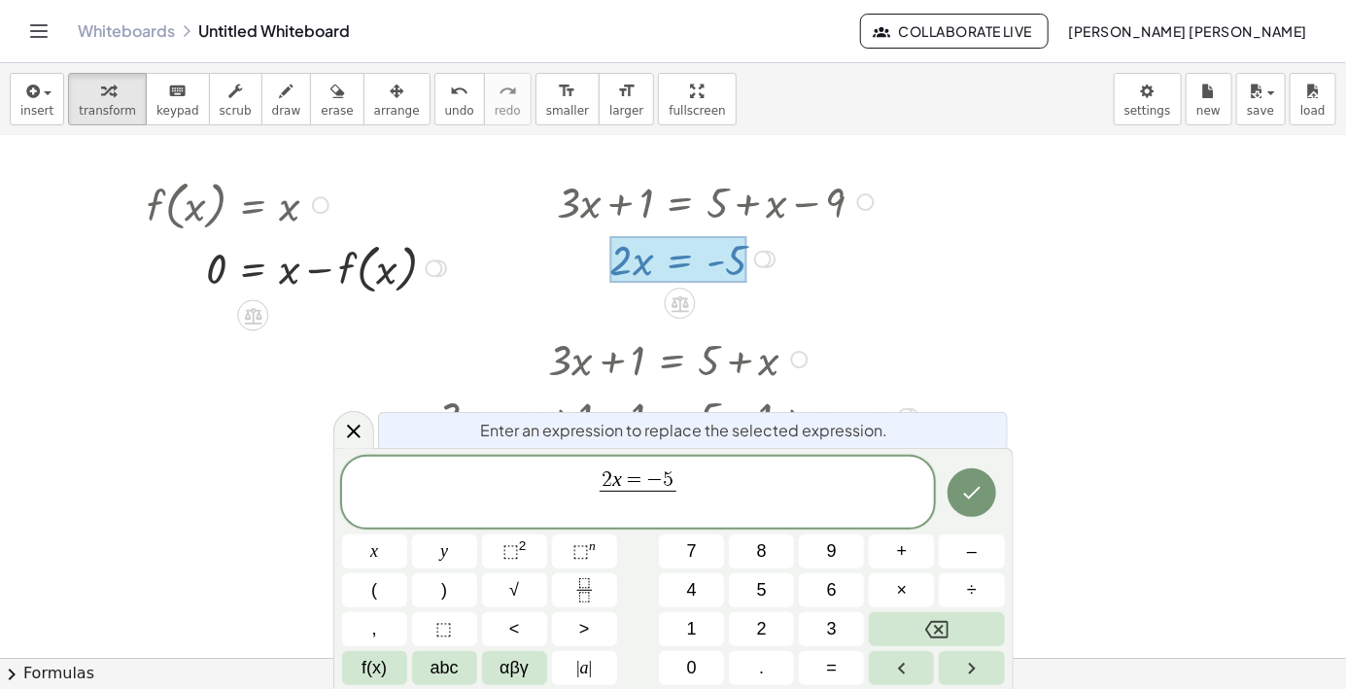
click at [925, 636] on button "Backspace" at bounding box center [936, 629] width 135 height 34
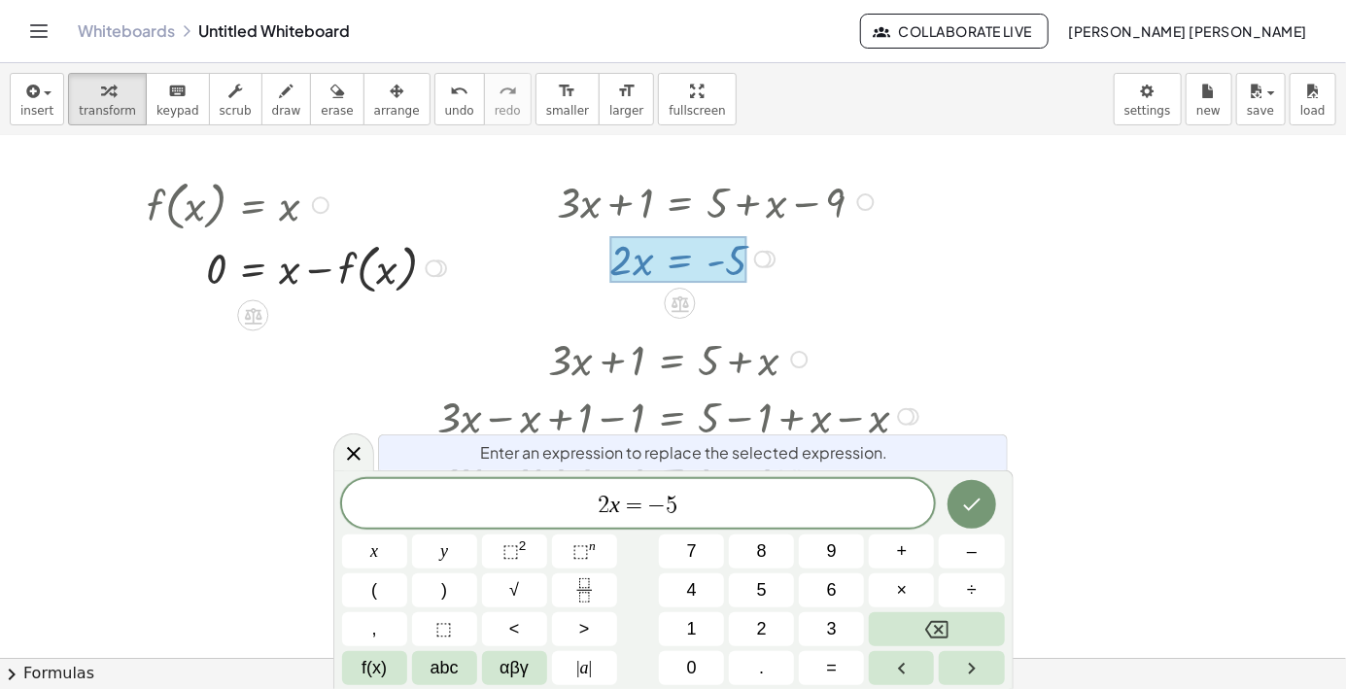
click at [597, 587] on button "Fraction" at bounding box center [584, 591] width 65 height 34
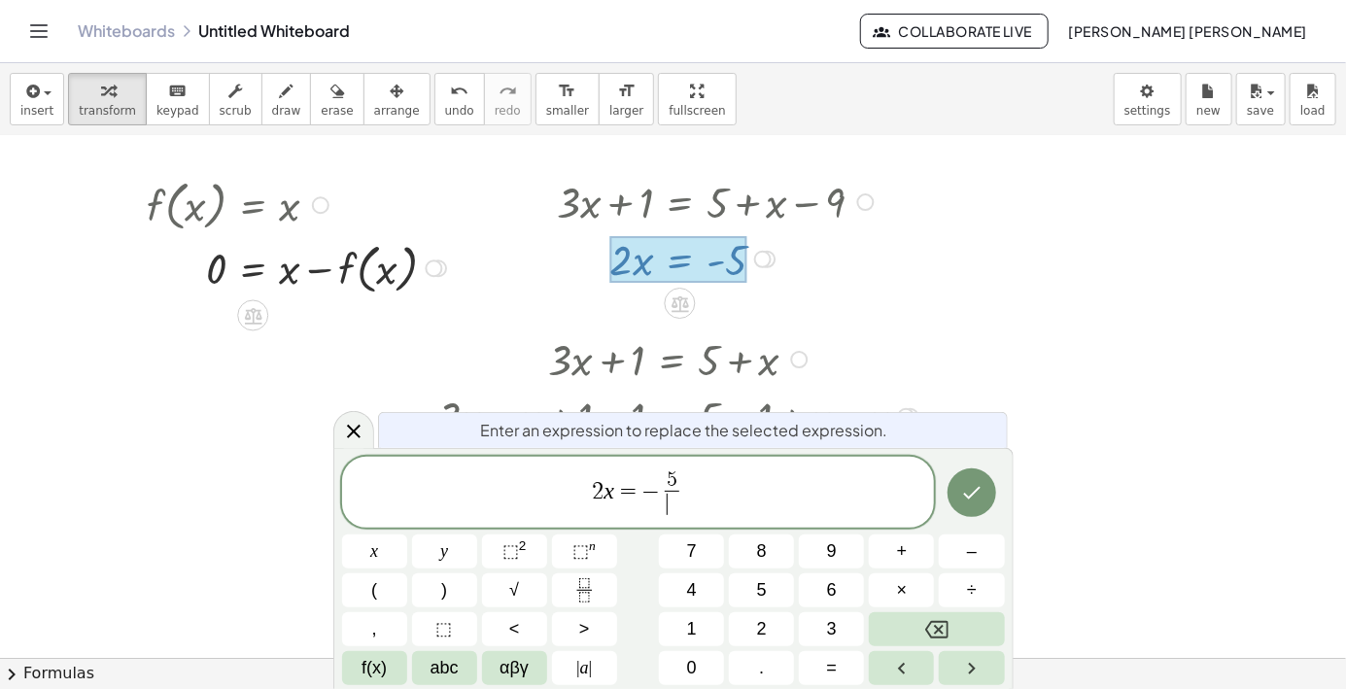
click at [772, 633] on button "2" at bounding box center [761, 629] width 65 height 34
click at [596, 521] on div "2 x = − 5 2 ​ ​" at bounding box center [638, 493] width 593 height 72
click at [599, 577] on button "Fraction" at bounding box center [584, 591] width 65 height 34
click at [938, 630] on icon "Backspace" at bounding box center [936, 629] width 23 height 17
click at [599, 485] on span "2" at bounding box center [598, 490] width 12 height 23
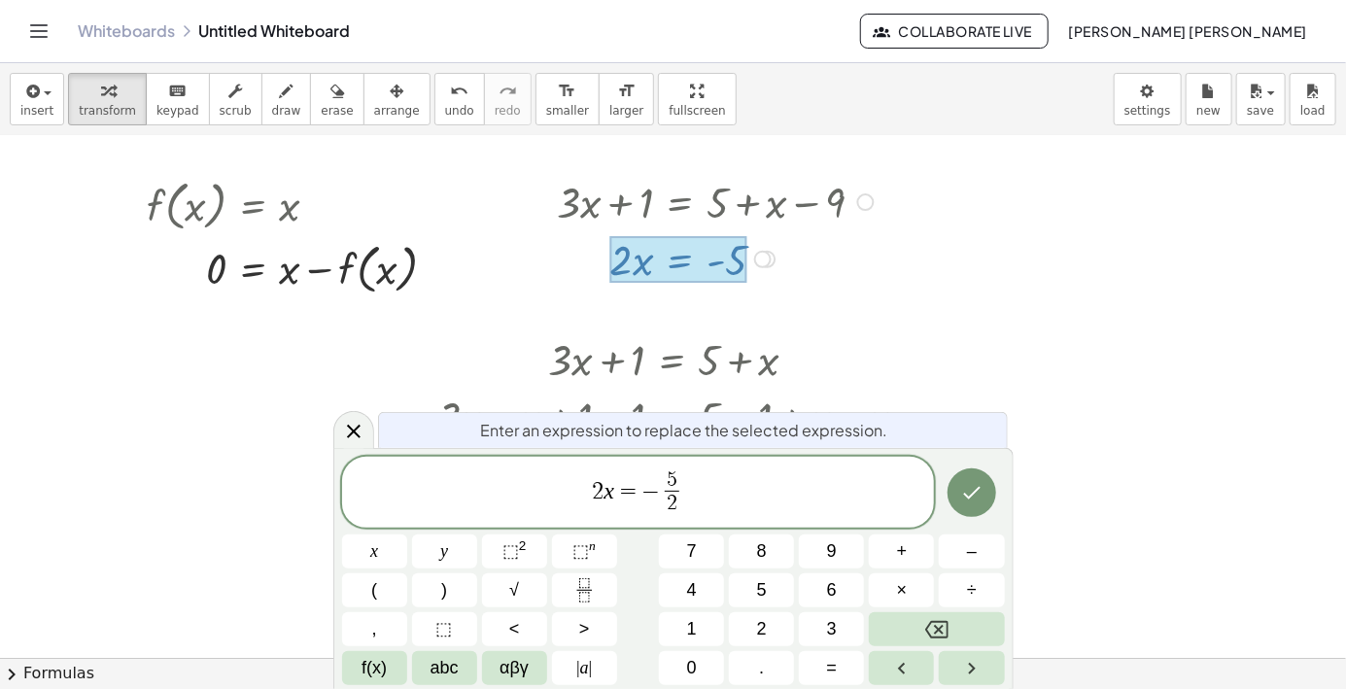
click at [592, 583] on icon "Fraction" at bounding box center [585, 590] width 24 height 24
click at [614, 482] on var "x" at bounding box center [615, 489] width 11 height 25
click at [950, 614] on button "Backspace" at bounding box center [936, 629] width 135 height 34
click at [913, 622] on button "Backspace" at bounding box center [936, 629] width 135 height 34
click at [607, 469] on span "2 ​ x = − 5 2 ​" at bounding box center [638, 495] width 593 height 52
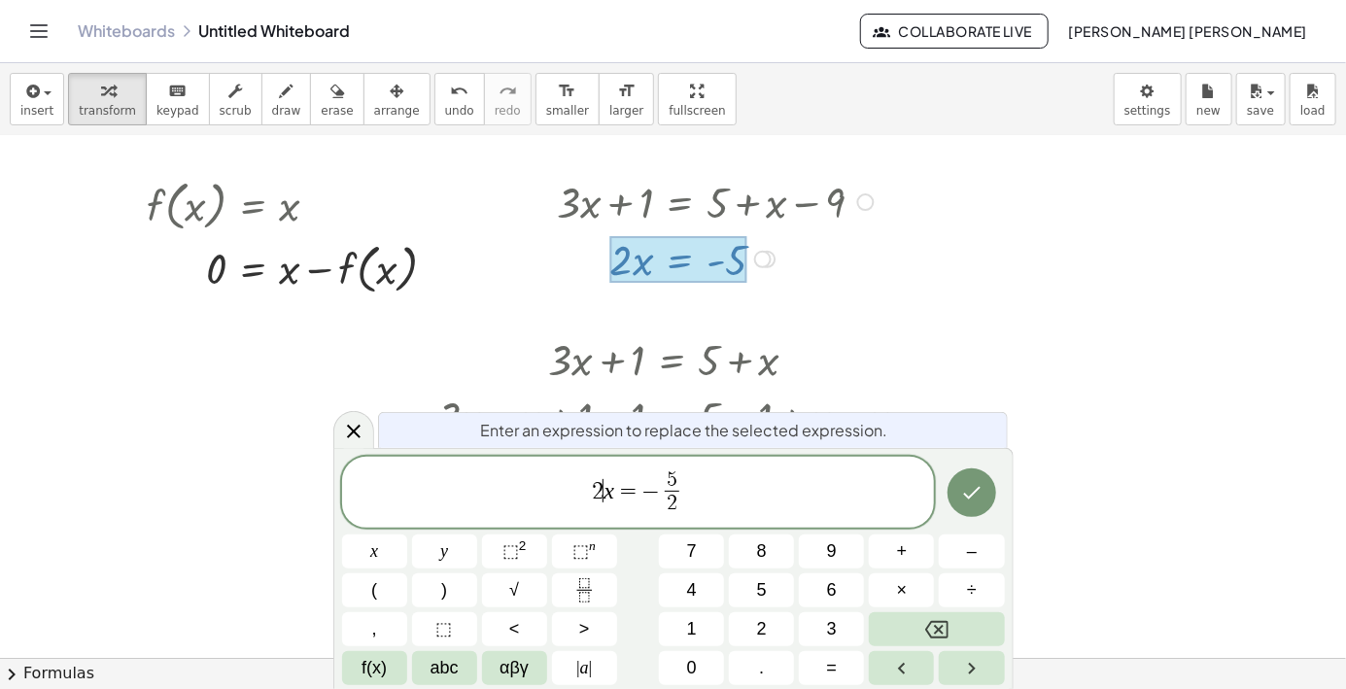
click at [595, 483] on span "2" at bounding box center [598, 490] width 12 height 23
click at [594, 474] on span "​ 2 x = − 5 2 ​" at bounding box center [638, 495] width 593 height 52
click at [597, 483] on span "2" at bounding box center [598, 490] width 12 height 23
click at [604, 492] on var "x" at bounding box center [609, 489] width 11 height 25
click at [608, 496] on var "x" at bounding box center [609, 489] width 11 height 25
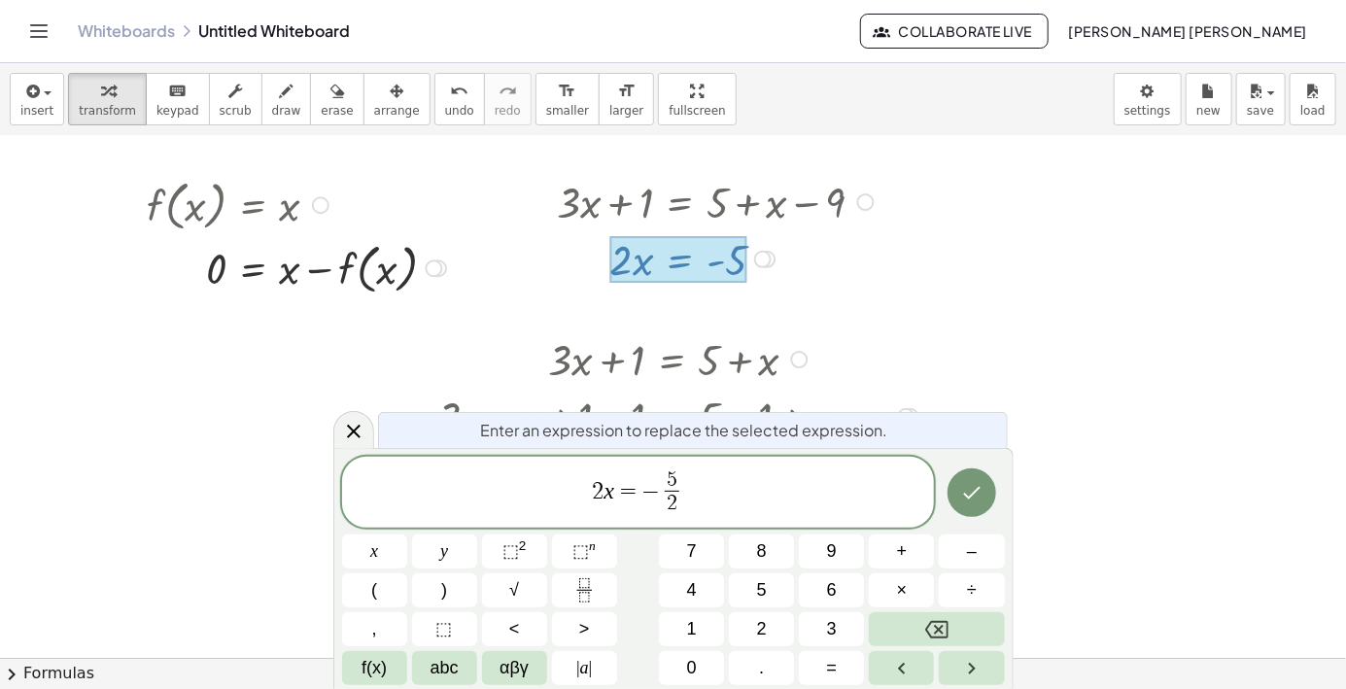
click at [617, 493] on span "=" at bounding box center [628, 490] width 28 height 23
click at [616, 487] on span "=" at bounding box center [628, 490] width 28 height 23
click at [578, 617] on button ">" at bounding box center [584, 629] width 65 height 34
click at [583, 579] on icon "Fraction" at bounding box center [585, 590] width 24 height 24
click at [602, 598] on button "Fraction" at bounding box center [584, 591] width 65 height 34
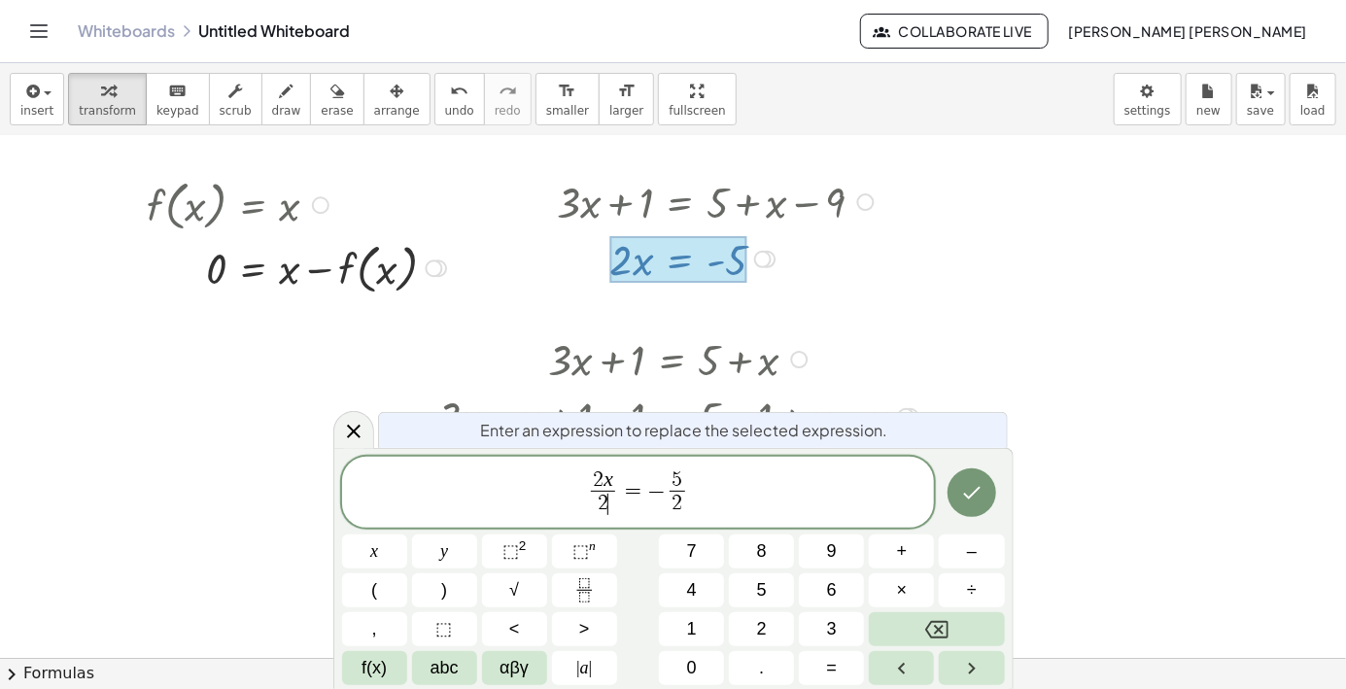
click at [970, 493] on icon "Done" at bounding box center [971, 492] width 23 height 23
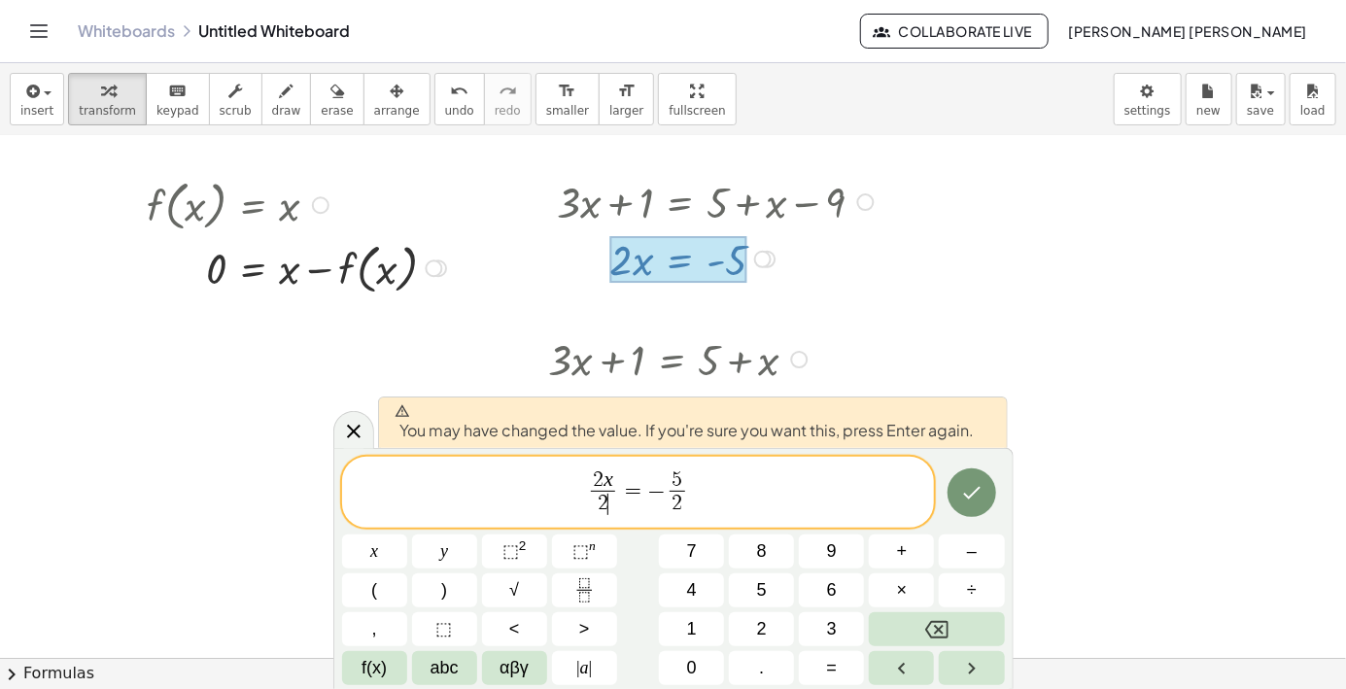
click at [666, 504] on span "2 x 2 ​ ​ = − 5 2 ​" at bounding box center [638, 495] width 593 height 52
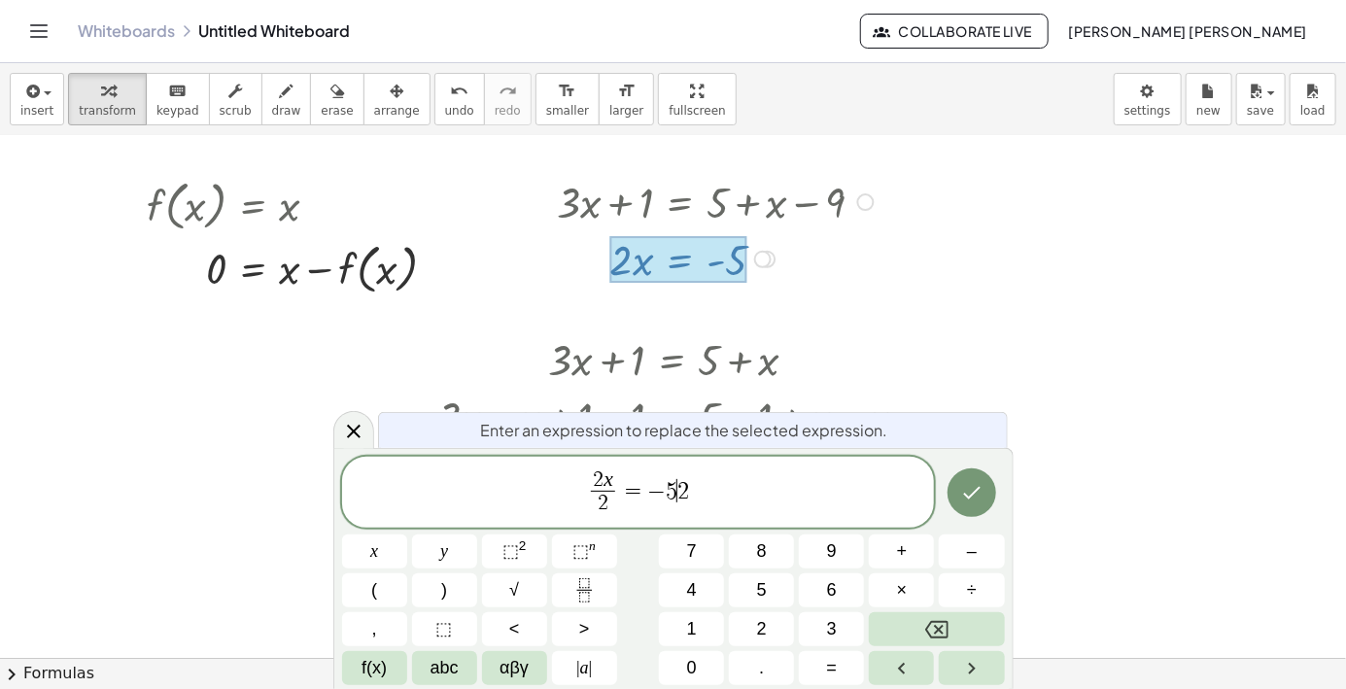
click at [583, 583] on icon "Fraction" at bounding box center [585, 590] width 24 height 24
click at [761, 619] on span "2" at bounding box center [762, 629] width 10 height 26
click at [966, 488] on icon "Done" at bounding box center [971, 492] width 23 height 23
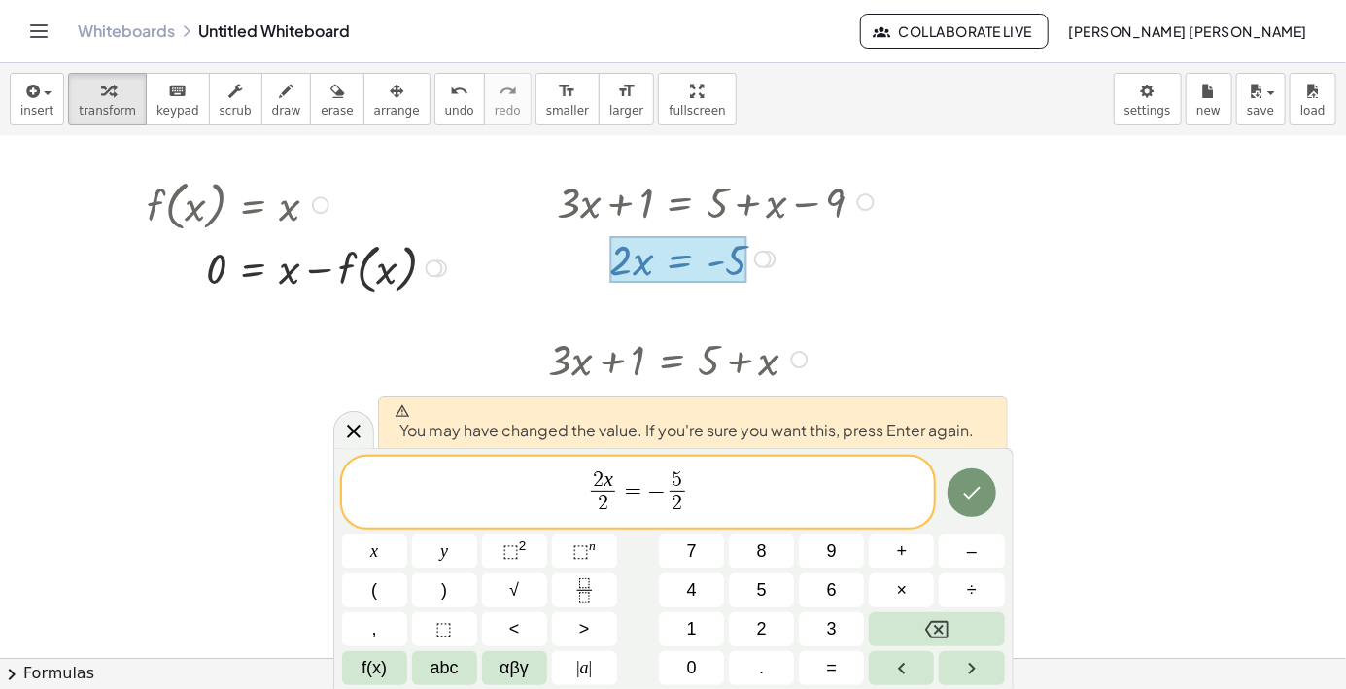
click at [655, 498] on span "−" at bounding box center [656, 490] width 18 height 23
click at [964, 499] on icon "Done" at bounding box center [971, 492] width 23 height 23
